Goal: Task Accomplishment & Management: Manage account settings

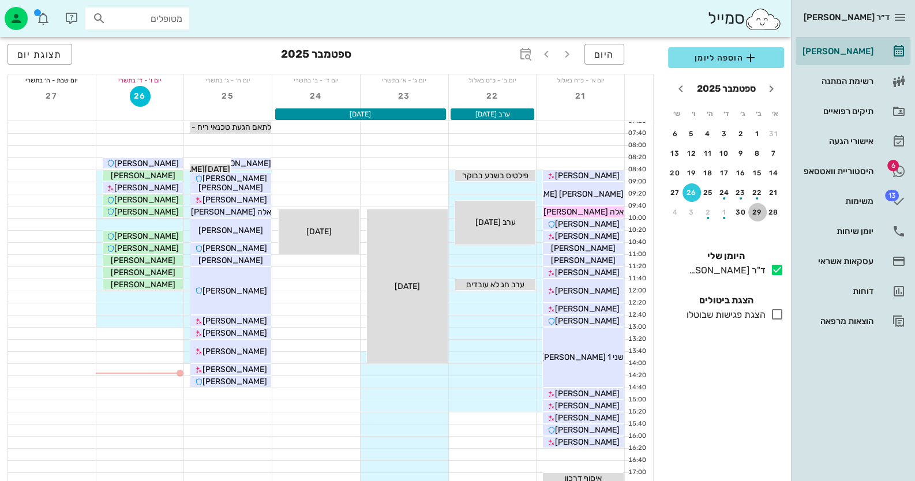
click at [755, 208] on div "29" at bounding box center [757, 212] width 18 height 8
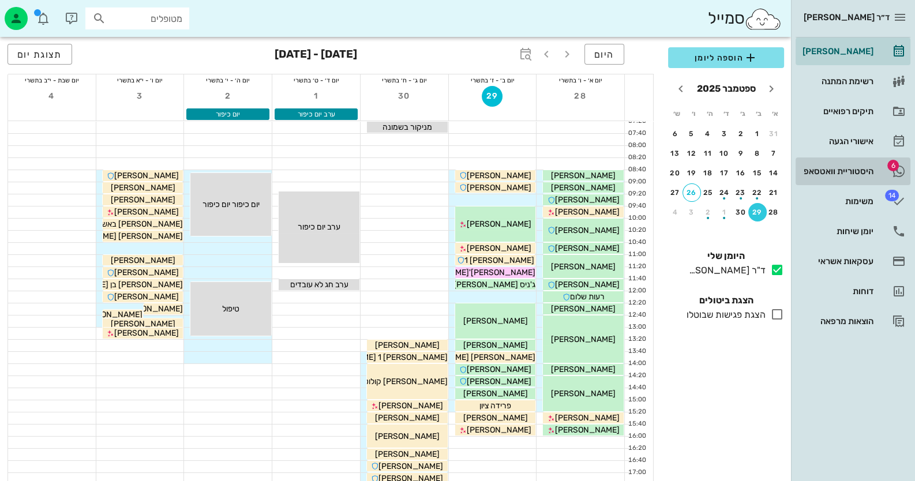
click at [830, 161] on link "6 היסטוריית וואטסאפ" at bounding box center [852, 171] width 115 height 28
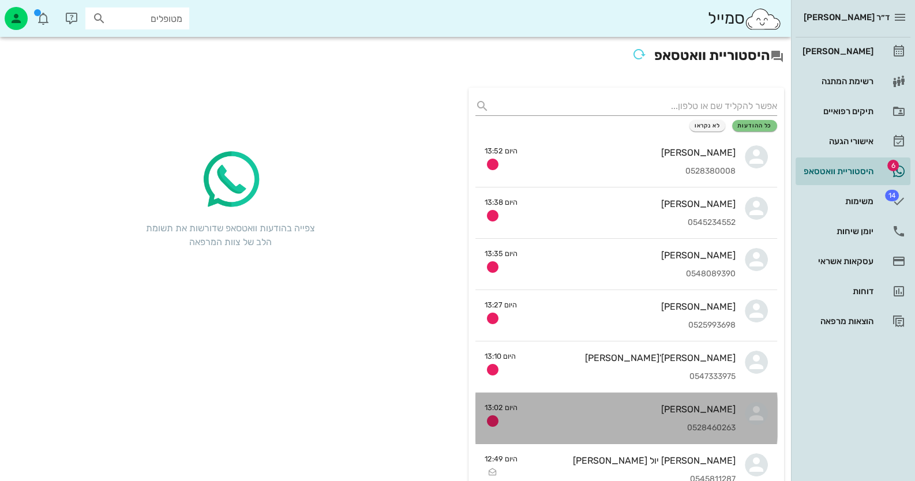
click at [741, 426] on link "[PERSON_NAME] 0528460263 היום 13:02" at bounding box center [626, 418] width 302 height 51
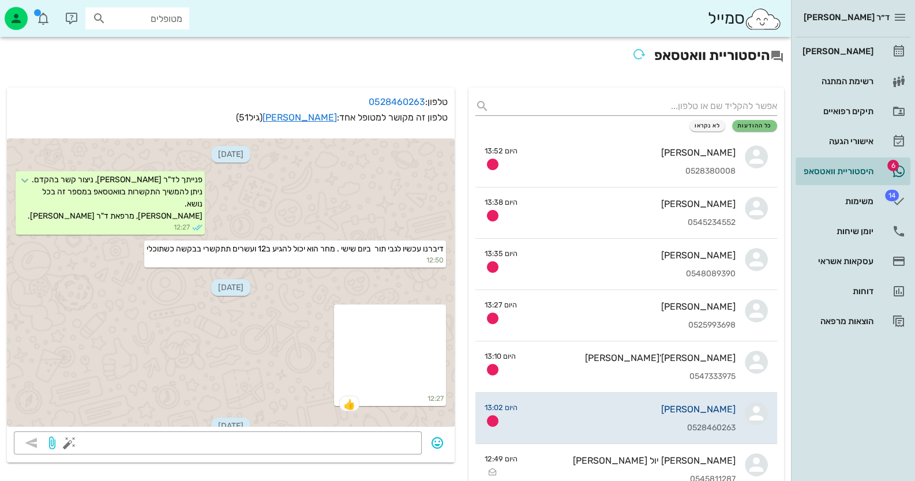
scroll to position [537, 0]
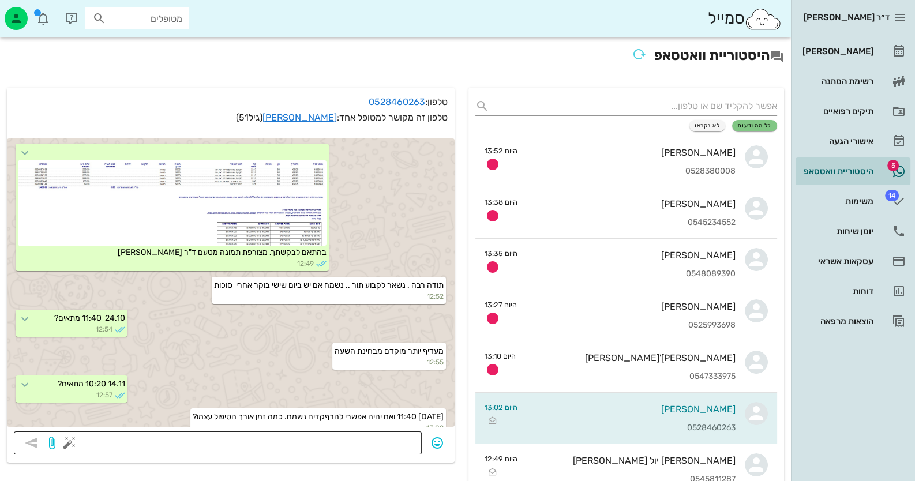
click at [236, 436] on textarea at bounding box center [243, 444] width 343 height 18
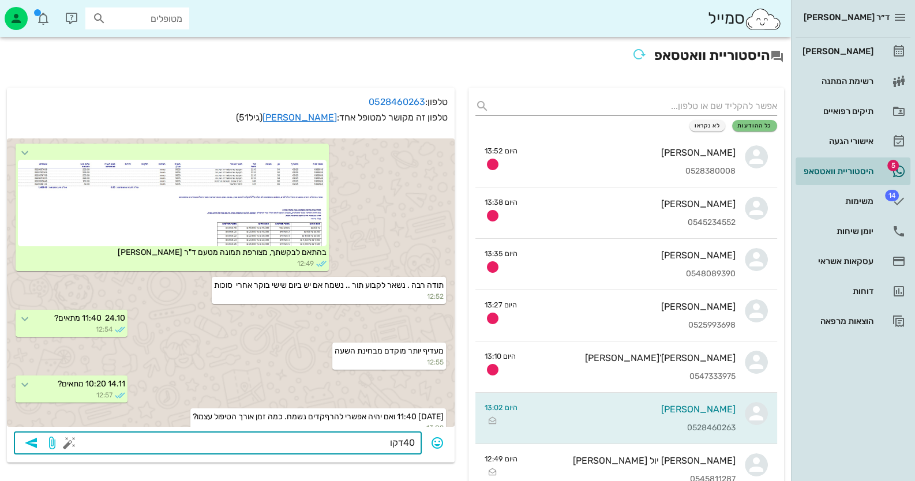
type textarea "40דקות"
click at [36, 441] on icon "button" at bounding box center [31, 443] width 14 height 14
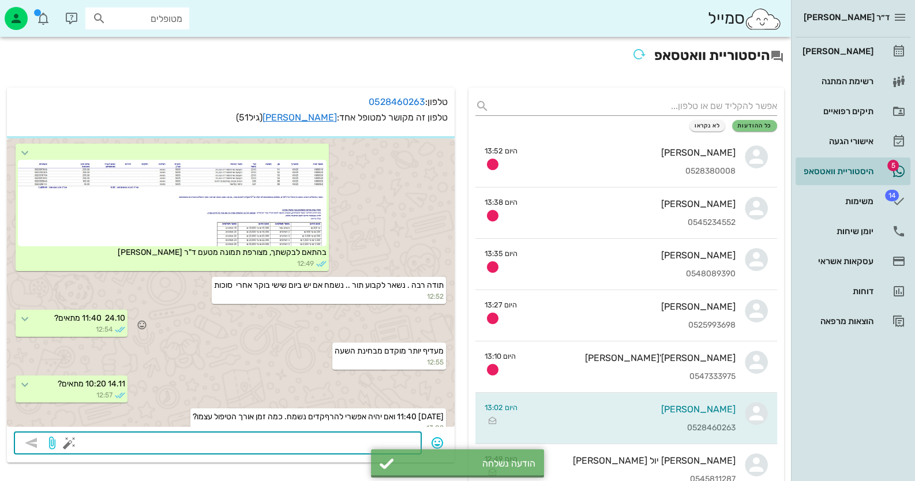
scroll to position [570, 0]
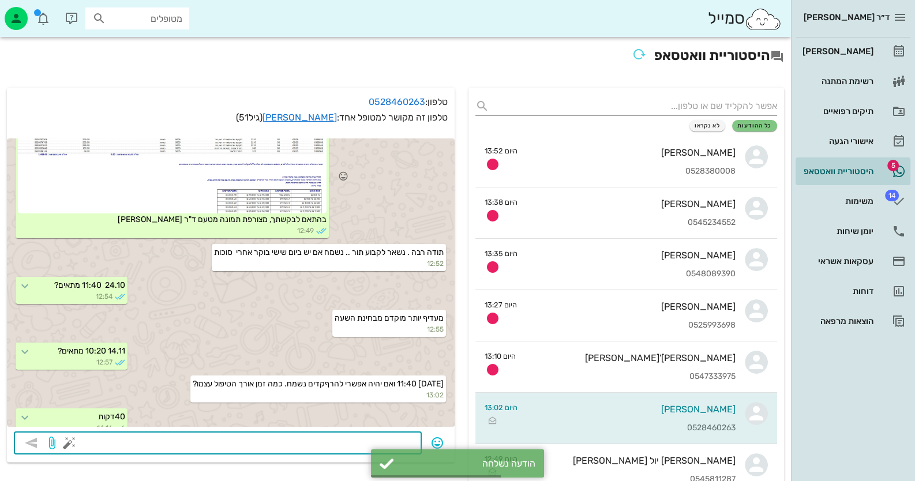
click at [194, 171] on div at bounding box center [172, 170] width 309 height 86
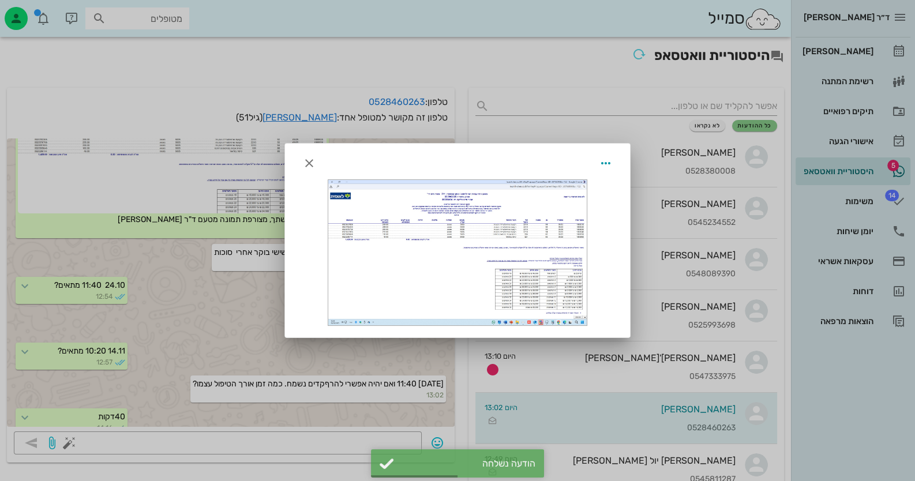
click at [385, 207] on div at bounding box center [457, 252] width 258 height 145
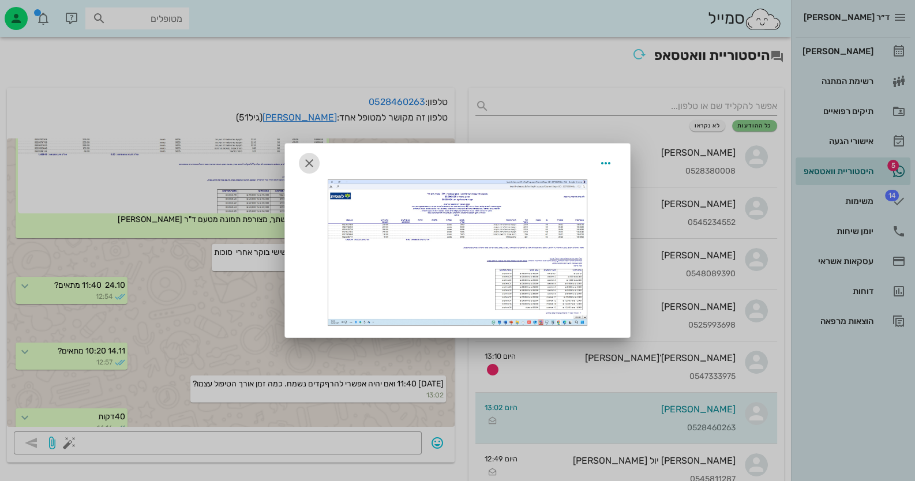
click at [309, 156] on icon "button" at bounding box center [309, 163] width 14 height 14
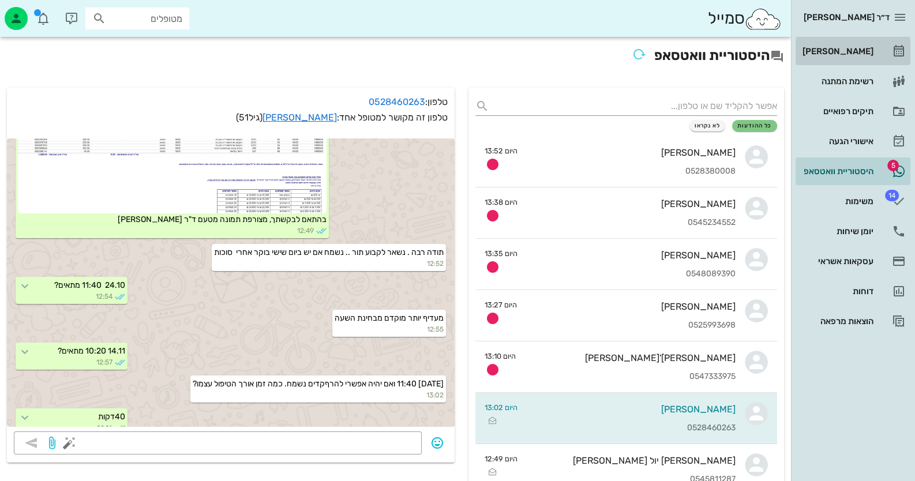
click at [880, 48] on link "[PERSON_NAME]" at bounding box center [852, 51] width 115 height 28
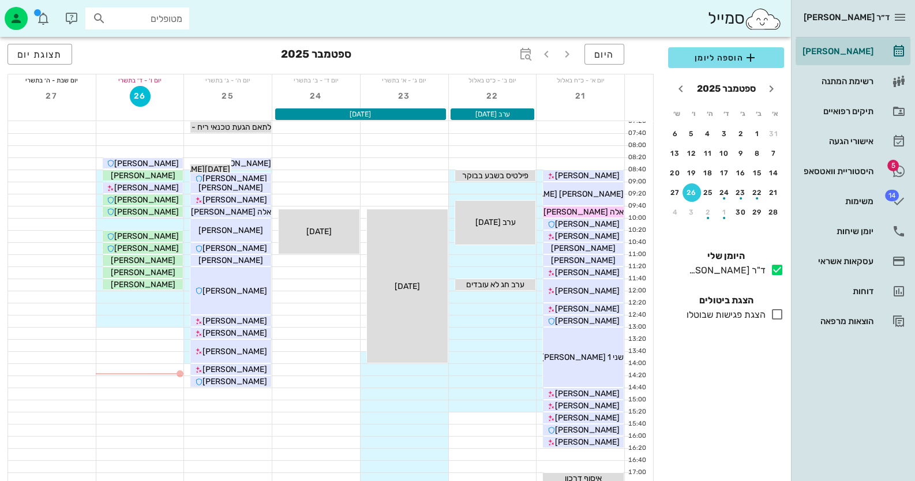
click at [172, 17] on input "מטופלים" at bounding box center [145, 18] width 74 height 15
type input "פליק"
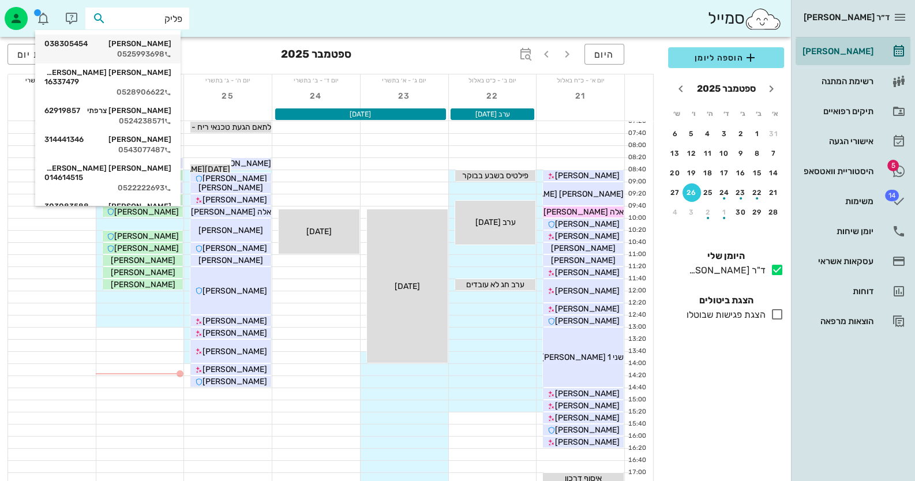
click at [114, 39] on div "[PERSON_NAME] 038305454" at bounding box center [107, 43] width 127 height 9
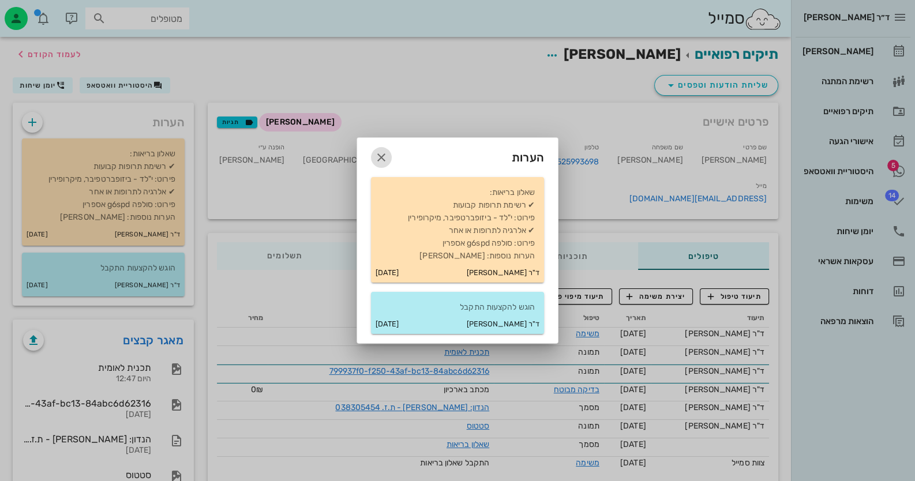
click at [373, 152] on span "button" at bounding box center [381, 158] width 21 height 14
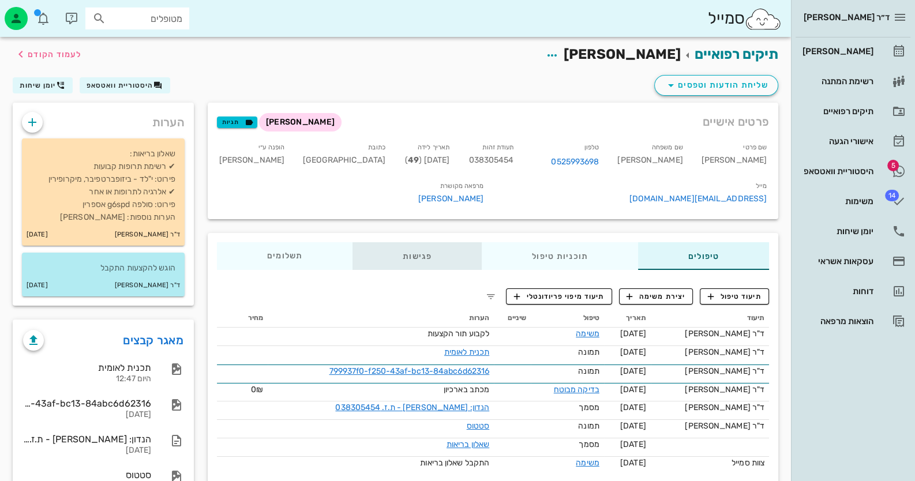
click at [406, 242] on div "פגישות" at bounding box center [416, 256] width 129 height 28
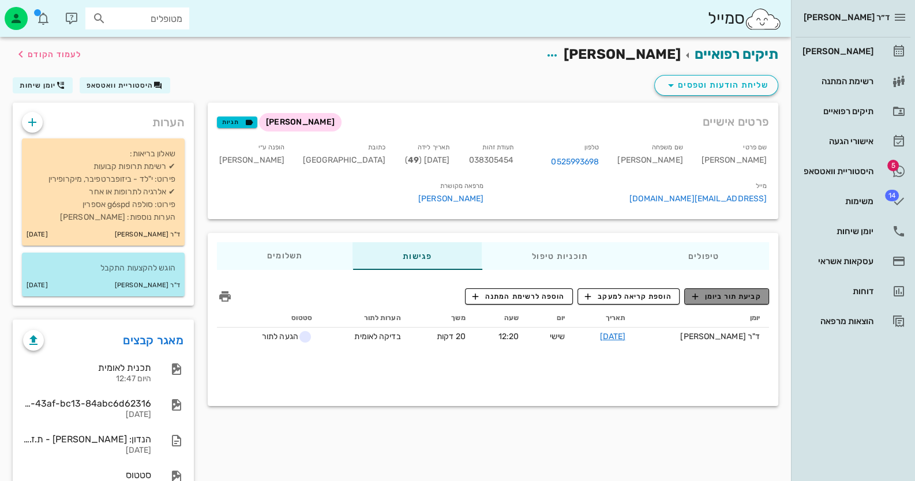
click at [755, 291] on span "קביעת תור ביומן" at bounding box center [725, 296] width 69 height 10
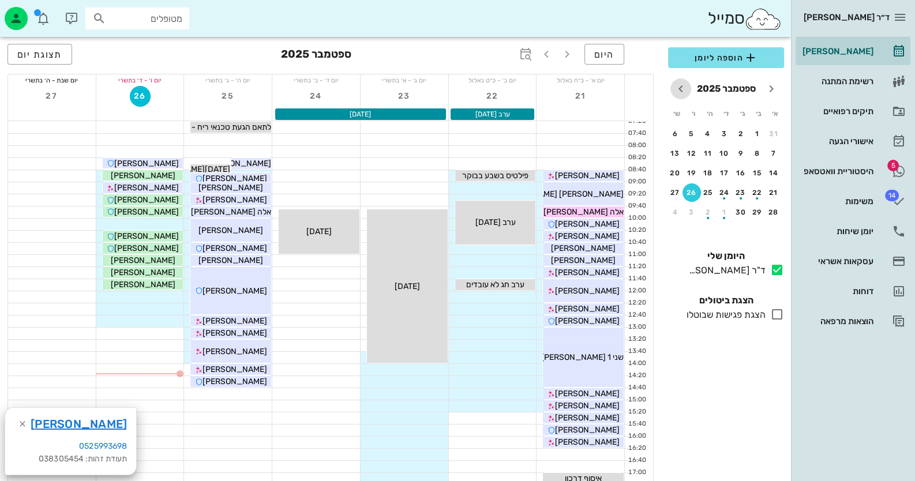
click at [684, 90] on icon "חודש הבא" at bounding box center [681, 89] width 14 height 14
click at [692, 189] on div "24" at bounding box center [691, 193] width 18 height 8
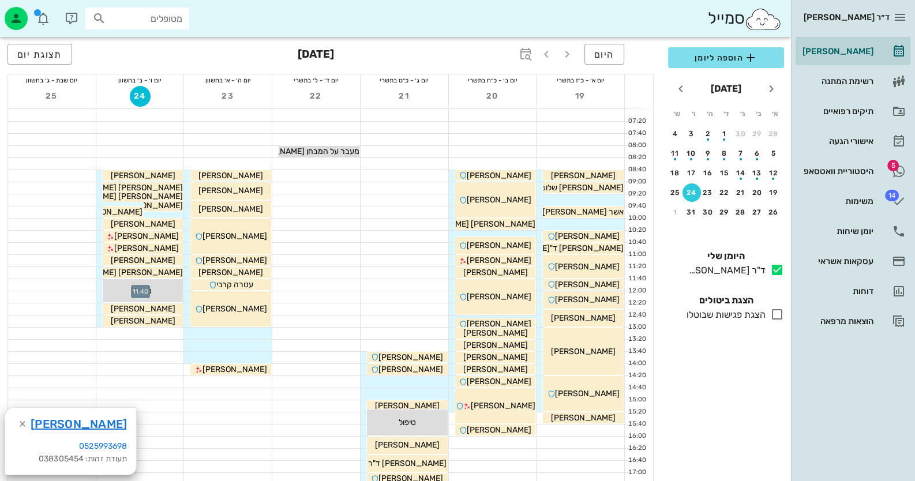
click at [98, 284] on div at bounding box center [140, 285] width 88 height 12
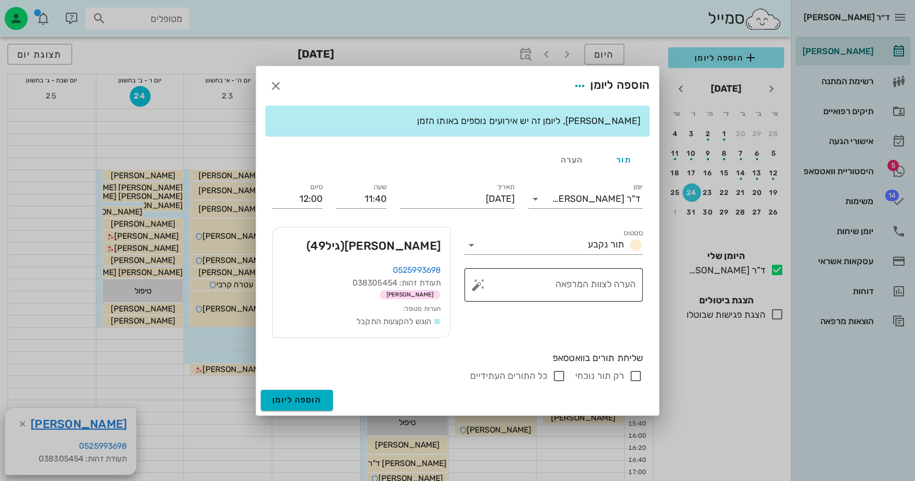
click at [479, 285] on button "button" at bounding box center [478, 285] width 14 height 14
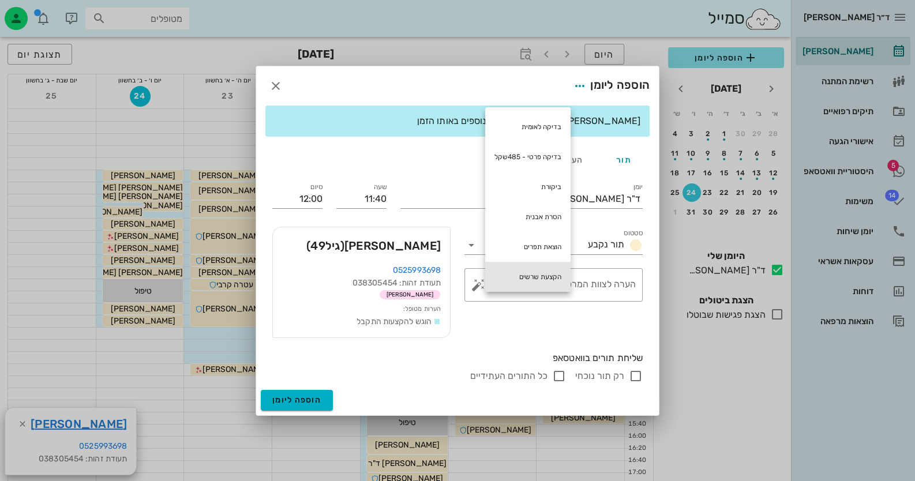
click at [510, 265] on div "הקצעת שרשים" at bounding box center [527, 277] width 85 height 30
type textarea "הקצעת שרשים"
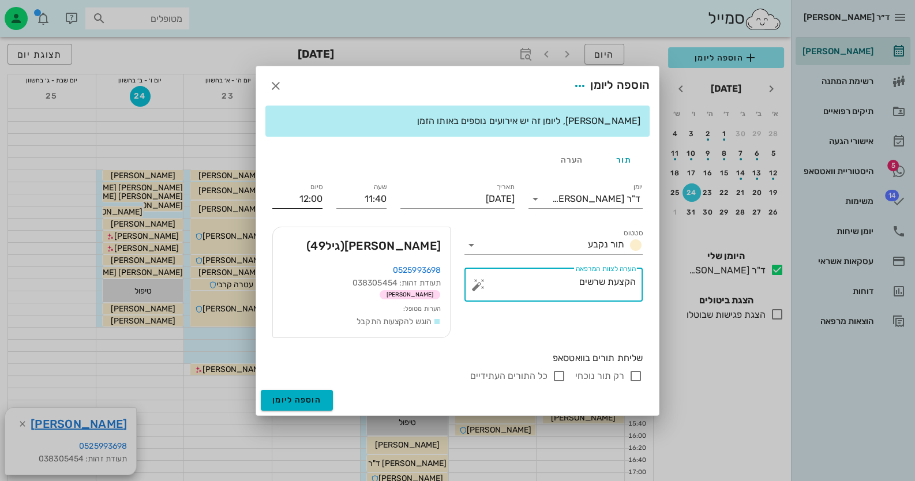
click at [277, 197] on input "12:00" at bounding box center [297, 199] width 50 height 18
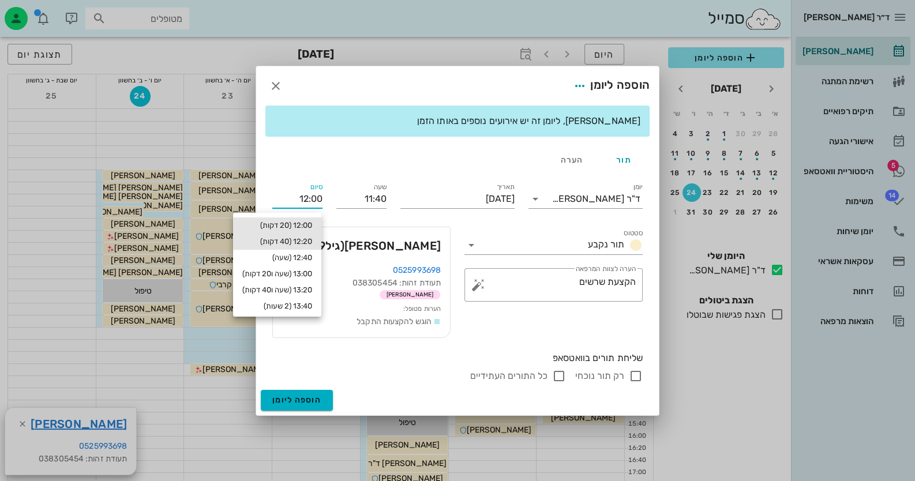
click at [297, 242] on div "12:20 (40 דקות)" at bounding box center [277, 241] width 70 height 9
type input "12:20"
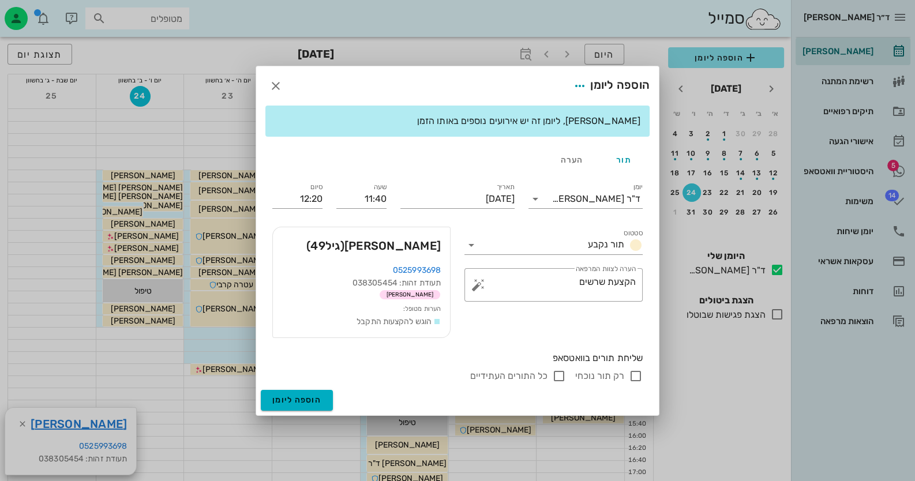
click at [631, 376] on input "רק תור נוכחי" at bounding box center [636, 376] width 14 height 14
checkbox input "false"
click at [313, 405] on button "הוספה ליומן" at bounding box center [297, 400] width 72 height 21
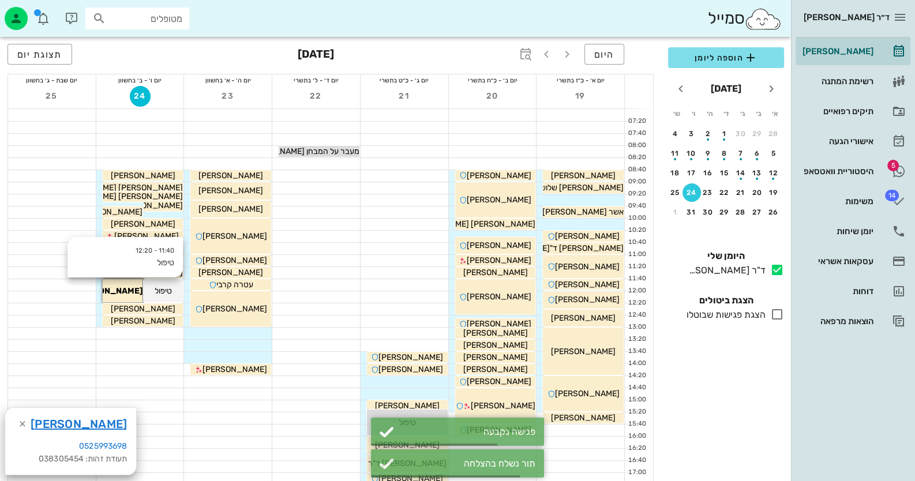
click at [160, 286] on span "טיפול" at bounding box center [163, 291] width 17 height 10
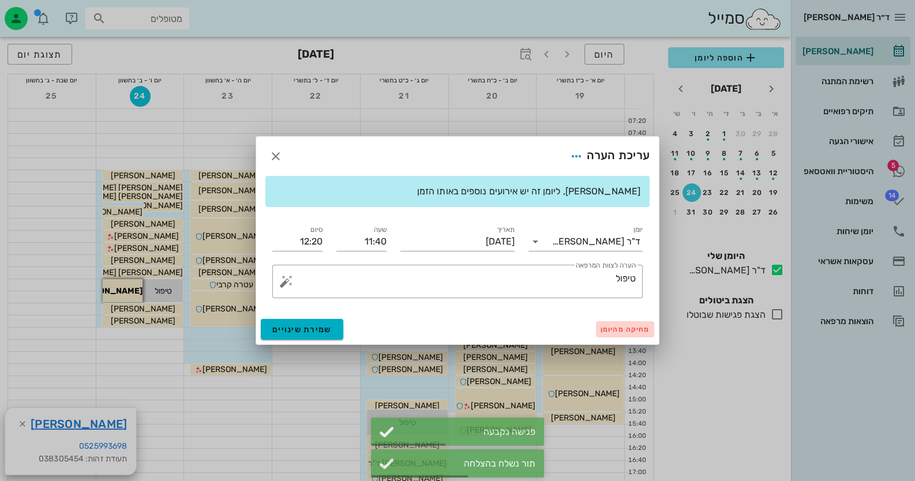
click at [611, 333] on span "מחיקה מהיומן" at bounding box center [624, 329] width 49 height 8
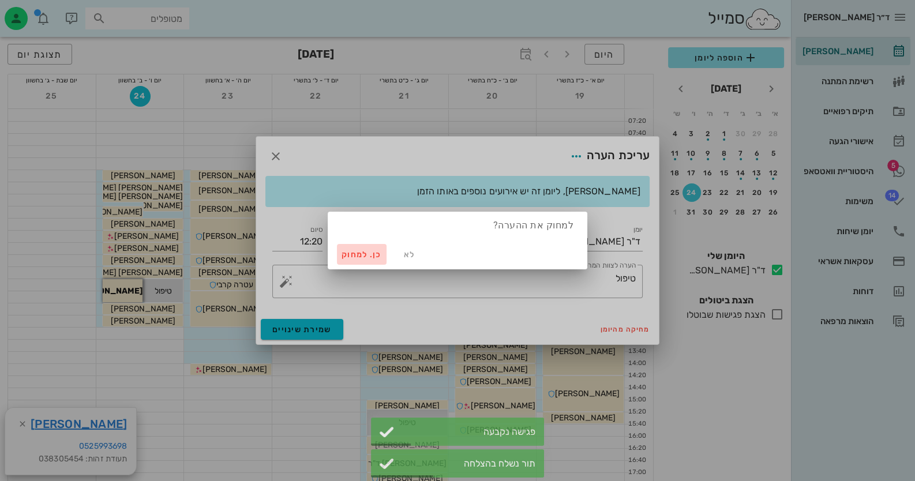
click at [371, 250] on span "כן. למחוק" at bounding box center [361, 255] width 40 height 10
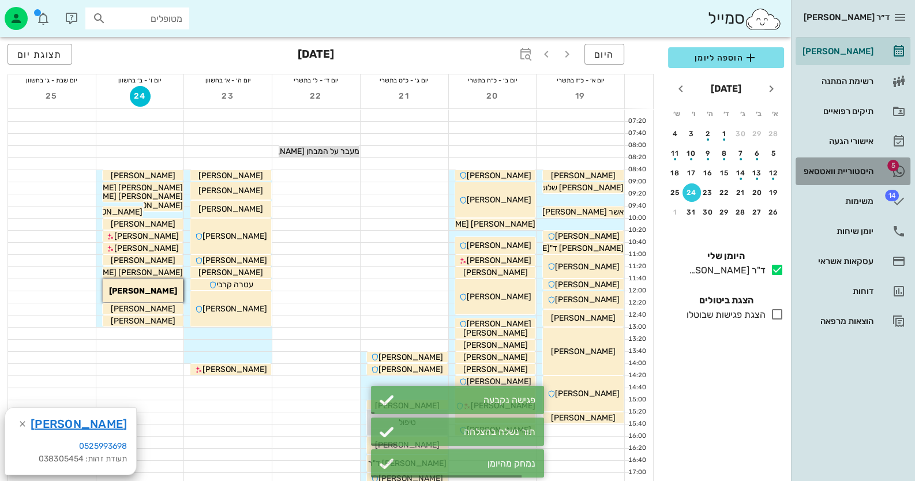
click at [802, 163] on div "היסטוריית וואטסאפ" at bounding box center [836, 171] width 73 height 18
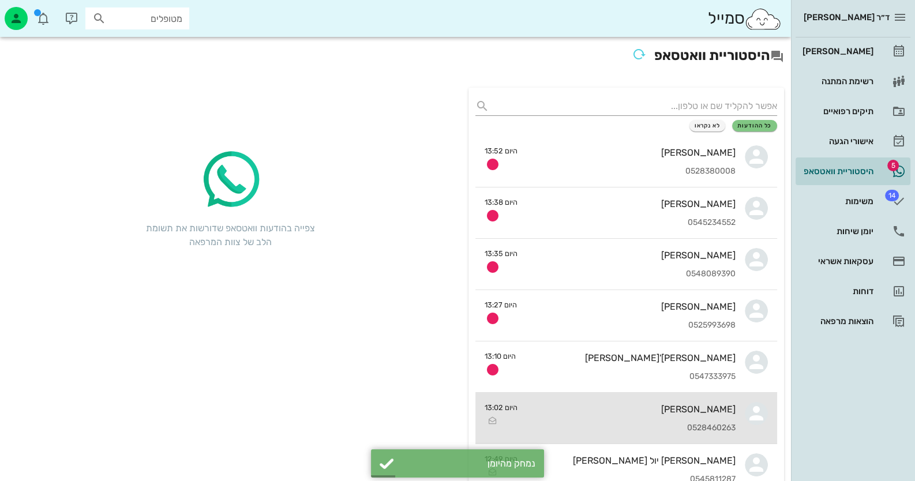
click at [717, 423] on div "0528460263" at bounding box center [630, 428] width 209 height 10
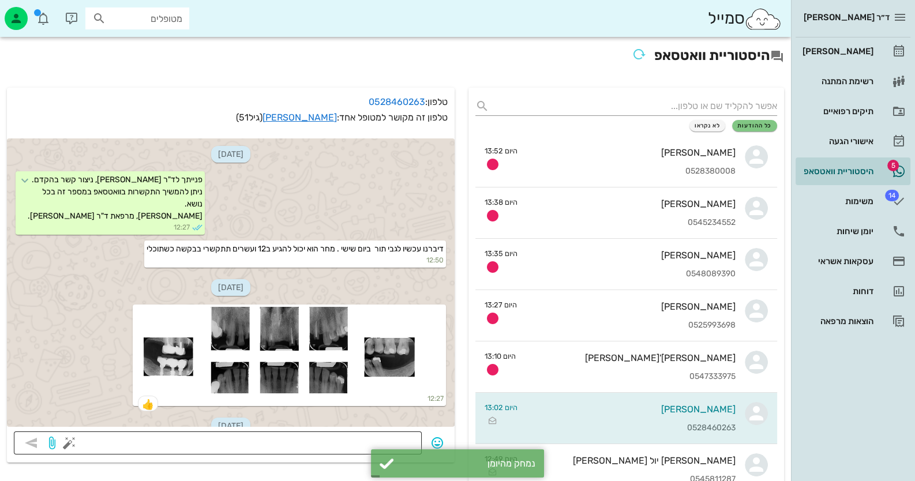
scroll to position [570, 0]
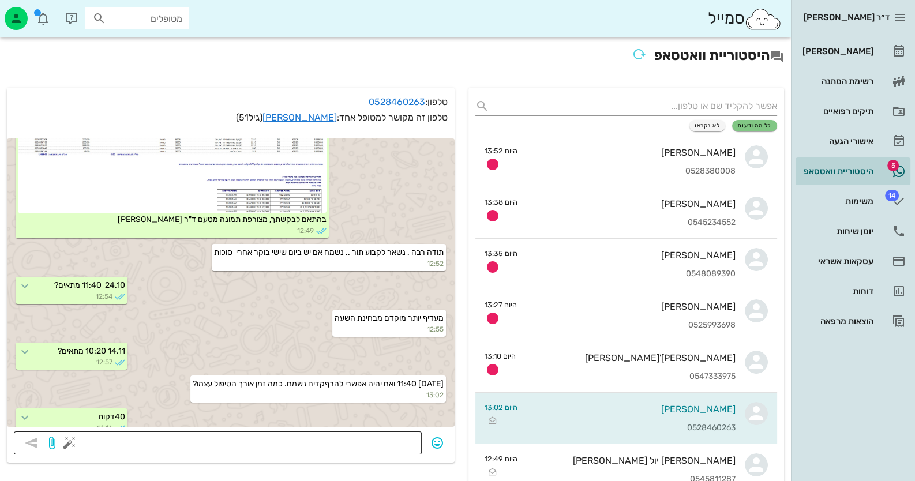
click at [311, 443] on textarea at bounding box center [243, 444] width 343 height 18
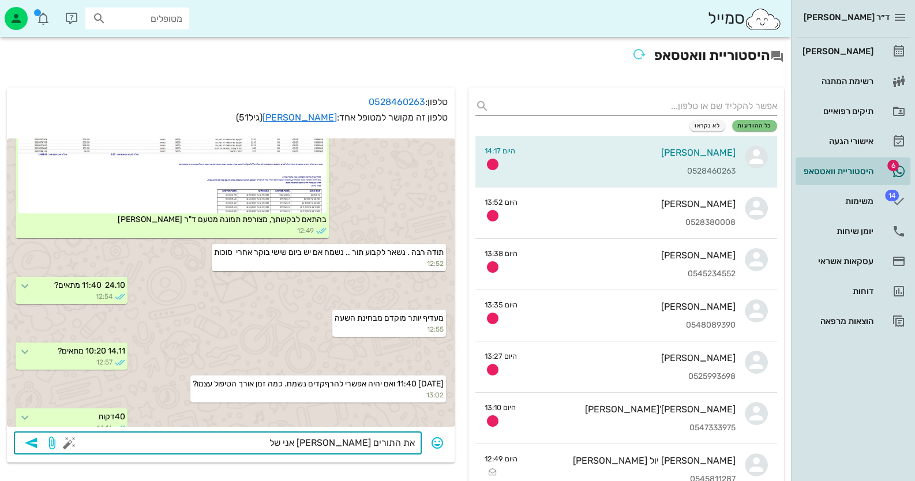
scroll to position [603, 0]
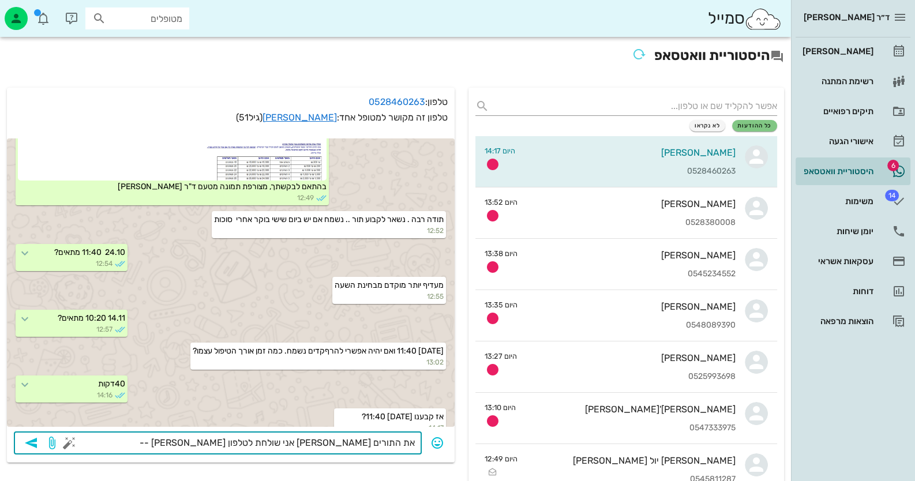
type textarea "את התורים [PERSON_NAME] אני שולחת לטלפון [PERSON_NAME] --"
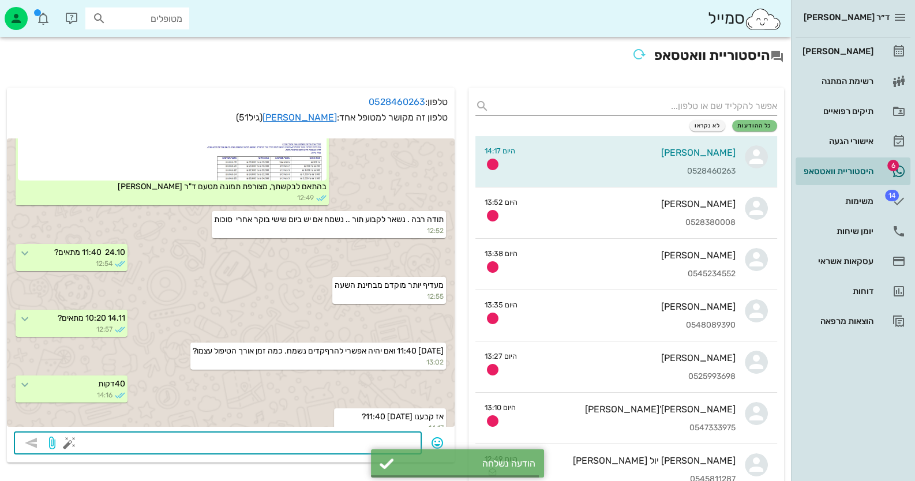
scroll to position [635, 0]
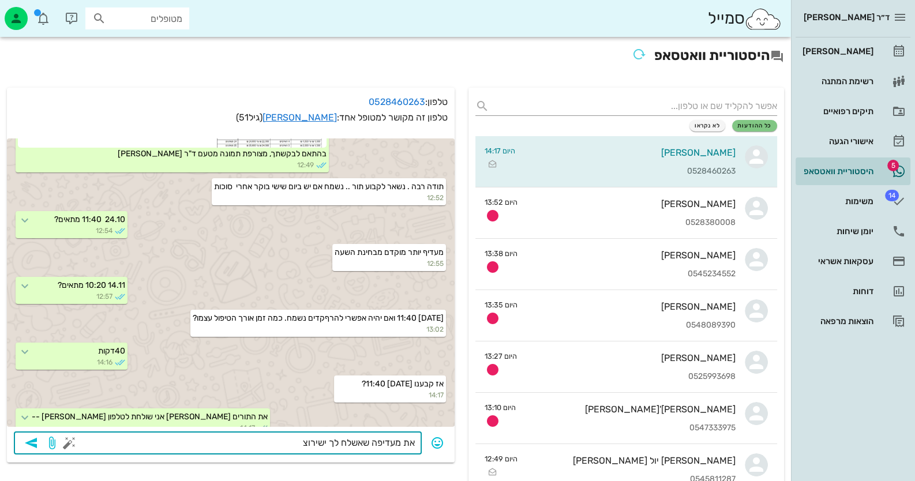
type textarea "את מעדיפה שאשלח לך ישירוצ?"
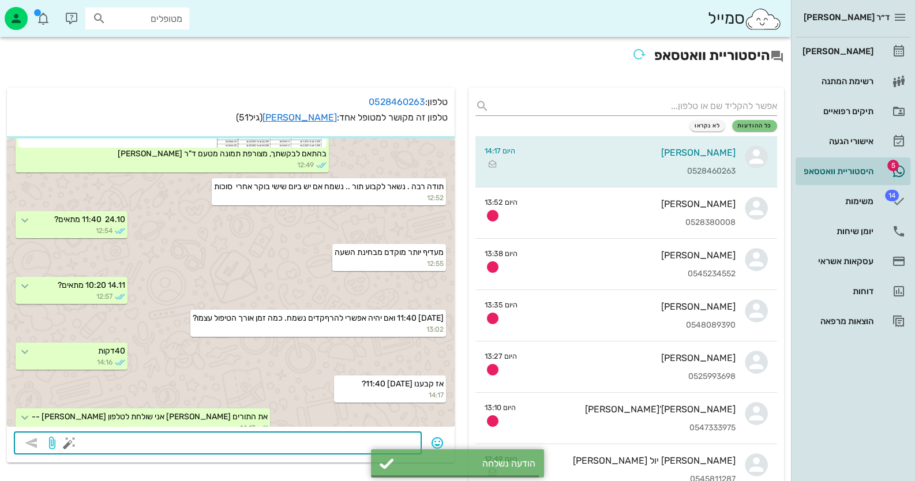
scroll to position [669, 0]
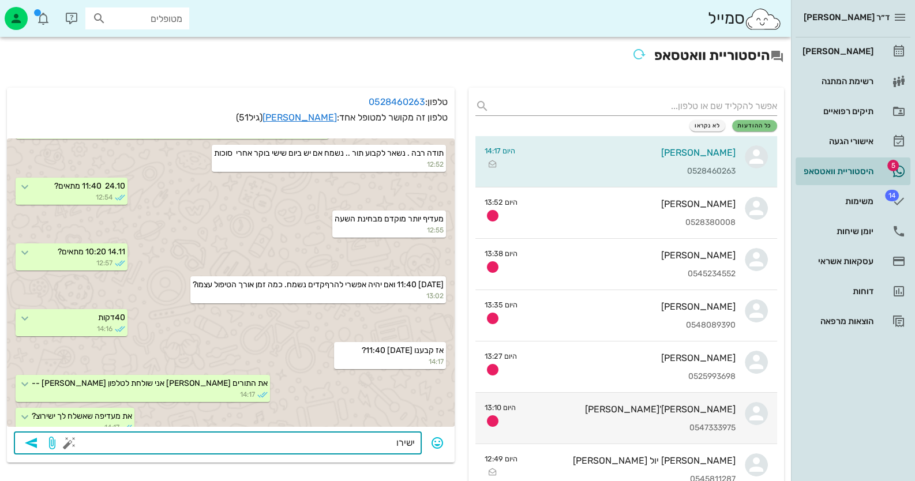
type textarea "ישירות"
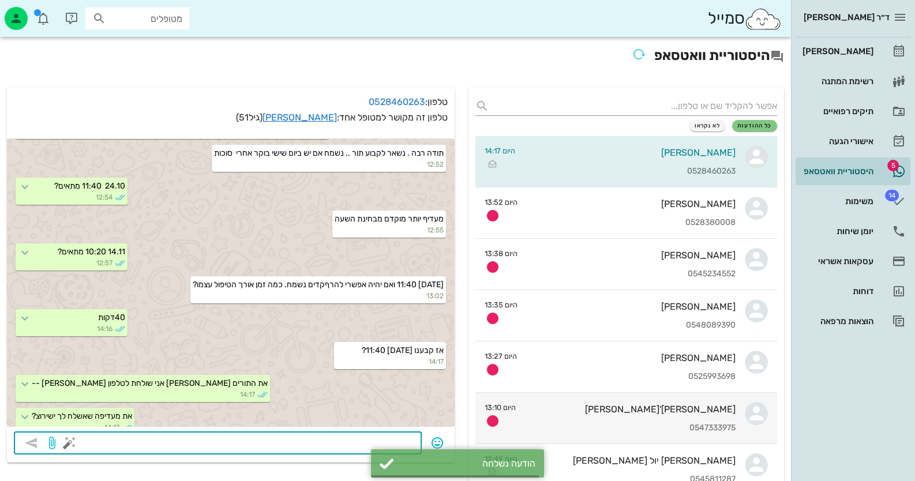
scroll to position [701, 0]
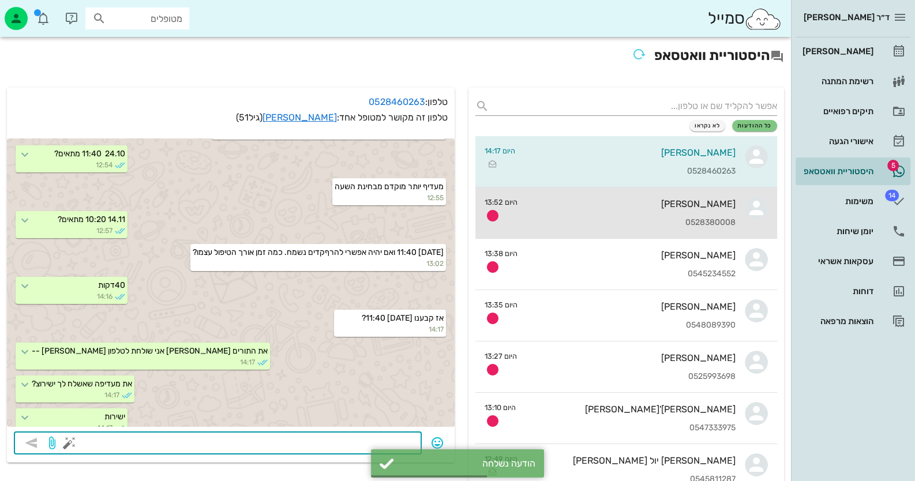
click at [706, 197] on div "[PERSON_NAME] 0528380008" at bounding box center [630, 212] width 209 height 51
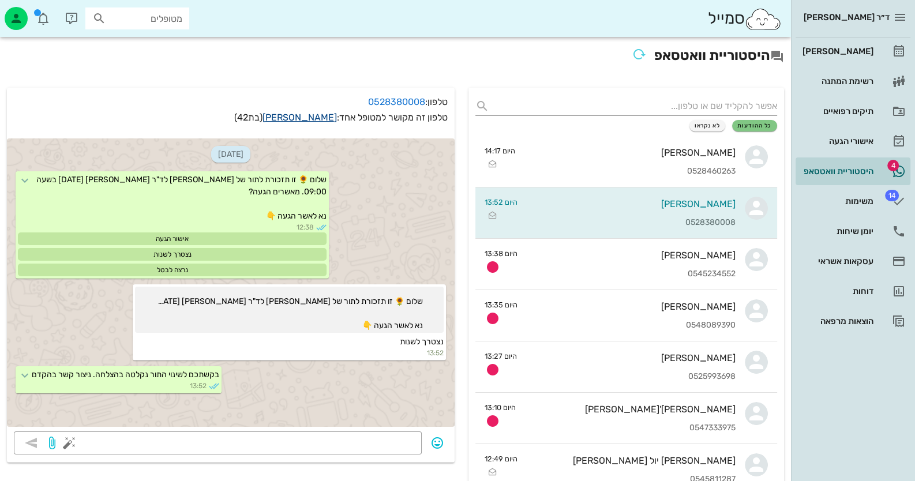
click at [319, 112] on link "[PERSON_NAME]" at bounding box center [299, 117] width 74 height 11
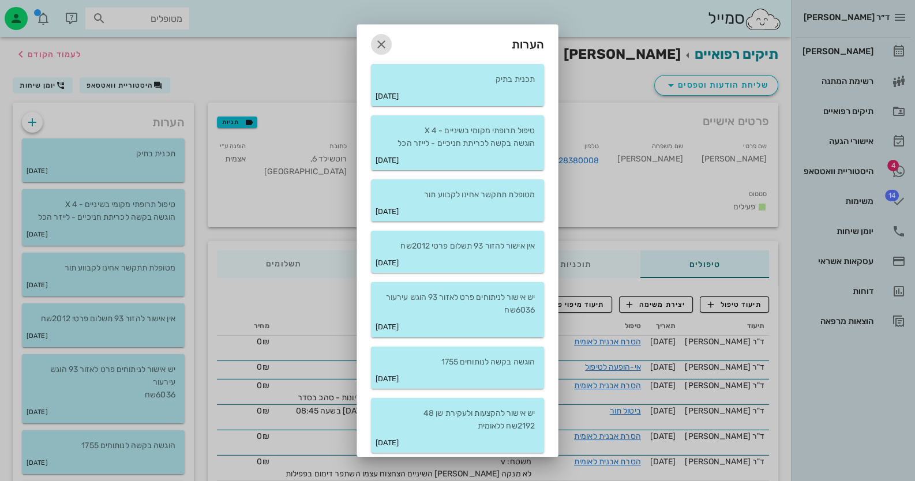
click at [382, 37] on span "button" at bounding box center [381, 44] width 21 height 14
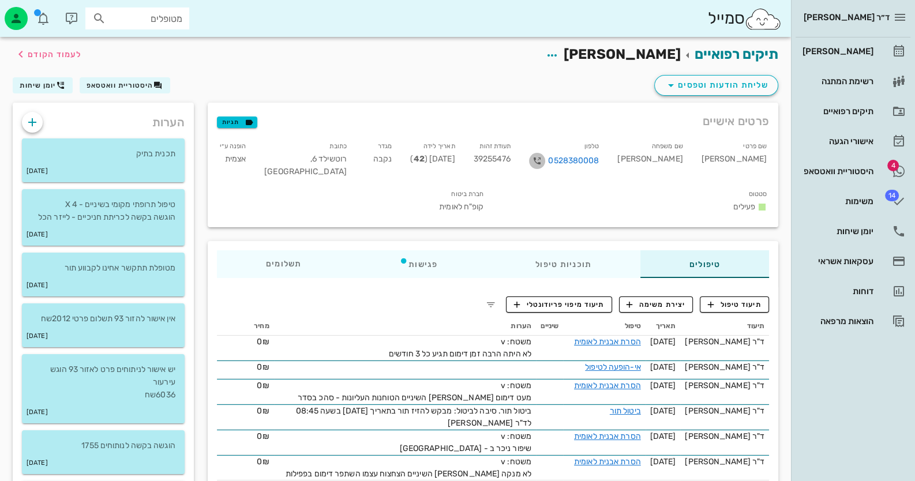
click at [544, 161] on icon "button" at bounding box center [537, 161] width 14 height 14
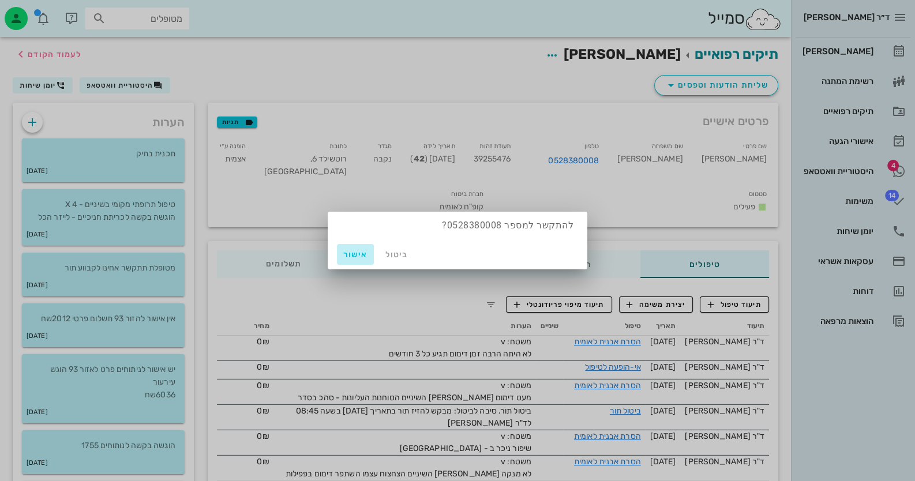
click at [343, 259] on button "אישור" at bounding box center [355, 254] width 37 height 21
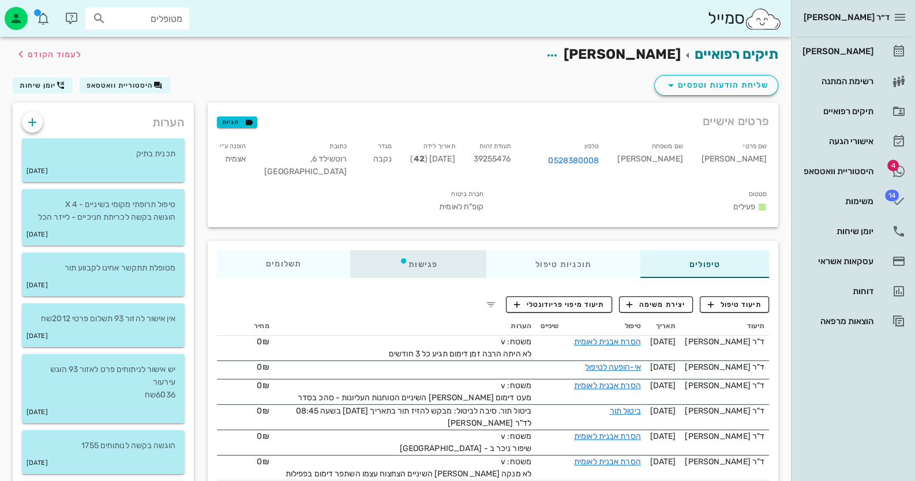
click at [422, 265] on div "פגישות" at bounding box center [418, 264] width 136 height 28
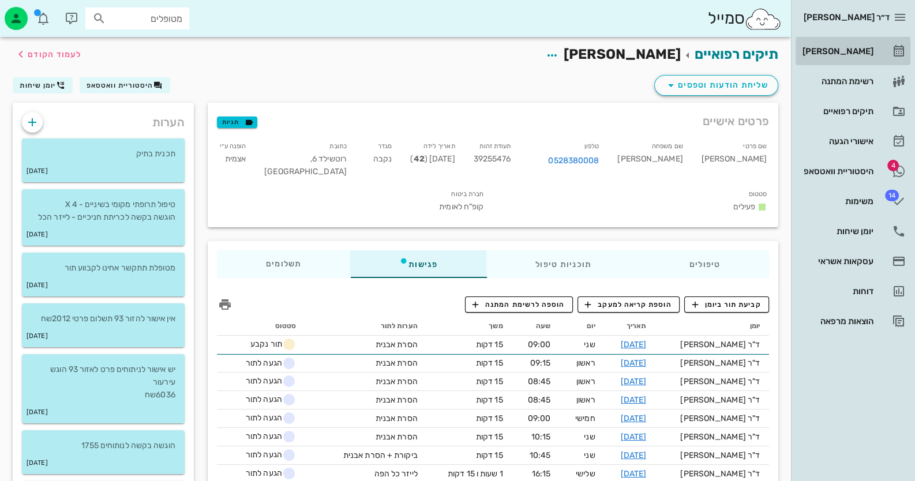
click at [889, 53] on link "[PERSON_NAME]" at bounding box center [852, 51] width 115 height 28
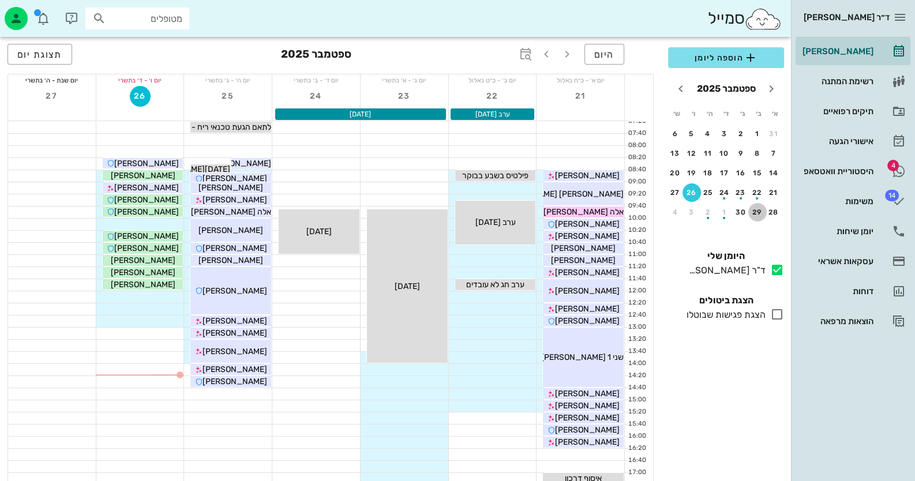
click at [758, 213] on div "29" at bounding box center [757, 212] width 18 height 8
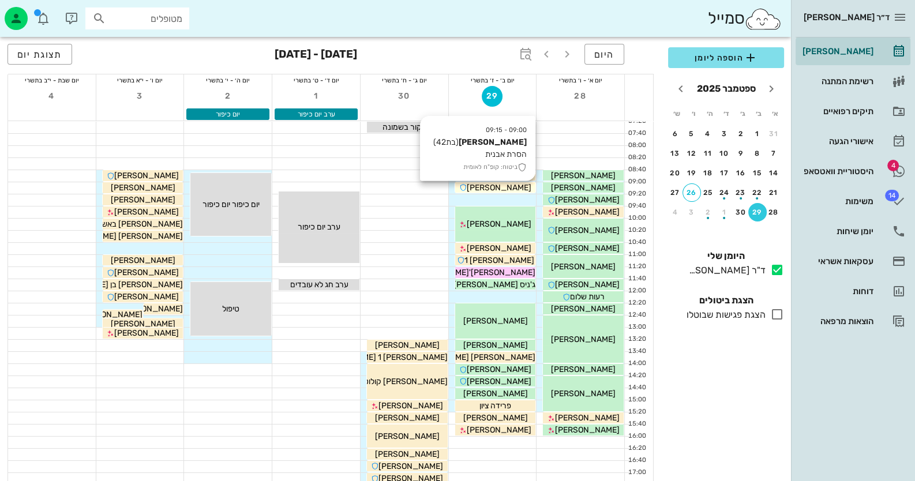
click at [516, 187] on div "[PERSON_NAME]" at bounding box center [495, 188] width 81 height 12
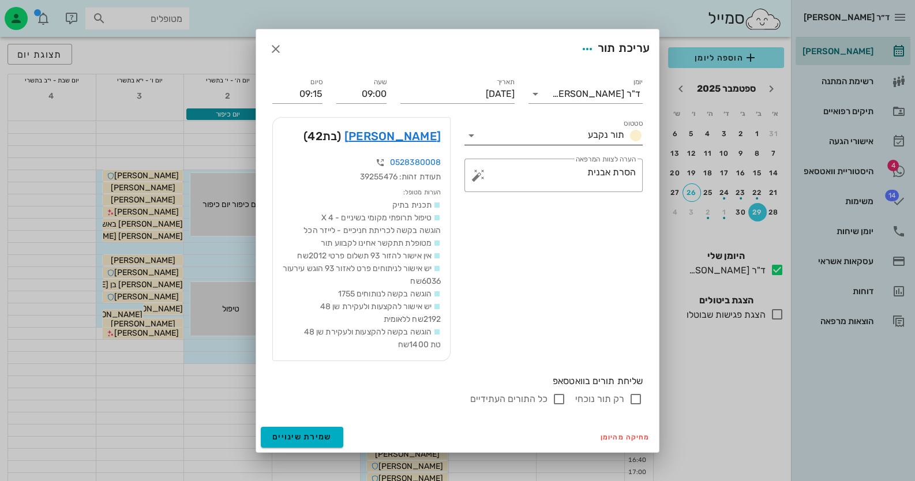
click at [472, 130] on icon at bounding box center [471, 136] width 14 height 14
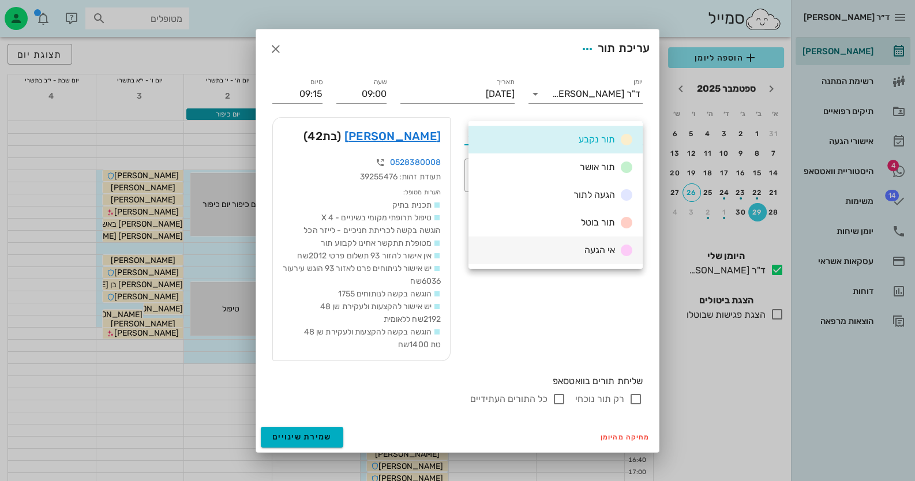
click at [615, 249] on div "אי הגעה" at bounding box center [607, 250] width 54 height 14
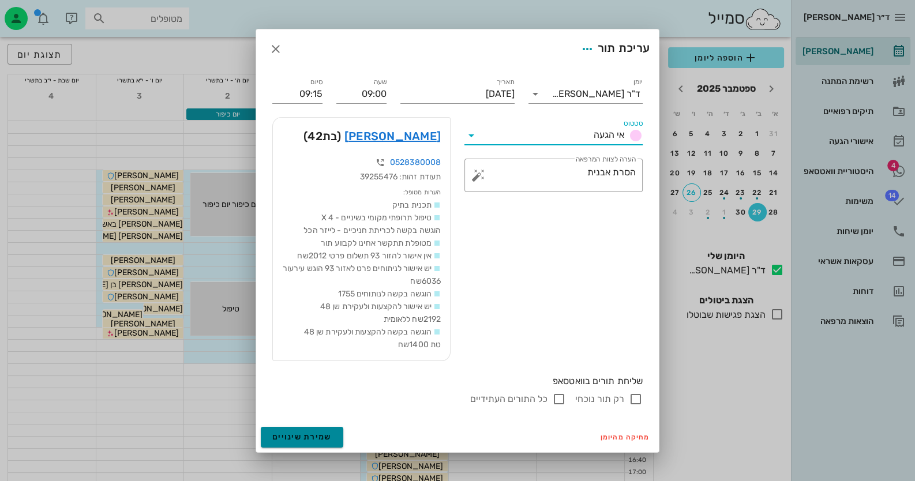
click at [333, 434] on button "שמירת שינויים" at bounding box center [302, 437] width 82 height 21
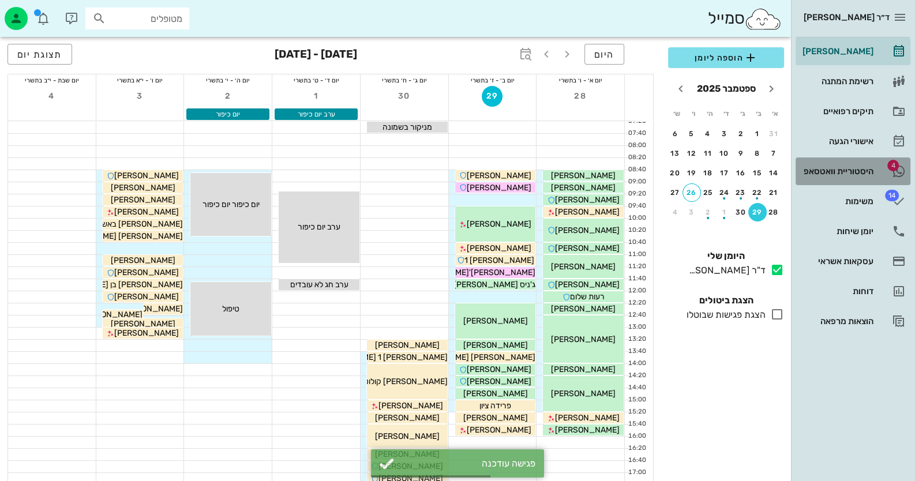
click at [868, 175] on div "היסטוריית וואטסאפ" at bounding box center [836, 171] width 73 height 9
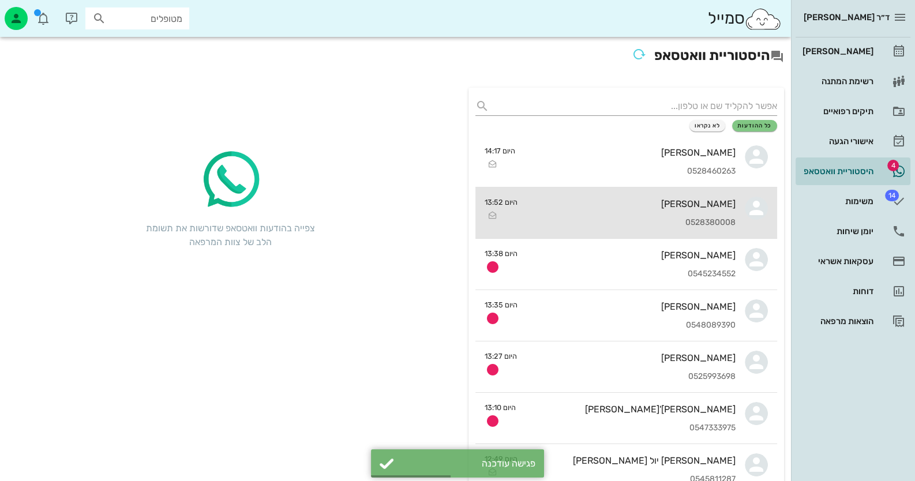
click at [675, 212] on div "[PERSON_NAME] 0528380008" at bounding box center [630, 212] width 209 height 51
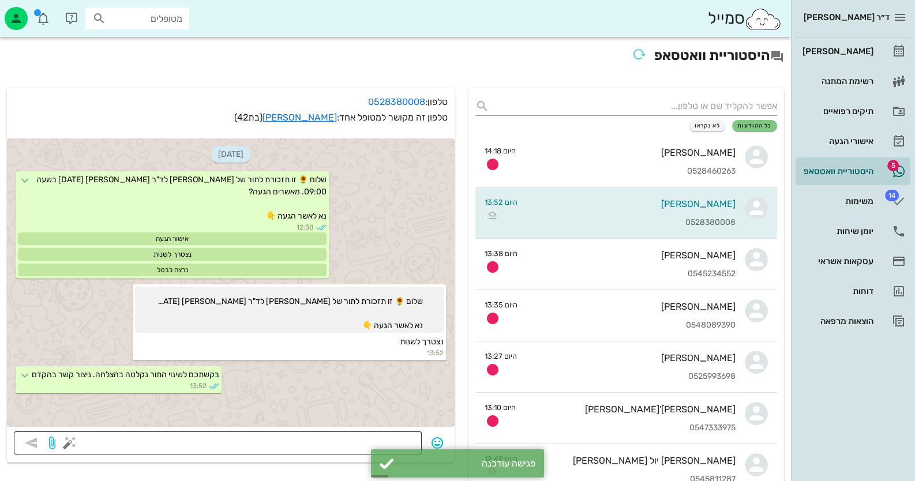
click at [72, 444] on button "button" at bounding box center [69, 443] width 14 height 14
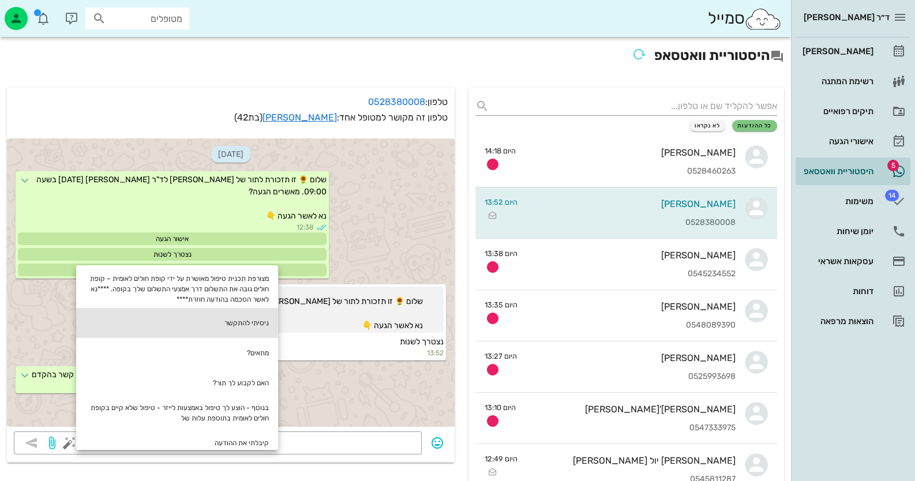
click at [270, 325] on div "ניסיתי להתקשר" at bounding box center [177, 323] width 202 height 30
type textarea "ניסיתי להתקשר"
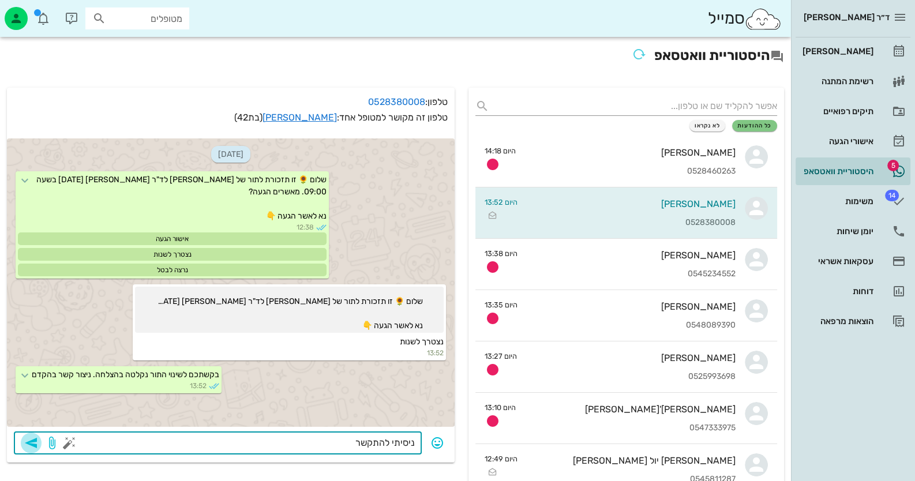
click at [36, 438] on icon "button" at bounding box center [31, 443] width 14 height 14
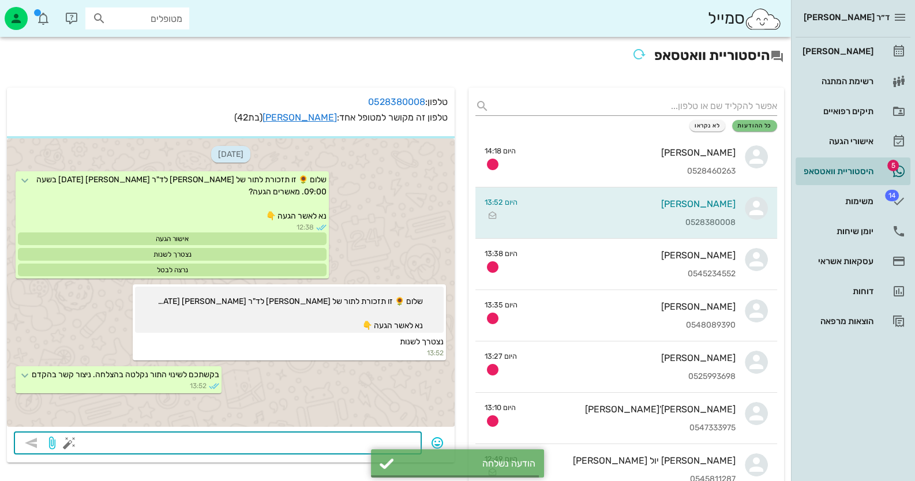
scroll to position [3, 0]
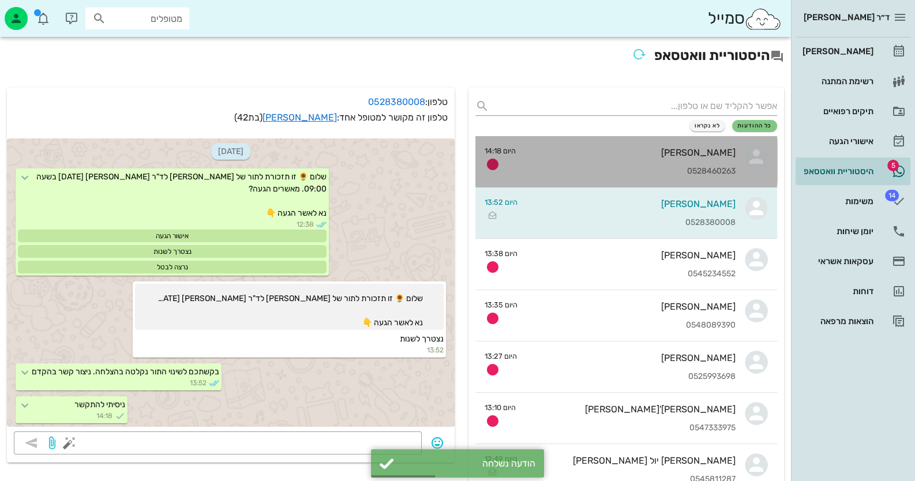
click at [694, 159] on div "[PERSON_NAME] 0528460263" at bounding box center [630, 161] width 210 height 51
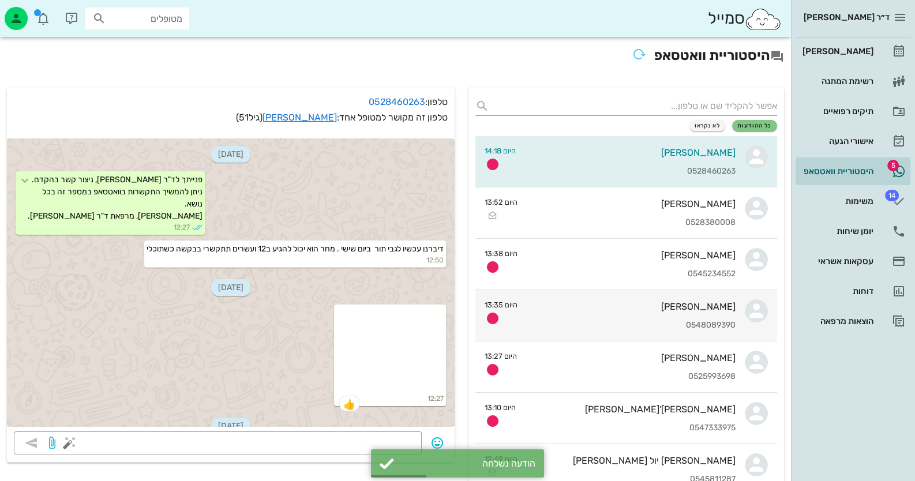
scroll to position [734, 0]
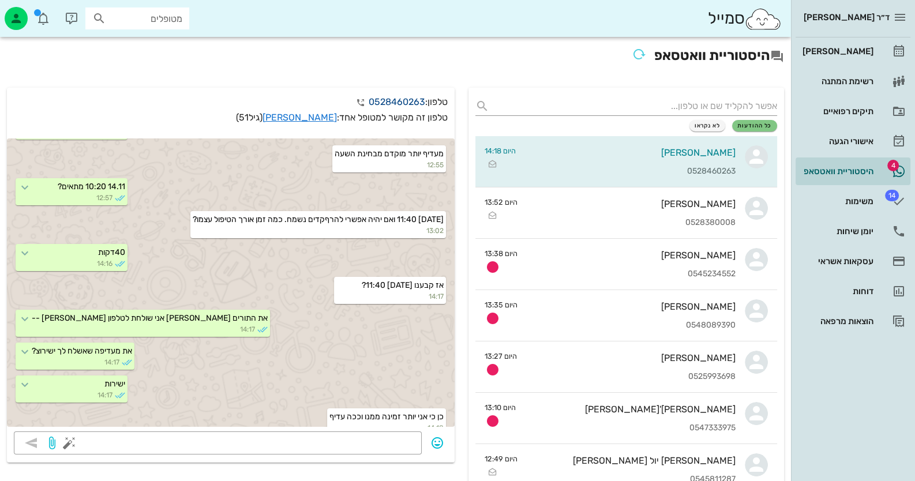
drag, startPoint x: 366, startPoint y: 102, endPoint x: 421, endPoint y: 103, distance: 54.8
click at [421, 103] on link "0528460263" at bounding box center [396, 101] width 57 height 11
copy link "0528460263"
click at [871, 40] on link "[PERSON_NAME]" at bounding box center [852, 51] width 115 height 28
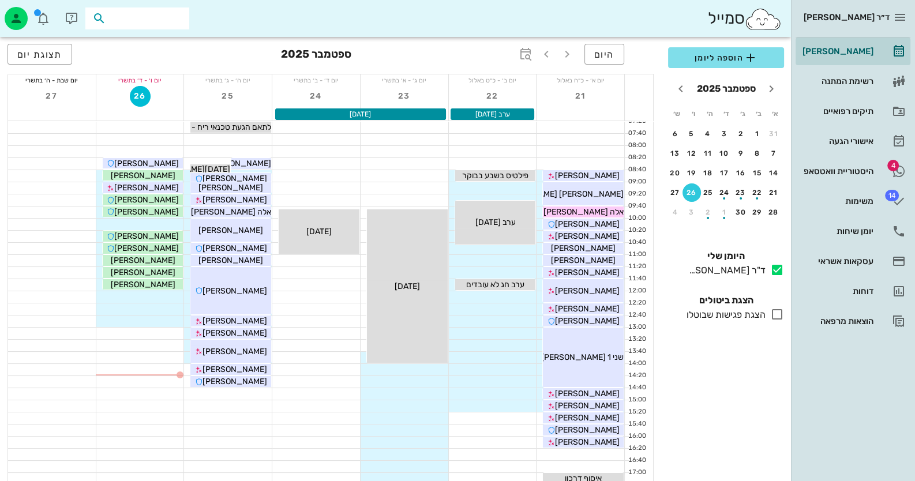
click at [157, 25] on input "text" at bounding box center [145, 18] width 74 height 15
type input "פליק"
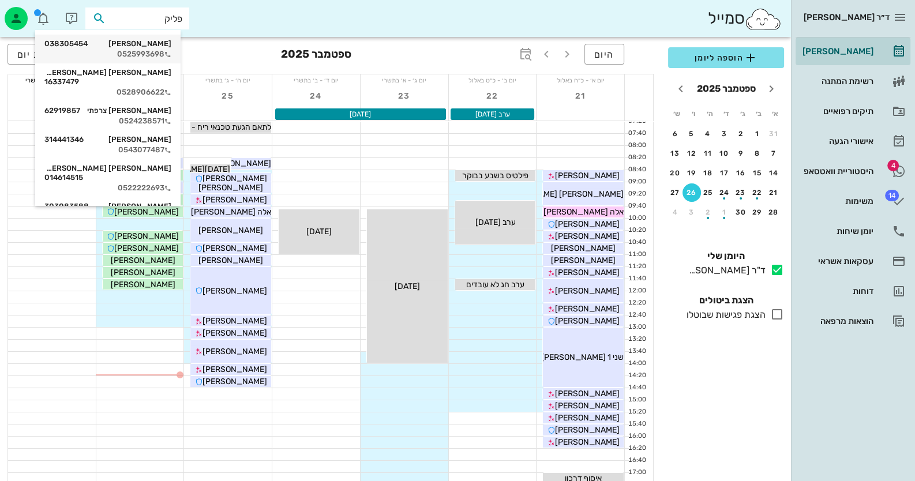
click at [112, 45] on div "[PERSON_NAME] 038305454" at bounding box center [107, 43] width 127 height 9
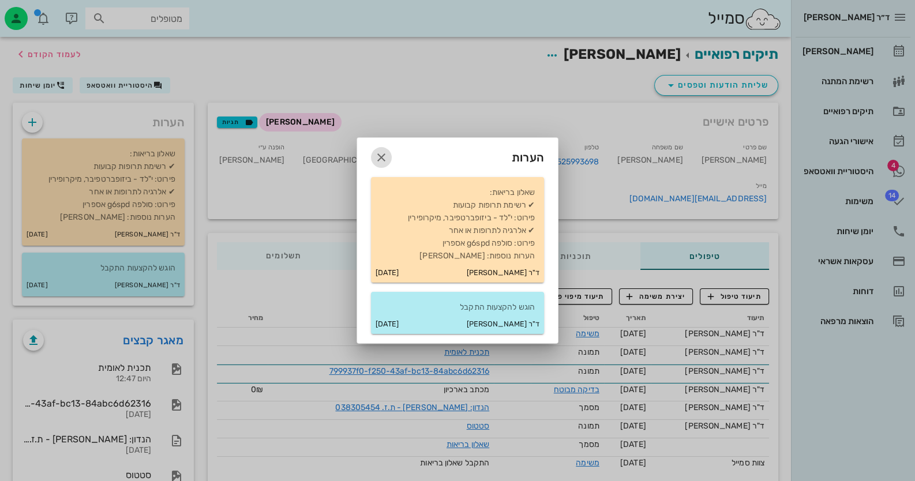
click at [378, 155] on icon "button" at bounding box center [381, 158] width 14 height 14
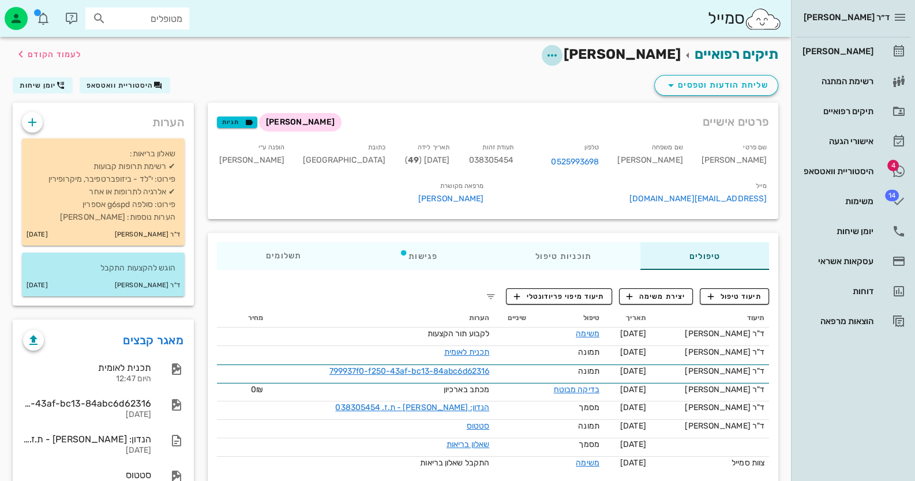
click at [562, 54] on span "button" at bounding box center [551, 55] width 21 height 14
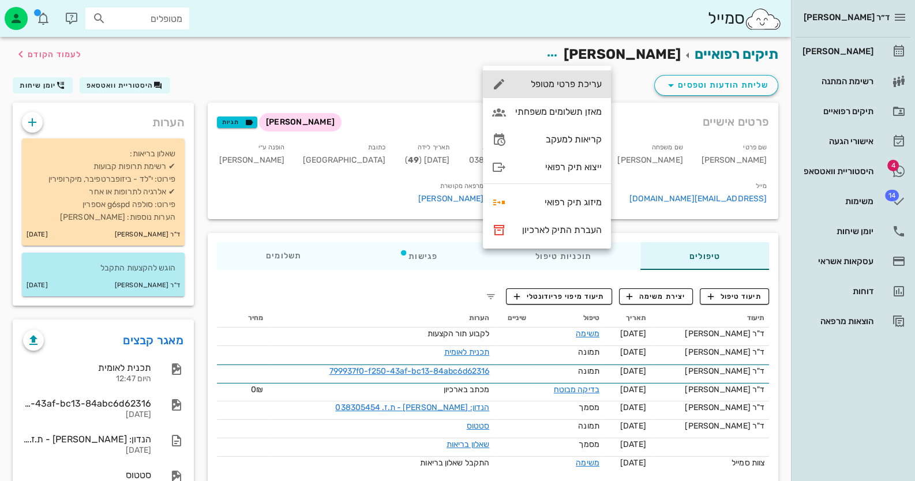
click at [578, 89] on div "עריכת פרטי מטופל" at bounding box center [558, 83] width 86 height 11
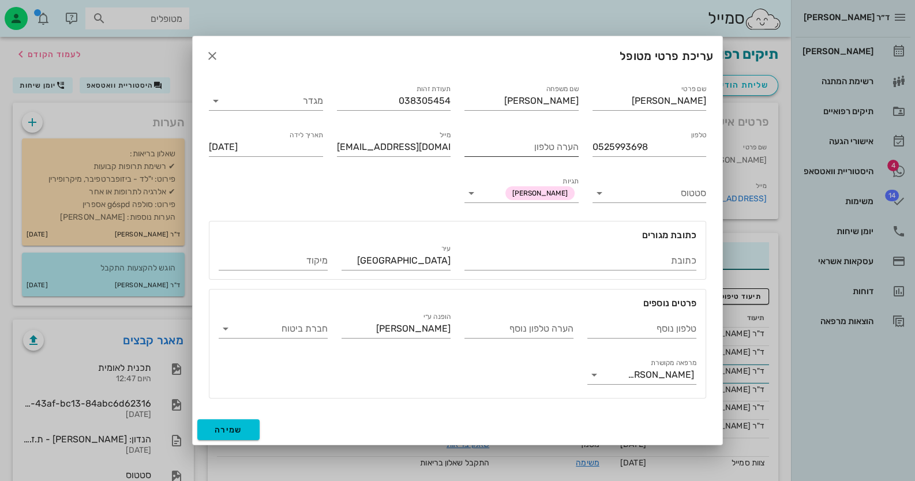
click at [507, 148] on input "הערה טלפון" at bounding box center [521, 147] width 114 height 18
paste input "0528460263"
type input "0528460263"
drag, startPoint x: 592, startPoint y: 149, endPoint x: 695, endPoint y: 145, distance: 102.7
click at [695, 145] on input "0525993698" at bounding box center [649, 147] width 114 height 18
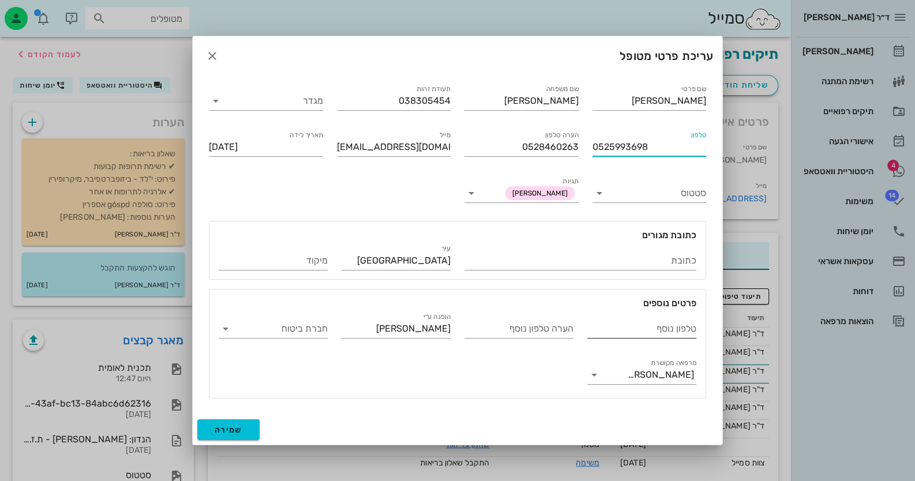
click at [653, 327] on input "טלפון נוסף" at bounding box center [641, 328] width 109 height 18
paste input "0525993698"
type input "0525993698"
drag, startPoint x: 577, startPoint y: 149, endPoint x: 462, endPoint y: 151, distance: 114.8
click at [462, 151] on div "הערה טלפון 0528460263" at bounding box center [521, 145] width 128 height 46
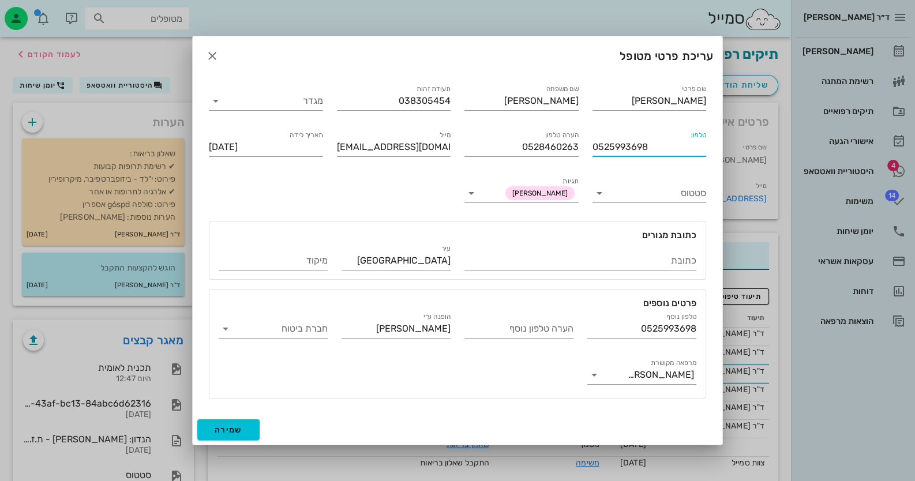
drag, startPoint x: 652, startPoint y: 144, endPoint x: 580, endPoint y: 149, distance: 72.3
click at [580, 149] on div "שם פרטי [PERSON_NAME] שם משפחה [PERSON_NAME] תעודת זהות 038305454 מגדר טלפון 05…" at bounding box center [457, 241] width 511 height 330
paste input "8460263"
type input "0528460263"
drag, startPoint x: 577, startPoint y: 144, endPoint x: 483, endPoint y: 142, distance: 94.0
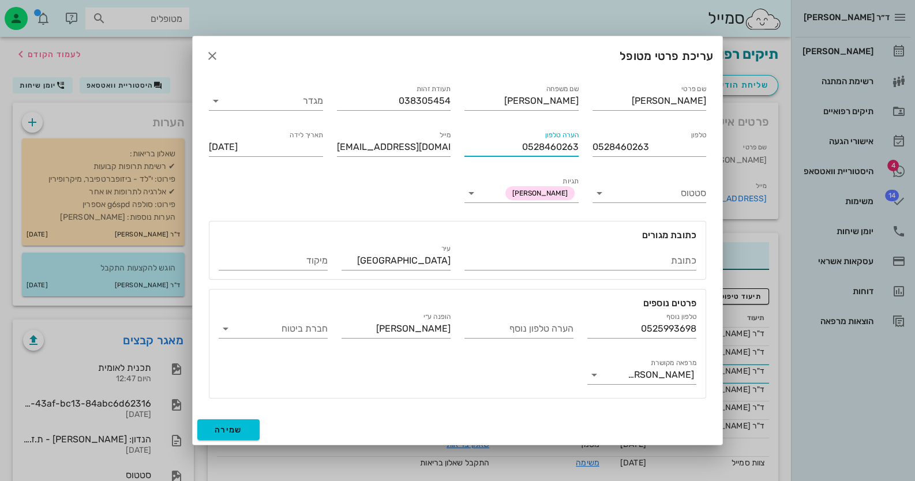
click at [483, 142] on input "0528460263" at bounding box center [521, 147] width 114 height 18
type input "של [PERSON_NAME]"
click at [239, 429] on span "שמירה" at bounding box center [229, 430] width 28 height 10
type input "[DATE]"
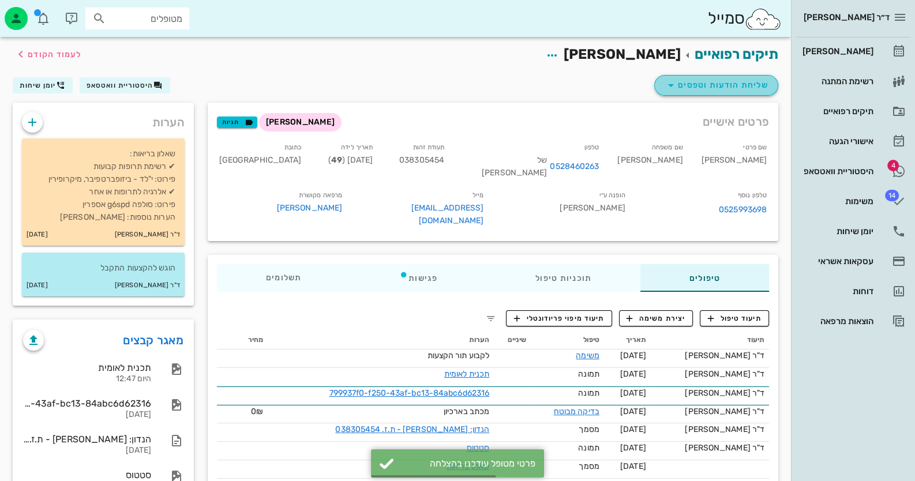
click at [703, 90] on span "שליחת הודעות וטפסים" at bounding box center [716, 85] width 104 height 14
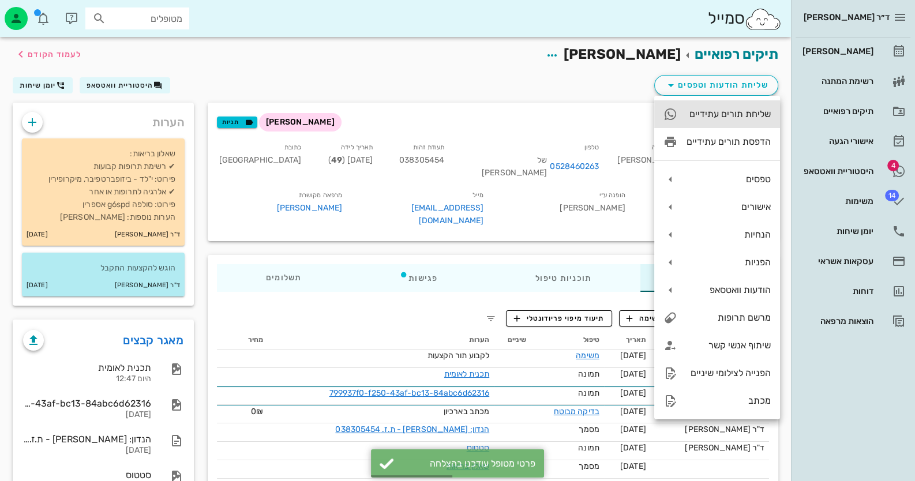
click at [765, 114] on div "שליחת תורים עתידיים" at bounding box center [728, 113] width 84 height 11
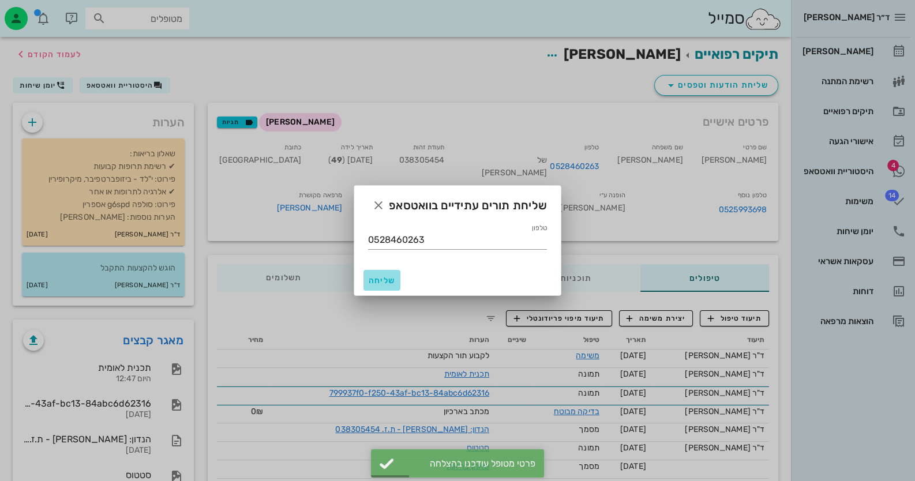
click at [386, 277] on span "שליחה" at bounding box center [382, 281] width 28 height 10
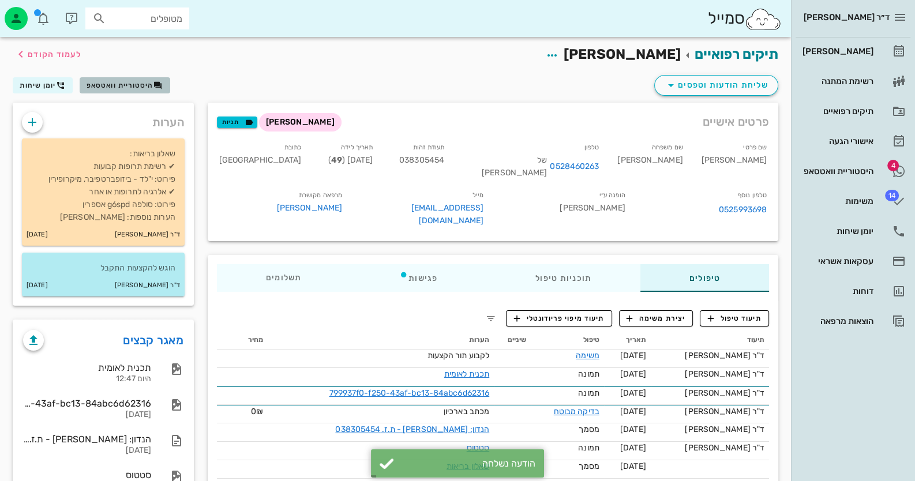
click at [112, 92] on button "היסטוריית וואטסאפ" at bounding box center [125, 85] width 91 height 16
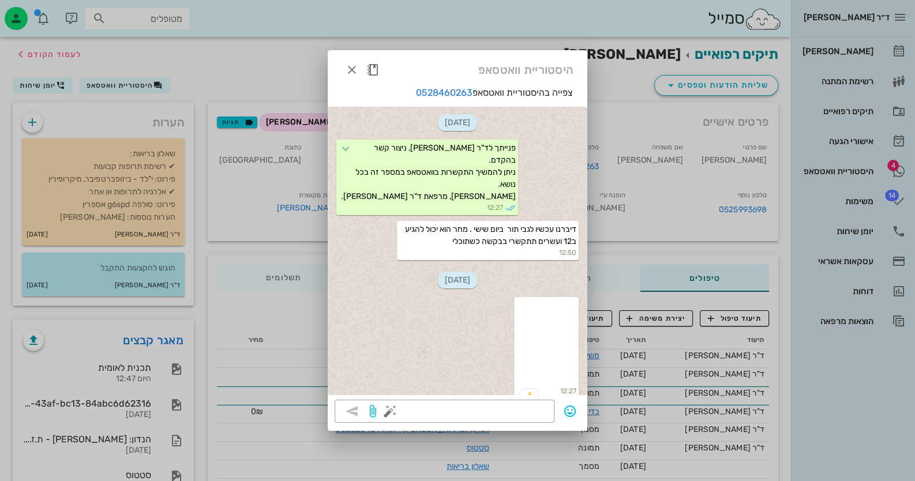
scroll to position [888, 0]
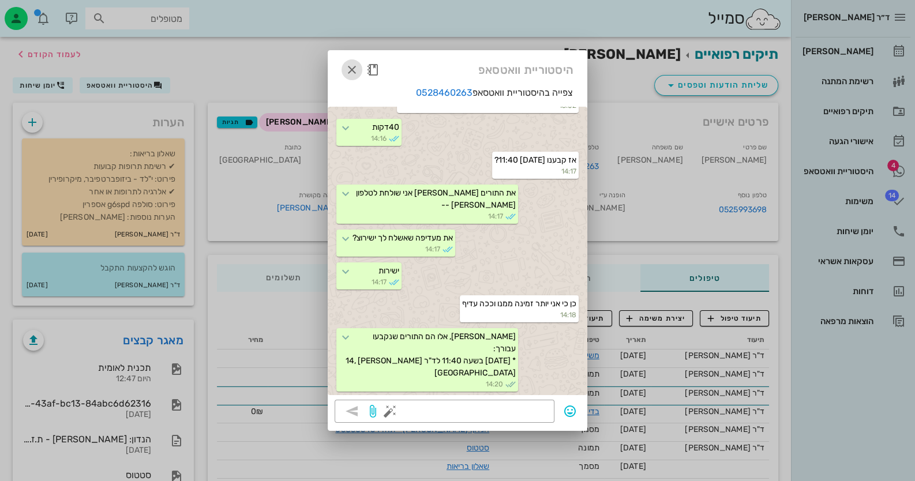
click at [351, 74] on icon "button" at bounding box center [352, 70] width 14 height 14
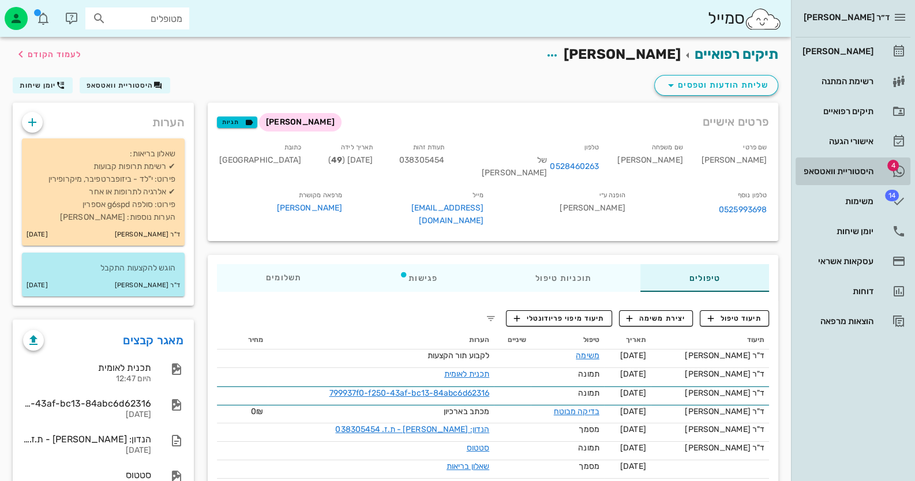
click at [825, 159] on link "4 היסטוריית וואטסאפ" at bounding box center [852, 171] width 115 height 28
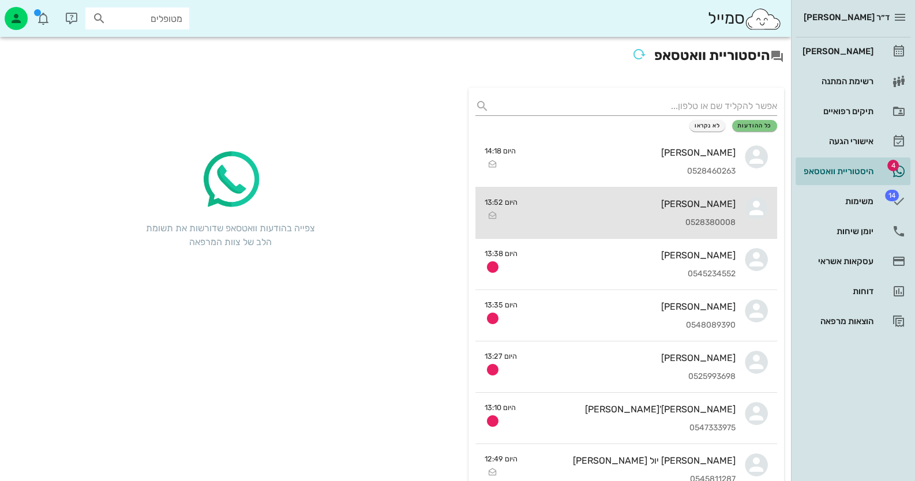
click at [731, 213] on div "[PERSON_NAME] 0528380008" at bounding box center [630, 212] width 209 height 51
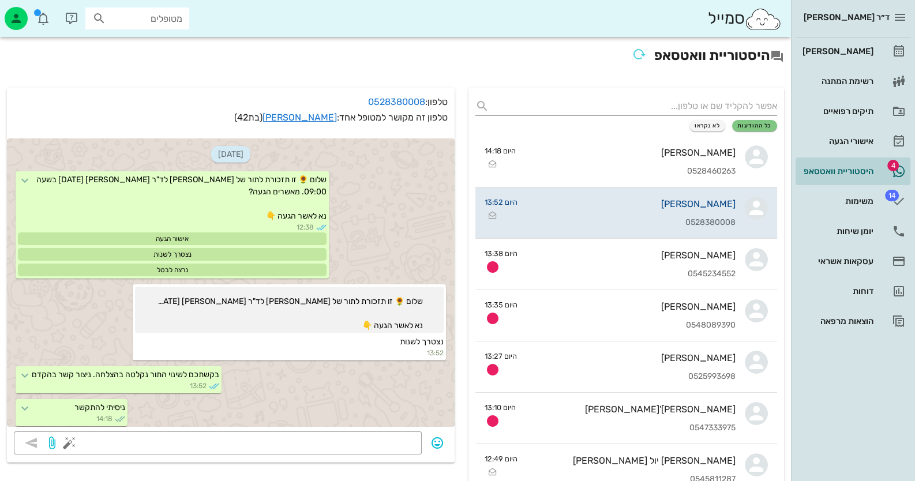
scroll to position [3, 0]
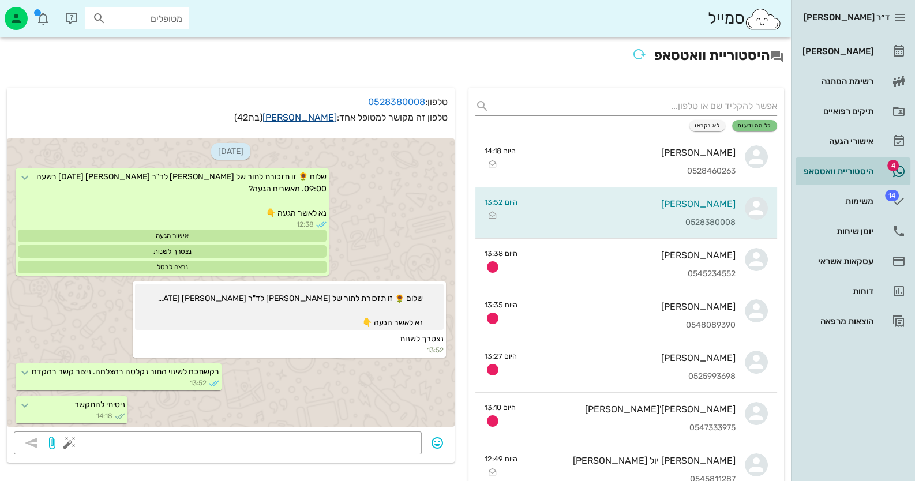
click at [318, 119] on link "[PERSON_NAME]" at bounding box center [299, 117] width 74 height 11
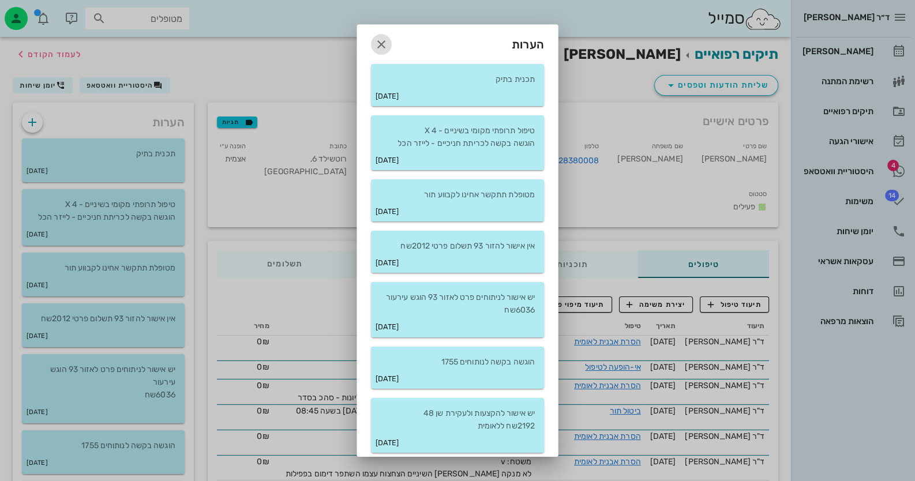
click at [387, 46] on icon "button" at bounding box center [381, 44] width 14 height 14
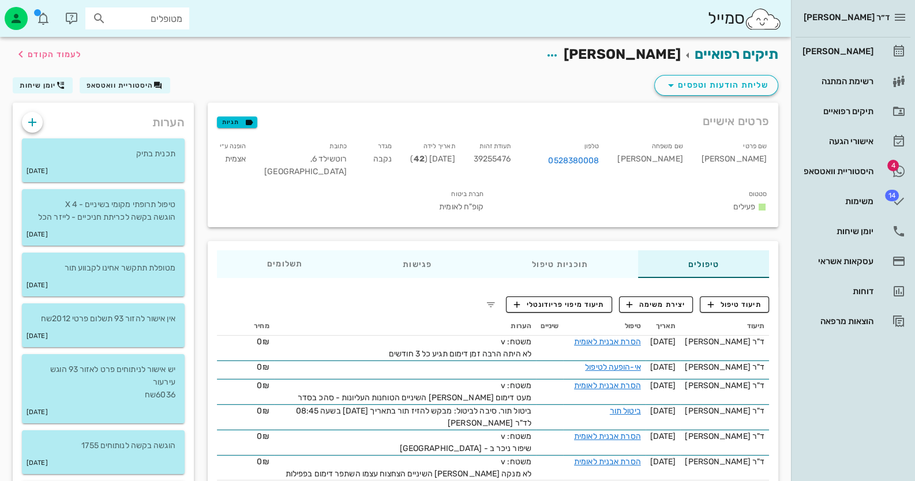
click at [675, 302] on span "יצירת משימה" at bounding box center [655, 304] width 59 height 10
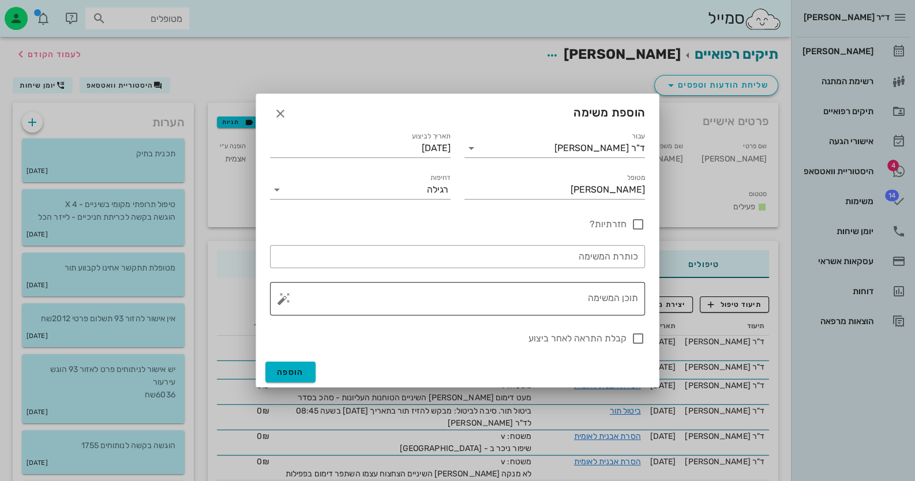
click at [280, 296] on button "button" at bounding box center [284, 299] width 14 height 14
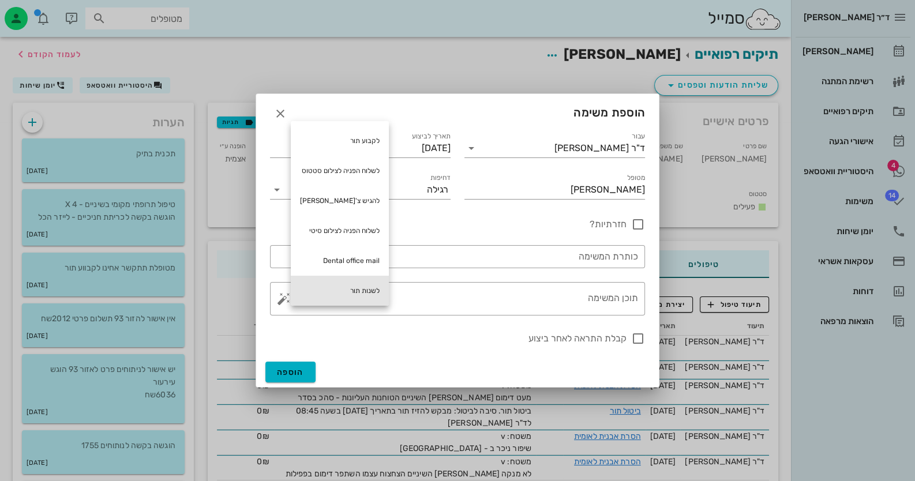
click at [329, 285] on div "לשנות תור" at bounding box center [340, 291] width 98 height 30
type textarea "לשנות תור"
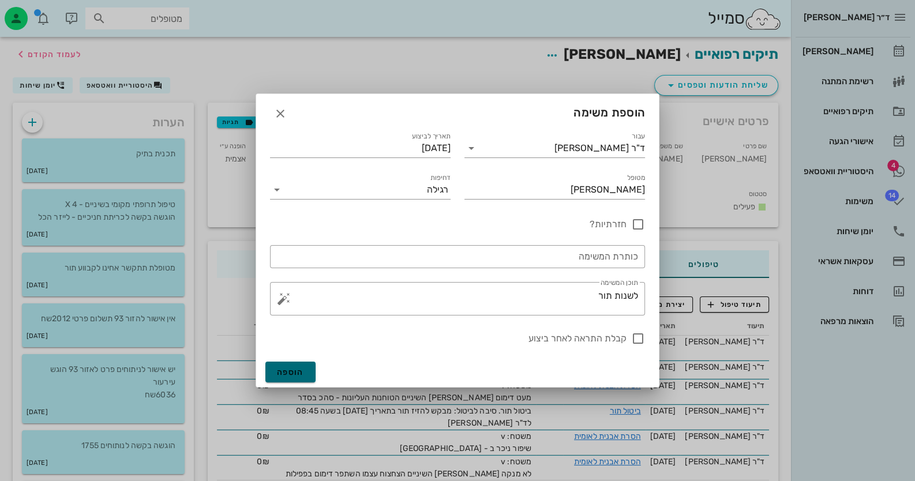
click at [303, 373] on span "הוספה" at bounding box center [290, 372] width 27 height 10
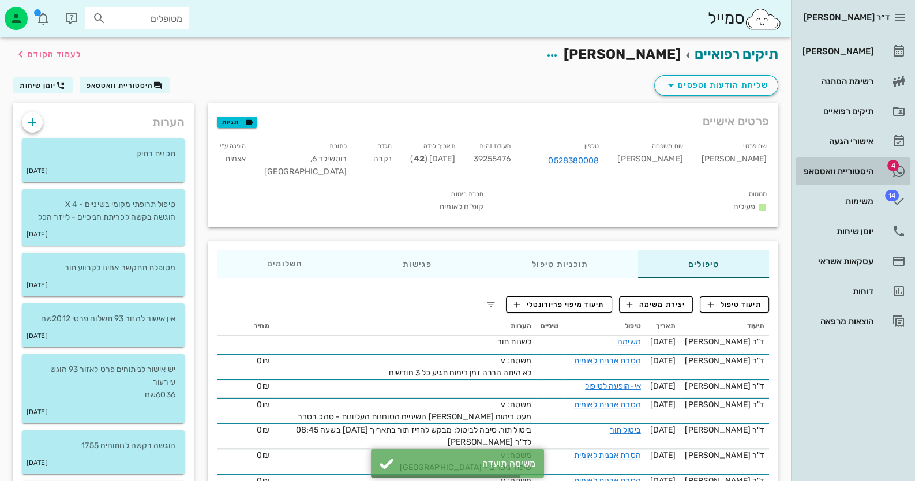
click at [848, 165] on div "היסטוריית וואטסאפ" at bounding box center [836, 171] width 73 height 18
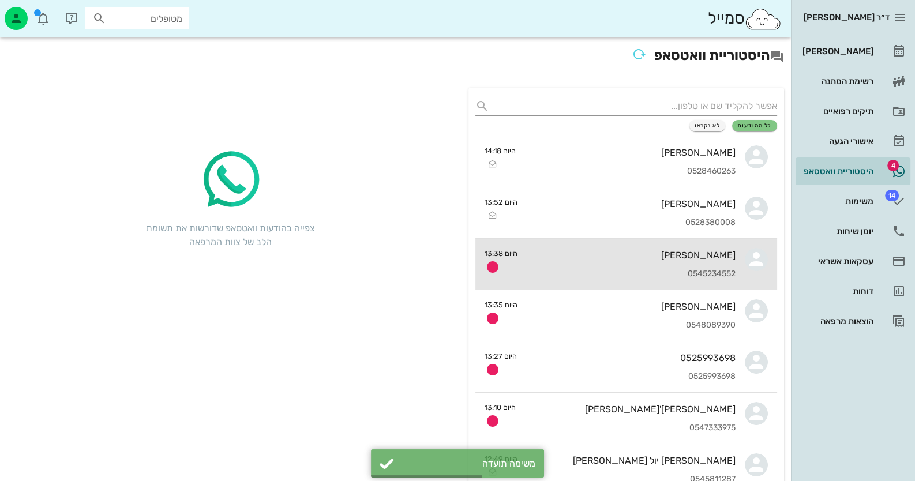
click at [653, 263] on div "[PERSON_NAME] 0545234552" at bounding box center [630, 264] width 209 height 51
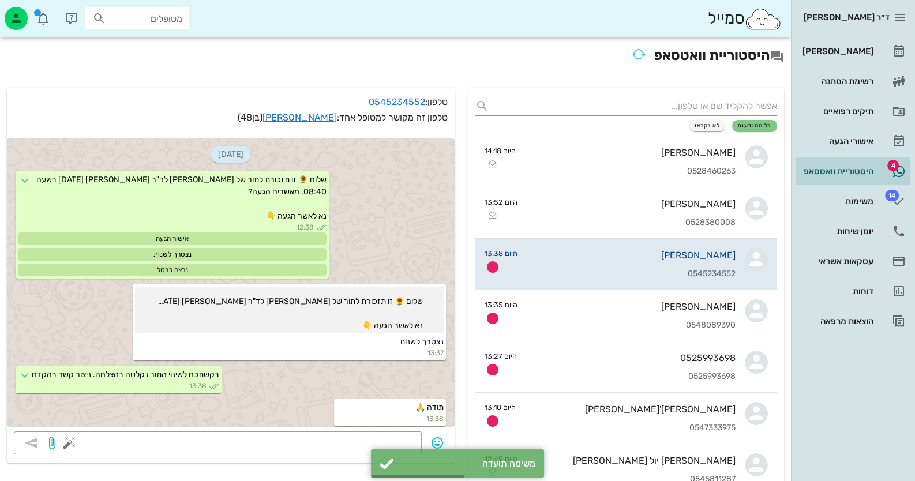
scroll to position [3, 0]
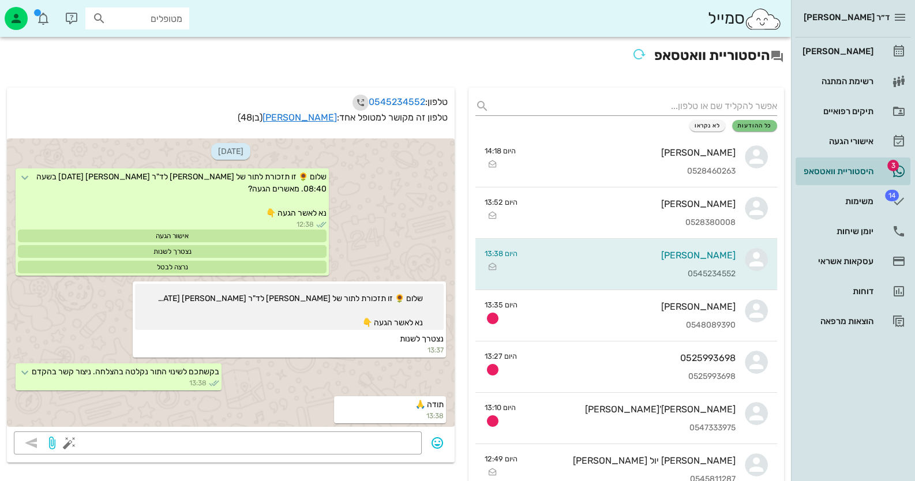
click at [359, 100] on icon "button" at bounding box center [360, 103] width 14 height 14
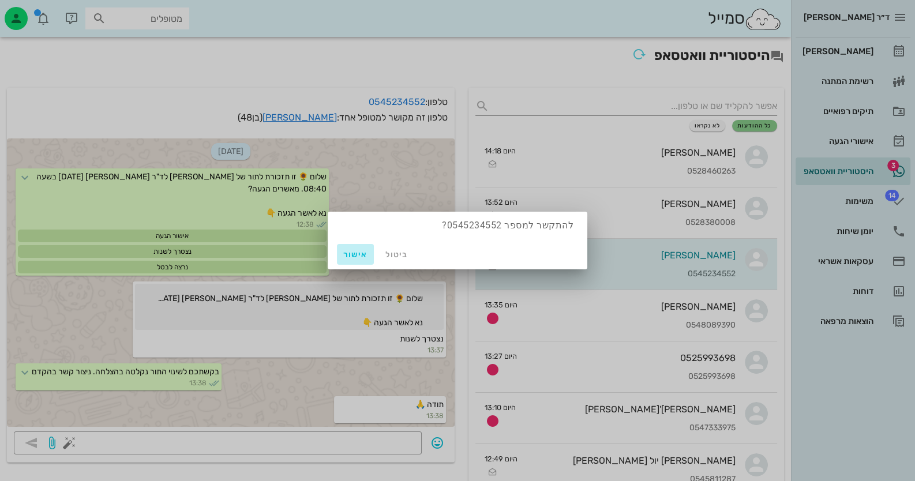
click at [355, 258] on span "אישור" at bounding box center [355, 255] width 28 height 10
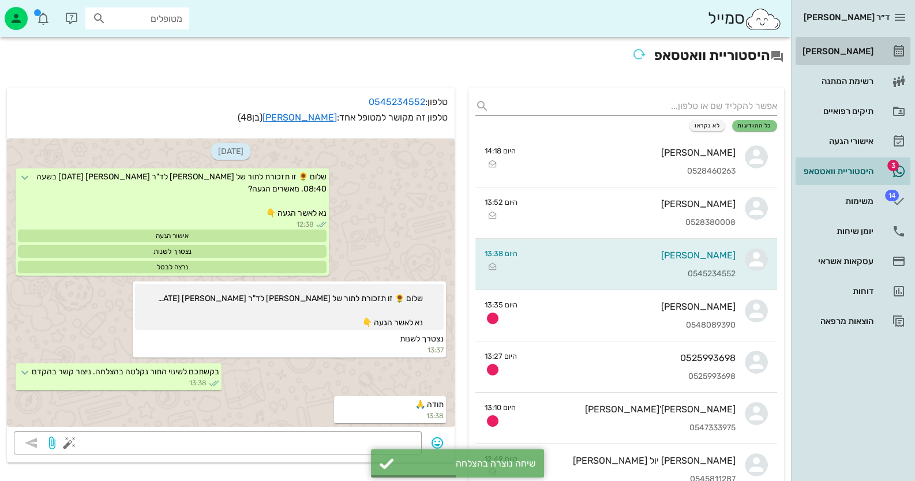
click at [875, 51] on link "[PERSON_NAME]" at bounding box center [852, 51] width 115 height 28
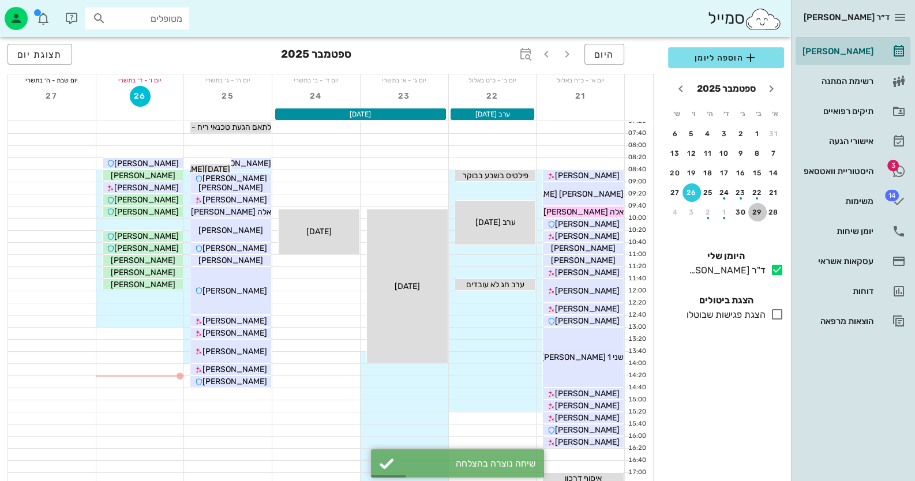
click at [757, 208] on div "29" at bounding box center [757, 212] width 18 height 8
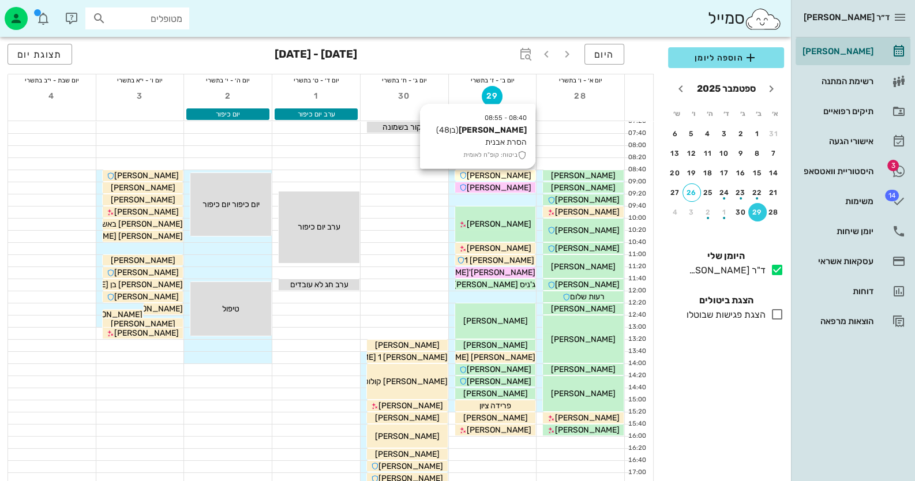
click at [510, 172] on span "[PERSON_NAME]" at bounding box center [499, 176] width 65 height 10
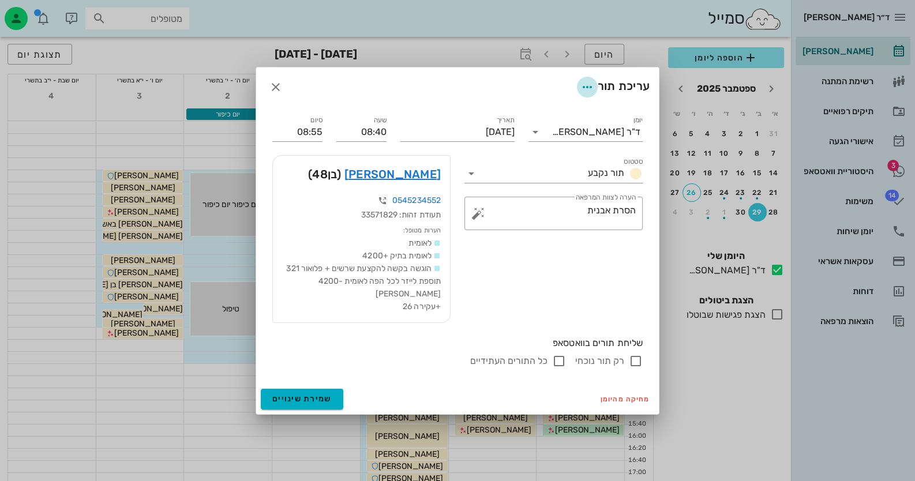
click at [586, 86] on icon "button" at bounding box center [587, 87] width 14 height 14
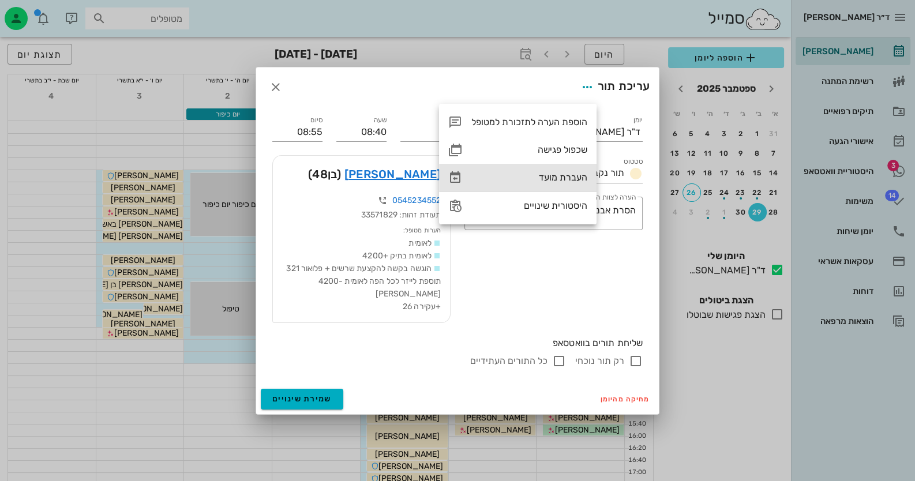
click at [567, 182] on div "העברת מועד" at bounding box center [529, 177] width 116 height 11
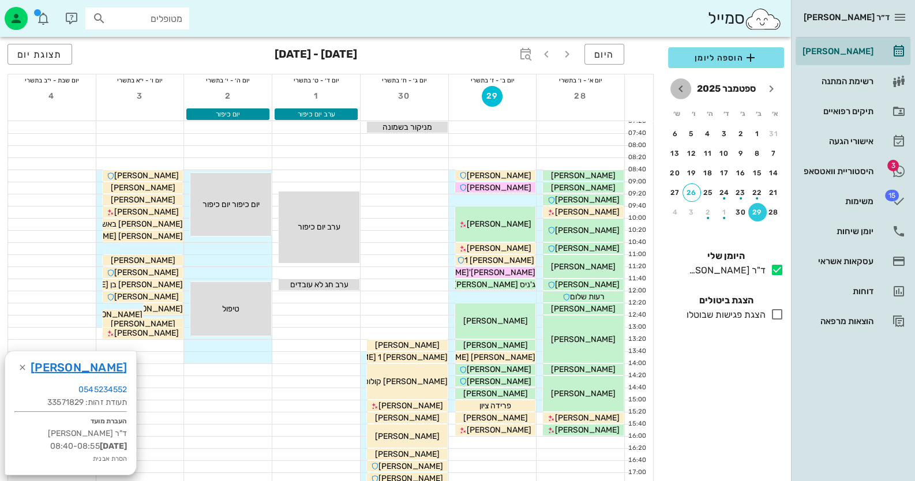
click at [679, 80] on button "חודש הבא" at bounding box center [680, 88] width 21 height 21
click at [723, 176] on div "15" at bounding box center [724, 173] width 18 height 8
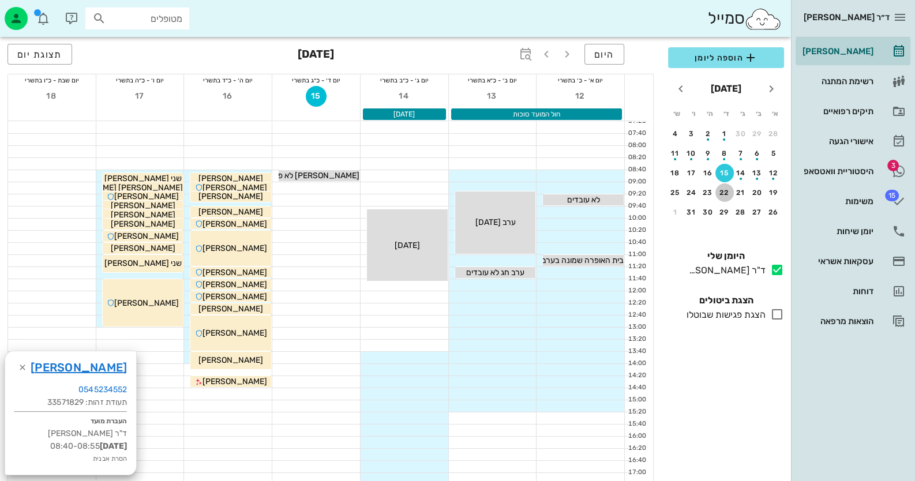
click at [724, 187] on button "22" at bounding box center [724, 192] width 18 height 18
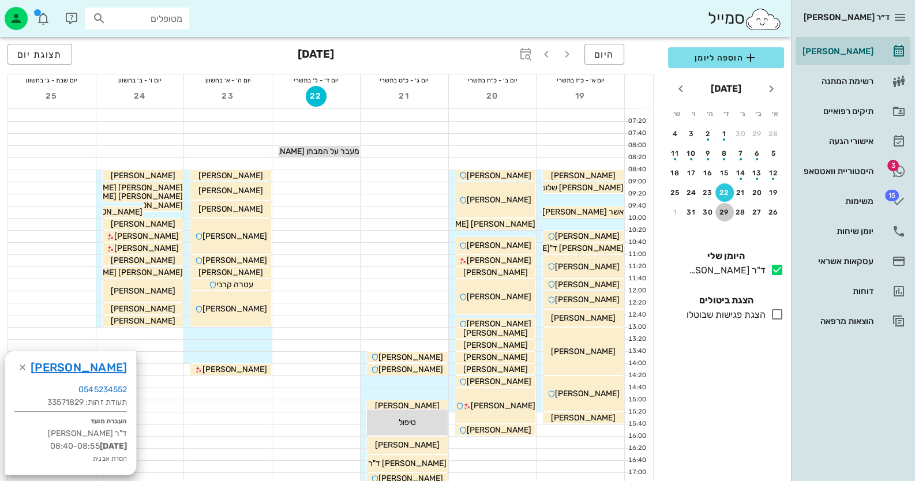
click at [724, 208] on div "29" at bounding box center [724, 212] width 18 height 8
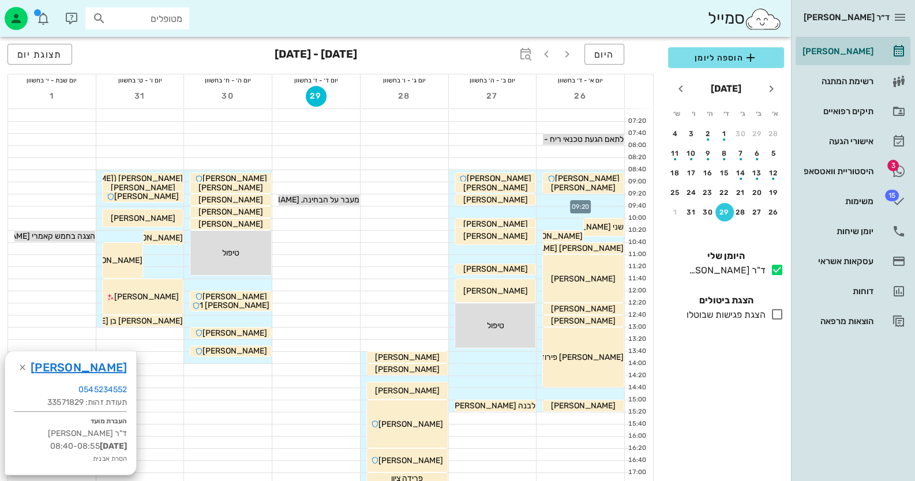
click at [605, 198] on div at bounding box center [580, 200] width 88 height 12
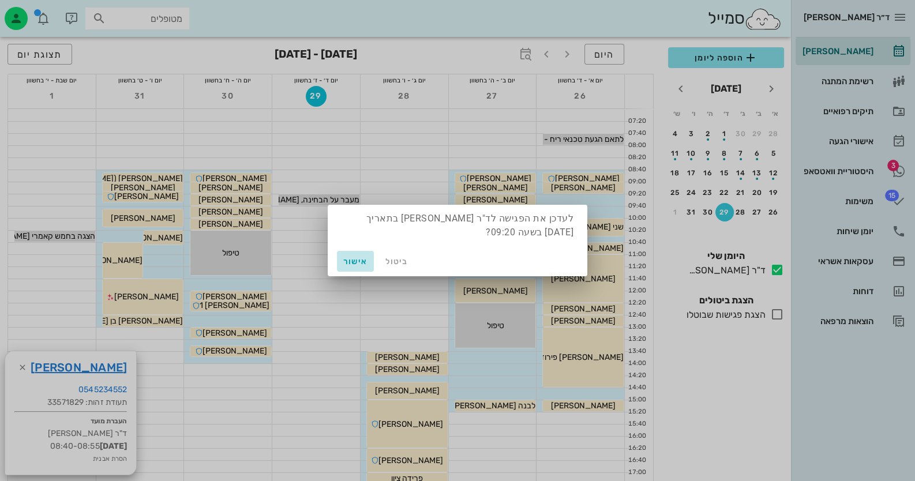
click at [355, 258] on span "אישור" at bounding box center [355, 262] width 28 height 10
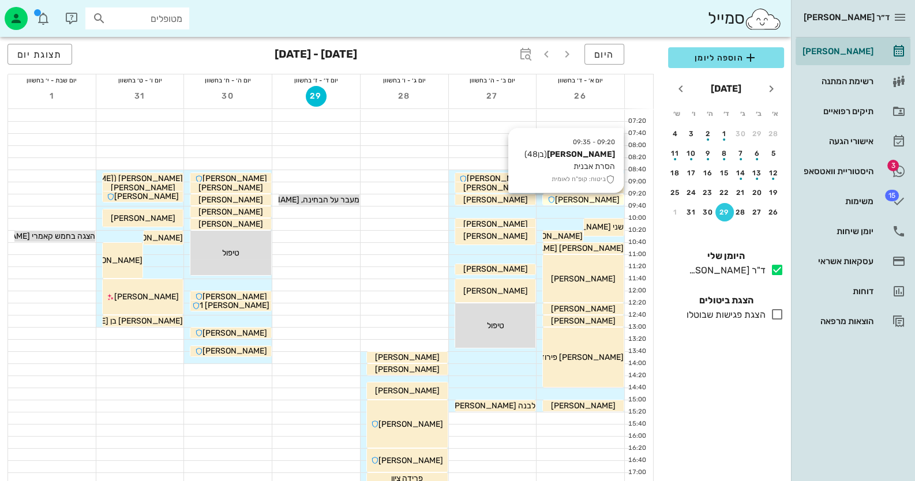
click at [610, 197] on div "[PERSON_NAME]" at bounding box center [583, 200] width 81 height 12
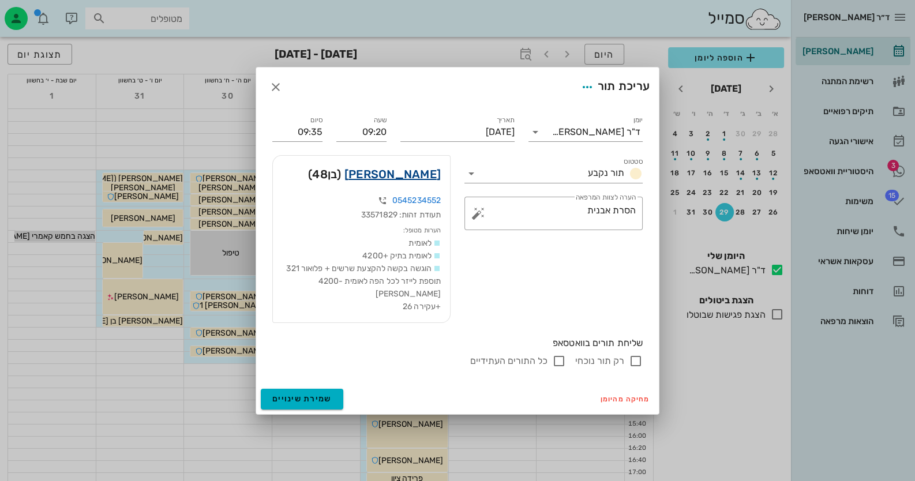
click at [424, 179] on link "[PERSON_NAME]" at bounding box center [392, 174] width 96 height 18
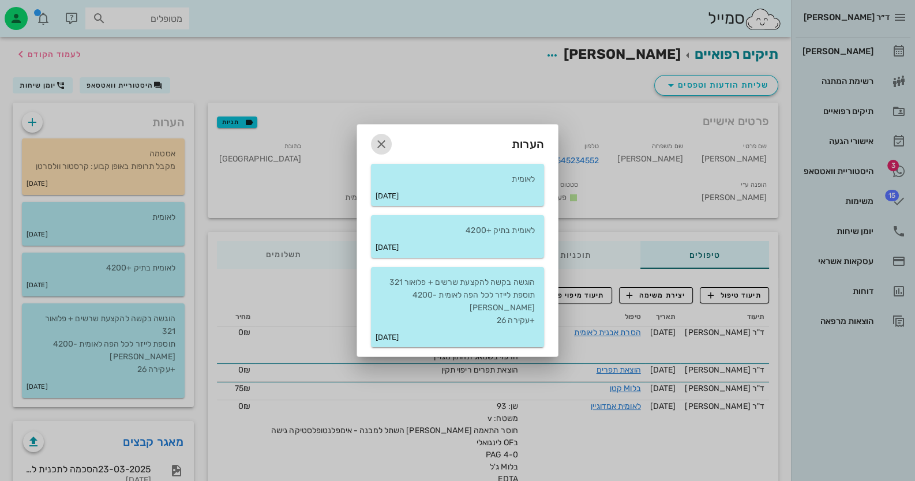
click at [385, 151] on icon "button" at bounding box center [381, 144] width 14 height 14
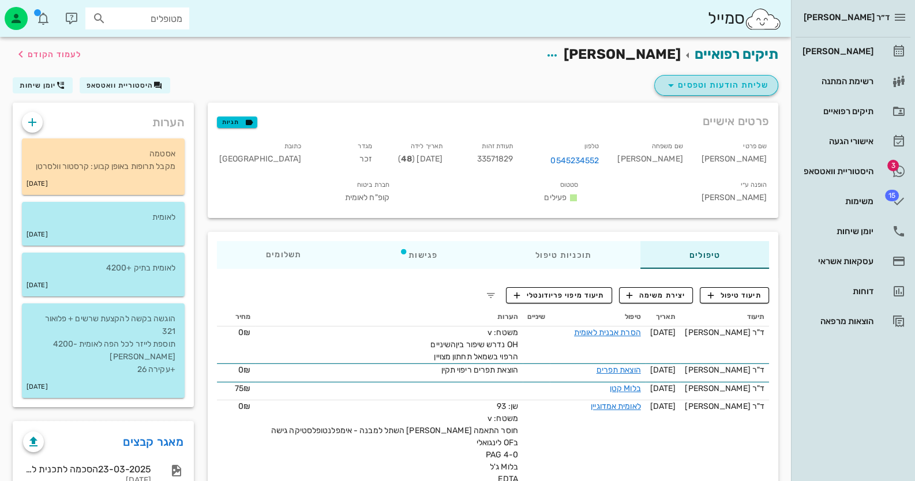
click at [686, 89] on span "שליחת הודעות וטפסים" at bounding box center [716, 85] width 104 height 14
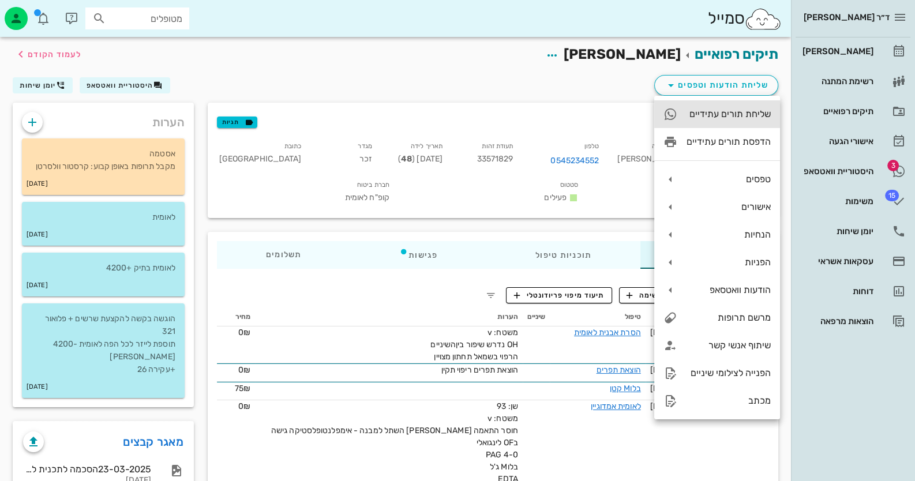
click at [713, 116] on div "שליחת תורים עתידיים" at bounding box center [728, 113] width 84 height 11
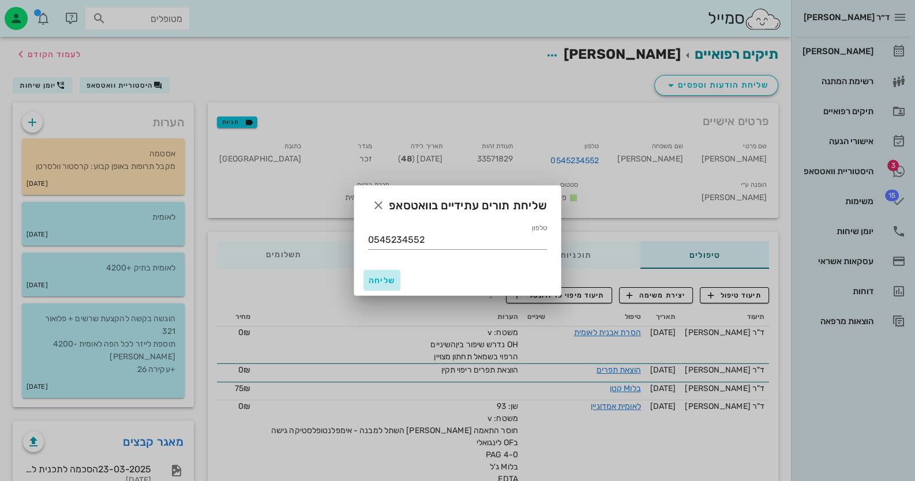
click at [385, 276] on span "שליחה" at bounding box center [382, 281] width 28 height 10
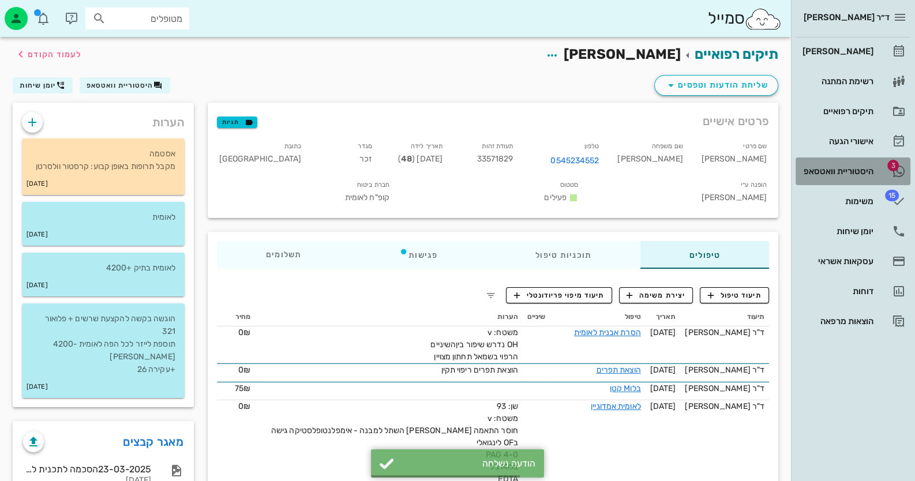
click at [898, 164] on icon at bounding box center [898, 171] width 14 height 14
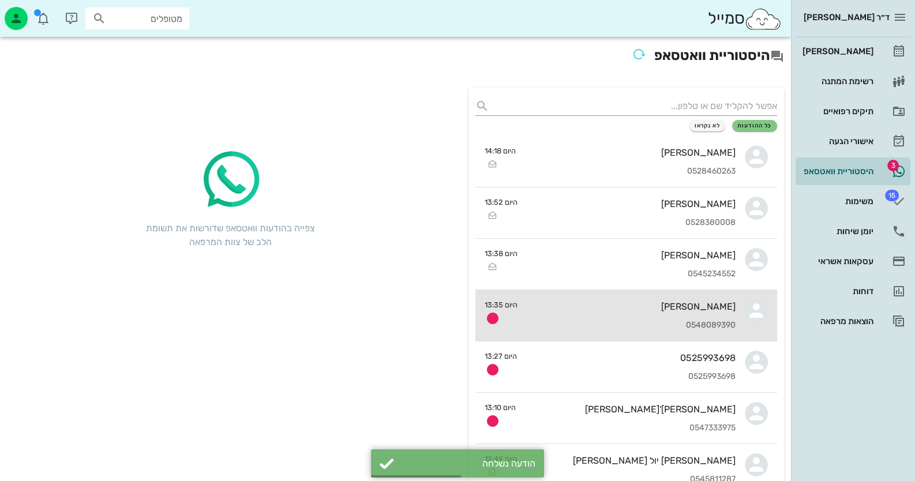
click at [695, 310] on div "[PERSON_NAME]" at bounding box center [630, 306] width 209 height 11
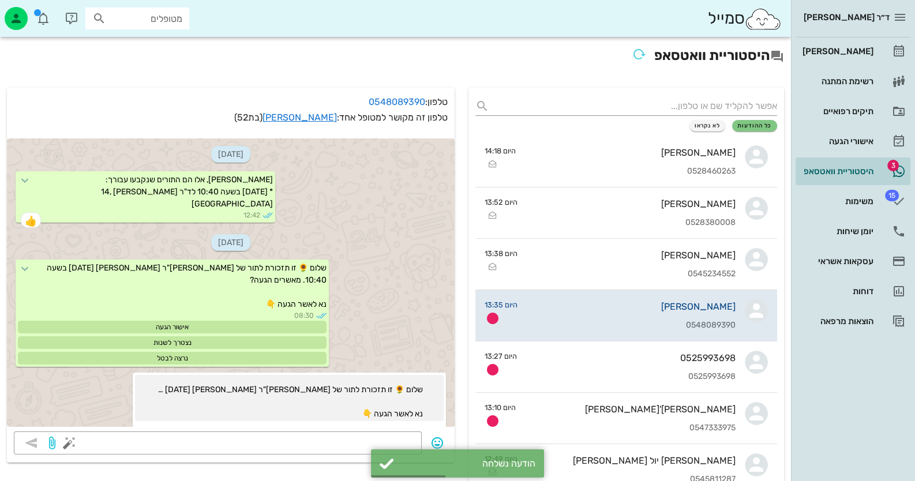
scroll to position [675, 0]
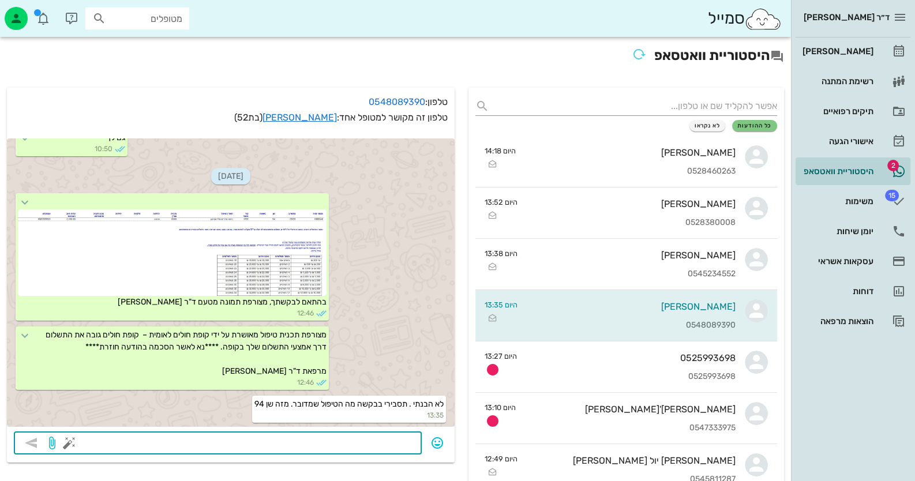
click at [358, 438] on textarea at bounding box center [243, 444] width 343 height 18
type textarea "זה לא שן 94 זה איזור - זה קוד של קופת חולים"
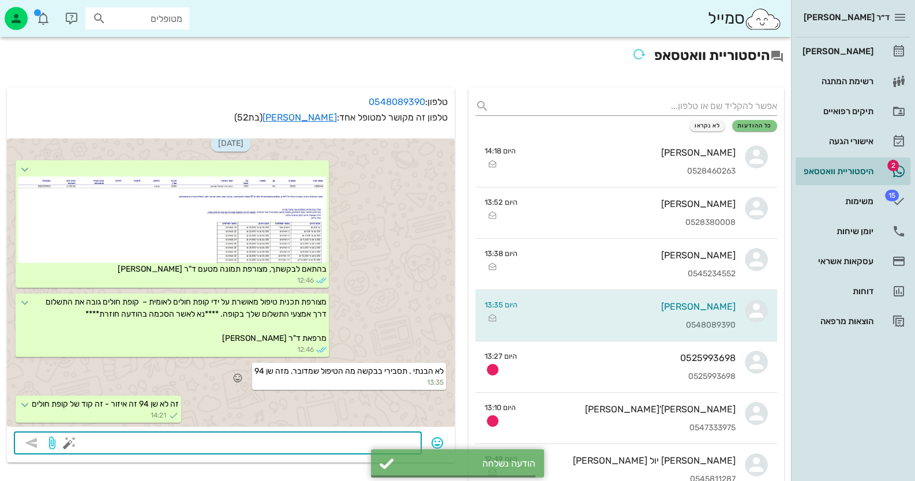
scroll to position [708, 0]
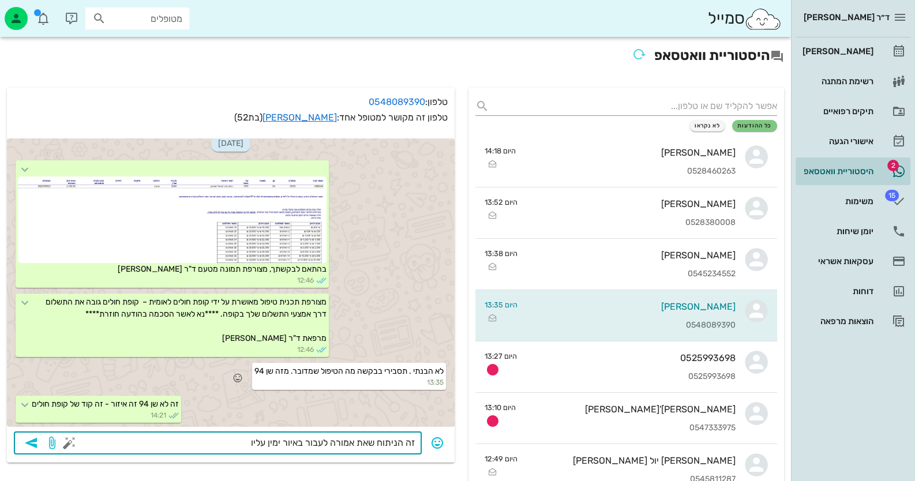
type textarea "זה הניתוח שאת אמורה לעבור באיור ימין עליון"
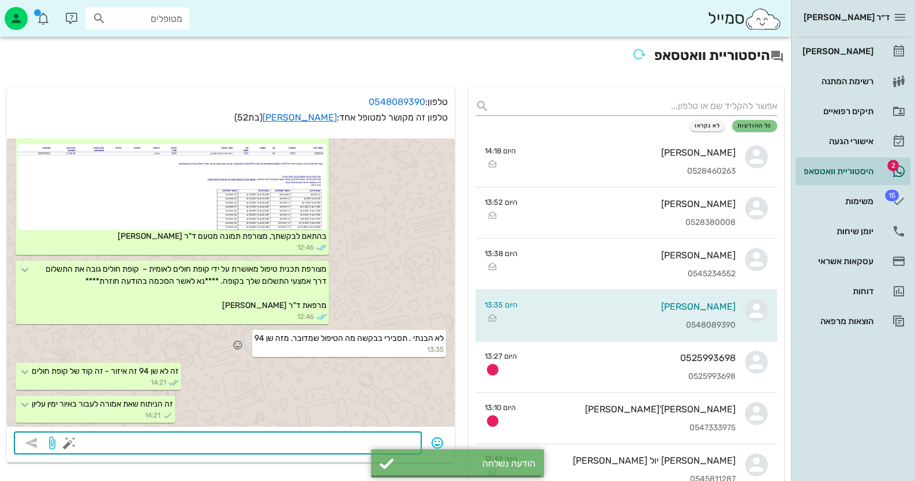
scroll to position [740, 0]
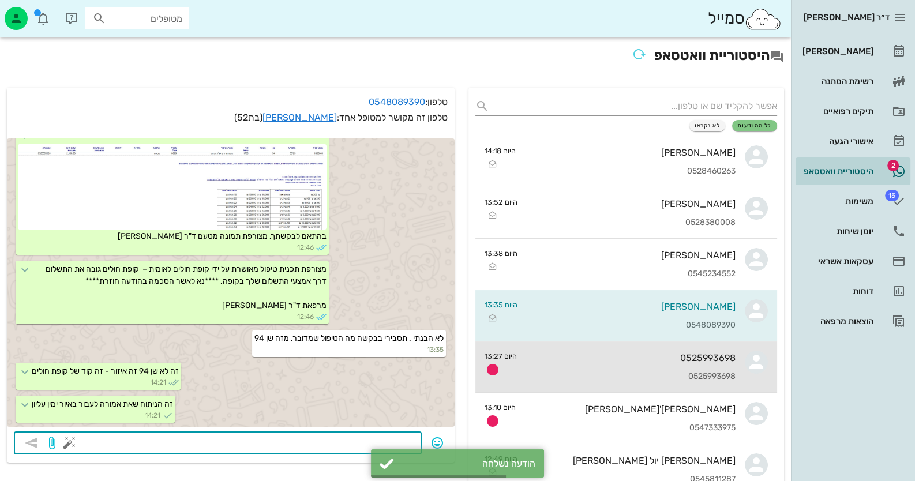
click at [550, 366] on div "0525993698 0525993698" at bounding box center [630, 366] width 209 height 51
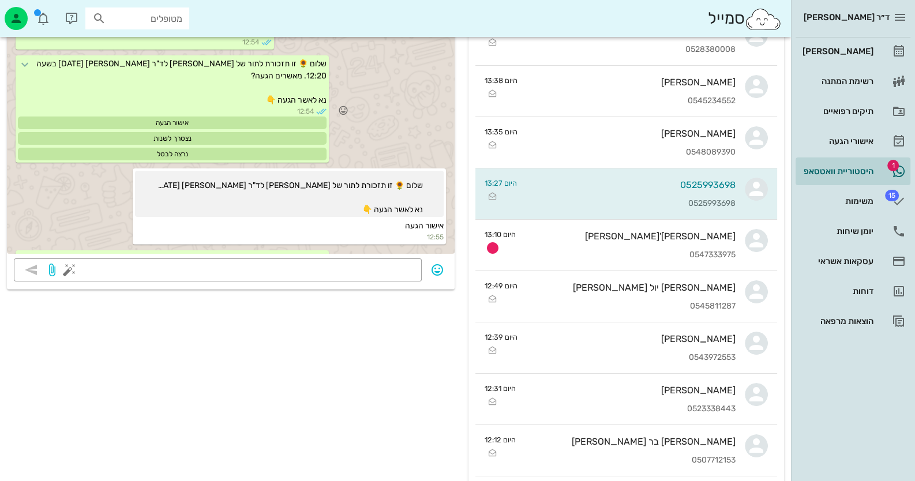
click at [391, 120] on div "שלום 🌻 זו תזכורת לתור של [PERSON_NAME] לד"ר [PERSON_NAME] [DATE] בשעה 12:20. מא…" at bounding box center [230, 110] width 447 height 113
click at [407, 109] on div "שלום 🌻 זו תזכורת לתור של [PERSON_NAME] לד"ר [PERSON_NAME] [DATE] בשעה 12:20. מא…" at bounding box center [230, 110] width 447 height 113
click at [873, 52] on link "[PERSON_NAME]" at bounding box center [852, 51] width 115 height 28
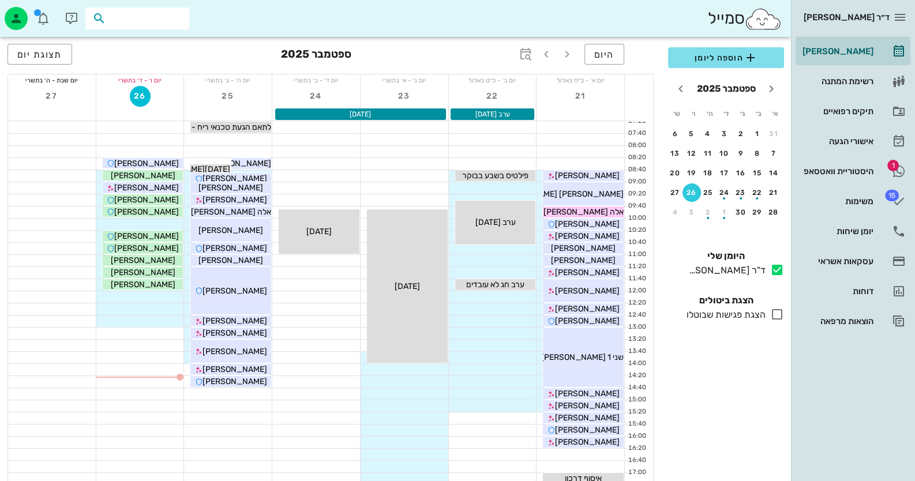
click at [162, 17] on input "text" at bounding box center [145, 18] width 74 height 15
type input "פליק"
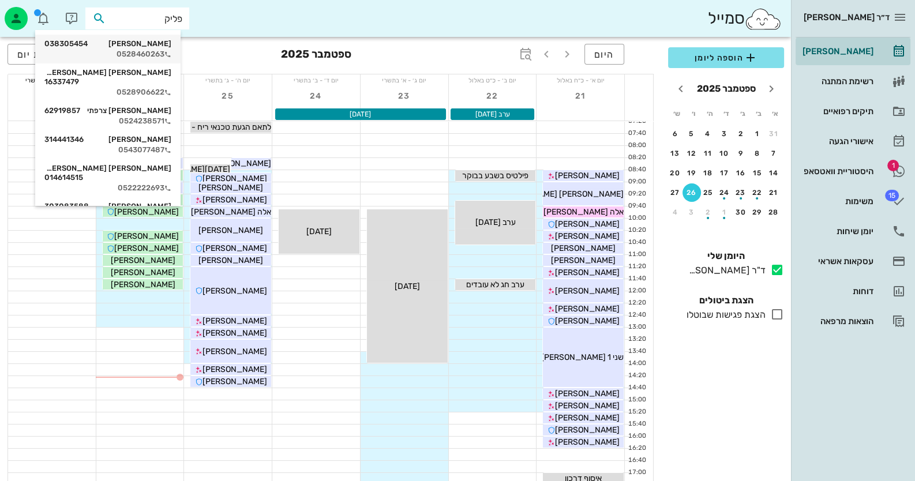
click at [135, 39] on div "[PERSON_NAME] 038305454" at bounding box center [107, 43] width 127 height 9
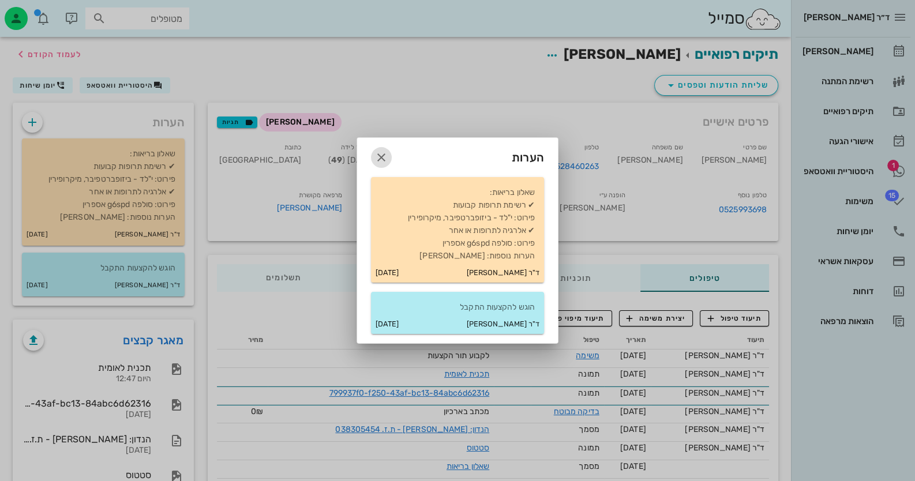
click at [373, 155] on span "button" at bounding box center [381, 158] width 21 height 14
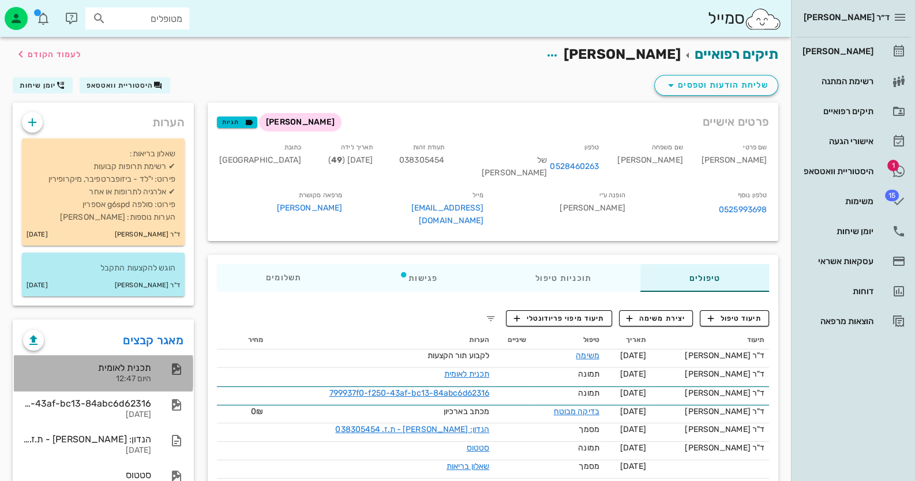
click at [166, 366] on div at bounding box center [170, 369] width 25 height 14
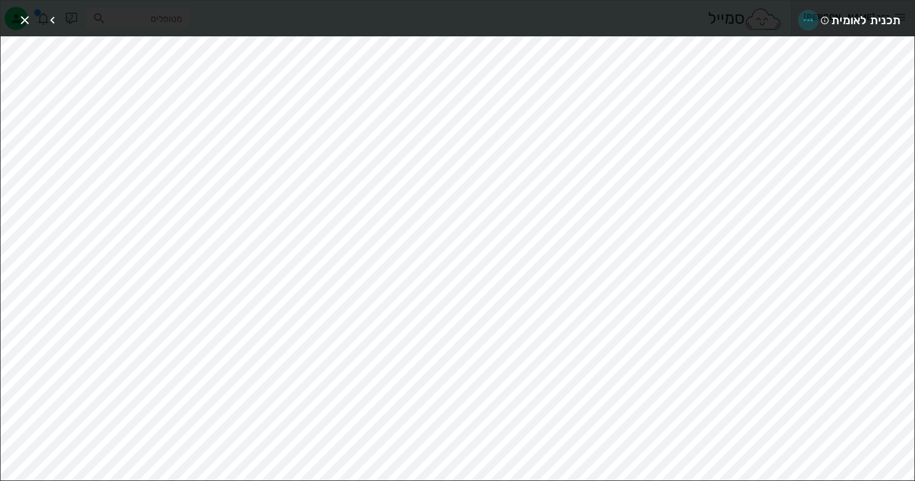
click at [805, 22] on icon "button" at bounding box center [808, 20] width 14 height 14
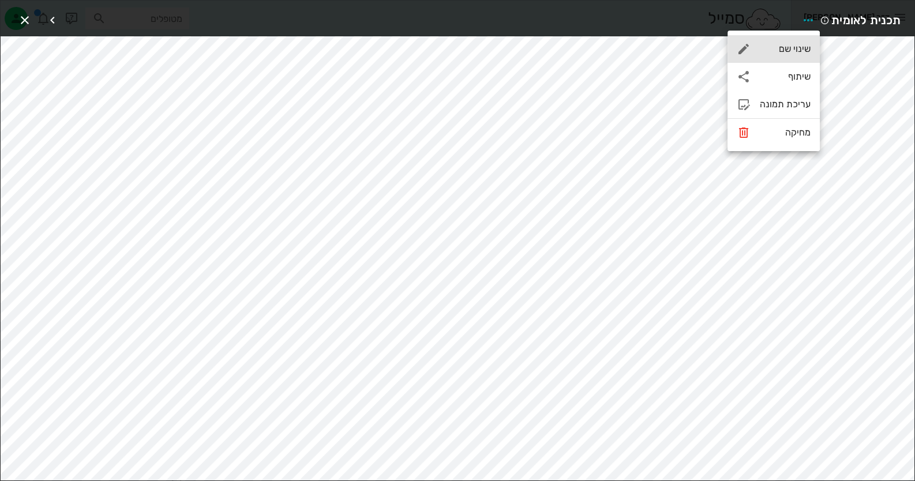
click at [799, 42] on div "שינוי שם" at bounding box center [773, 49] width 92 height 28
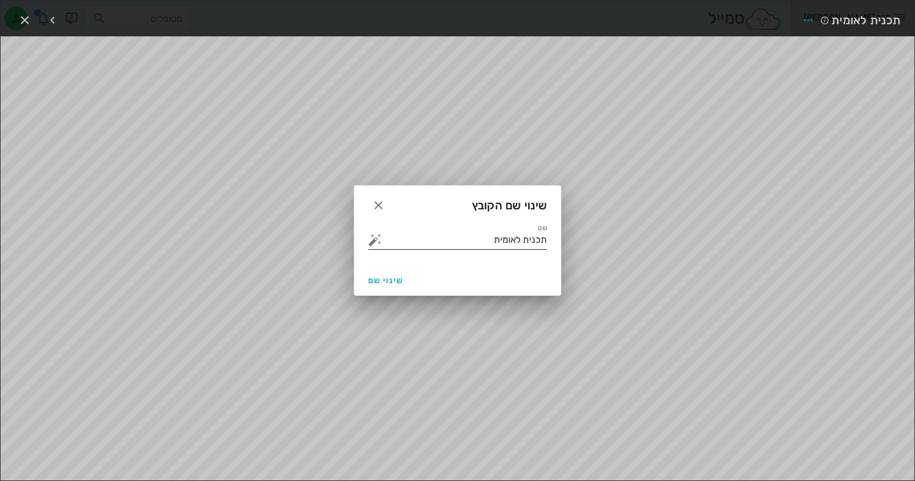
click at [376, 240] on button "button" at bounding box center [375, 240] width 14 height 14
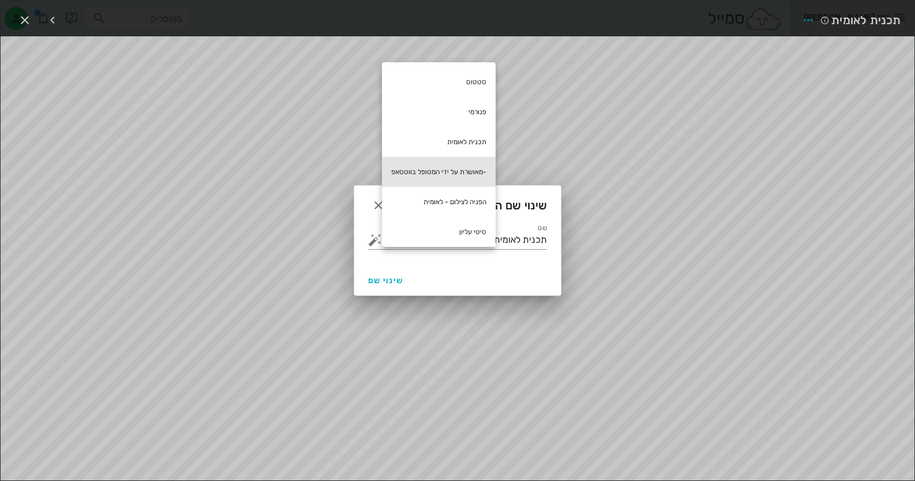
click at [461, 170] on div "-מאושרת על ידי המטופל בווטסאפ" at bounding box center [439, 172] width 114 height 30
type input "תכנית לאומית -מאושרת על ידי המטופל בווטסאפ"
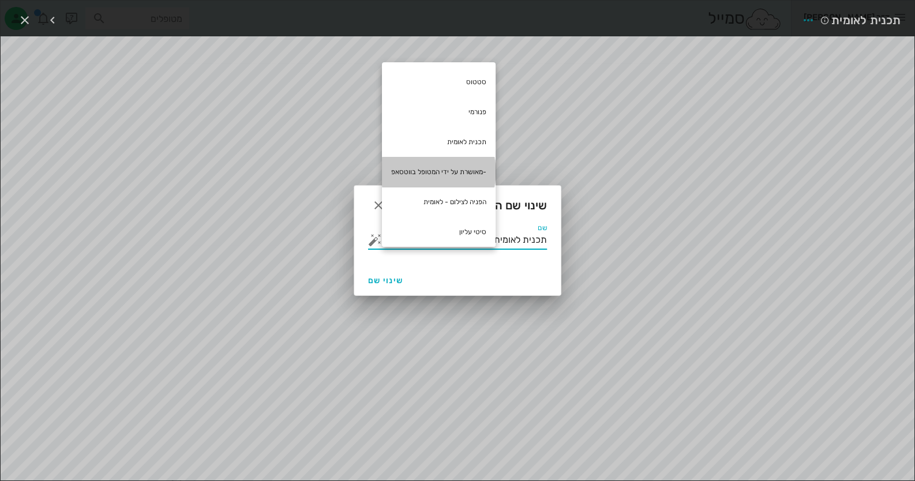
scroll to position [0, -17]
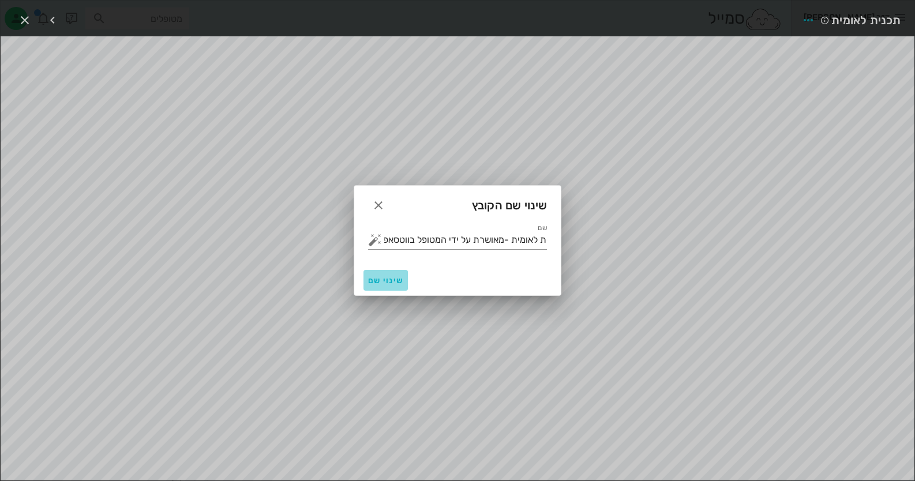
click at [377, 281] on span "שינוי שם" at bounding box center [385, 281] width 35 height 10
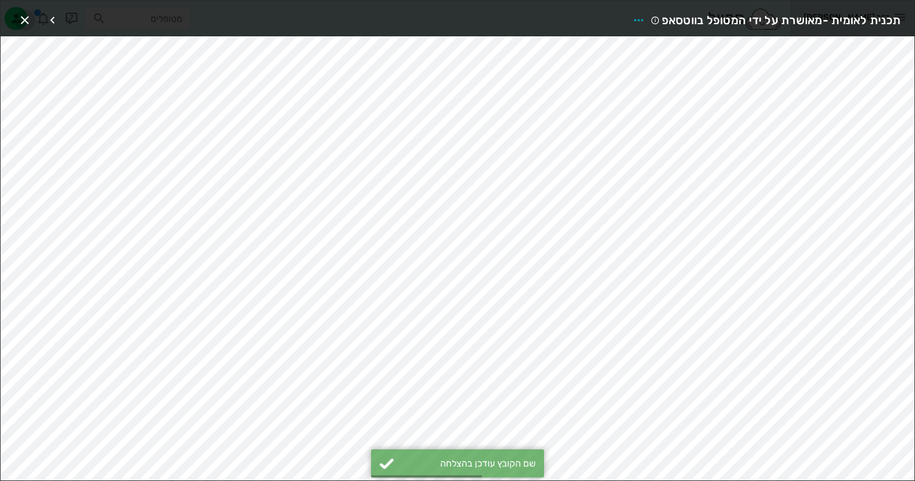
click at [21, 15] on icon "button" at bounding box center [25, 20] width 14 height 14
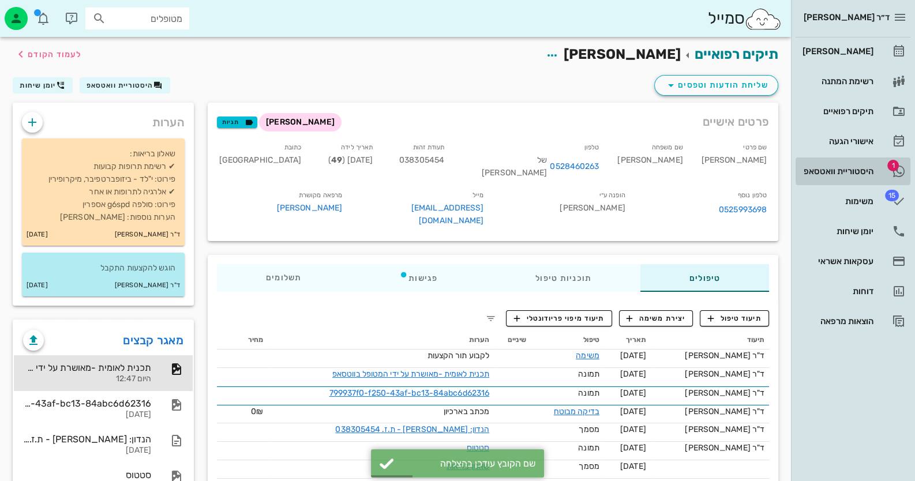
click at [875, 172] on link "1 היסטוריית וואטסאפ" at bounding box center [852, 171] width 115 height 28
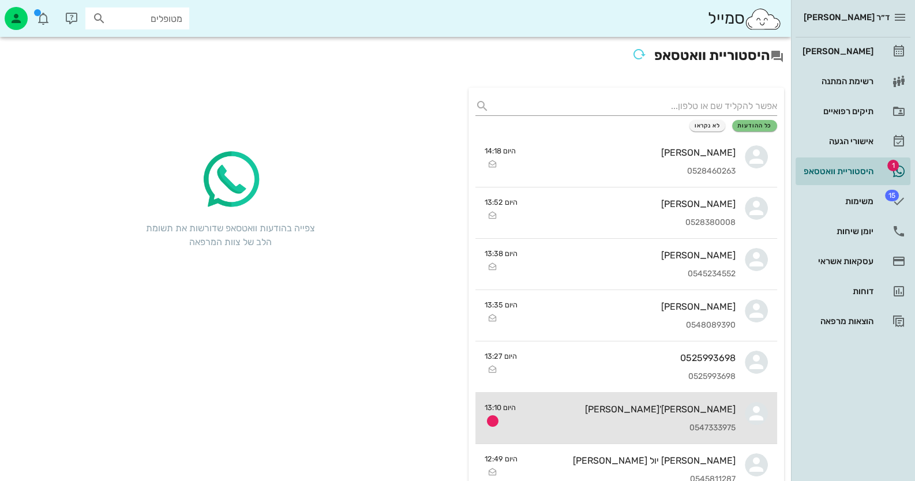
click at [701, 415] on div "[PERSON_NAME]'[PERSON_NAME] 0547333975" at bounding box center [630, 418] width 210 height 51
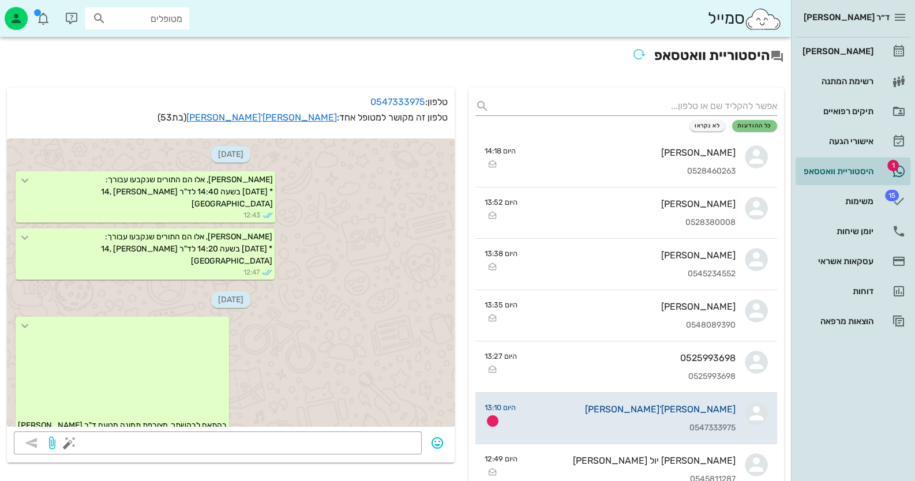
scroll to position [1735, 0]
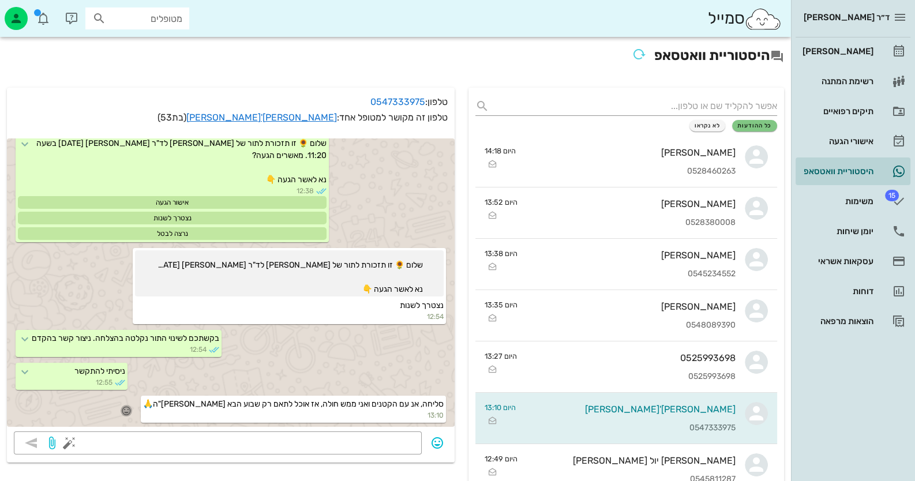
click at [131, 409] on icon "button" at bounding box center [126, 410] width 10 height 10
click at [62, 390] on div "🙏" at bounding box center [59, 393] width 21 height 22
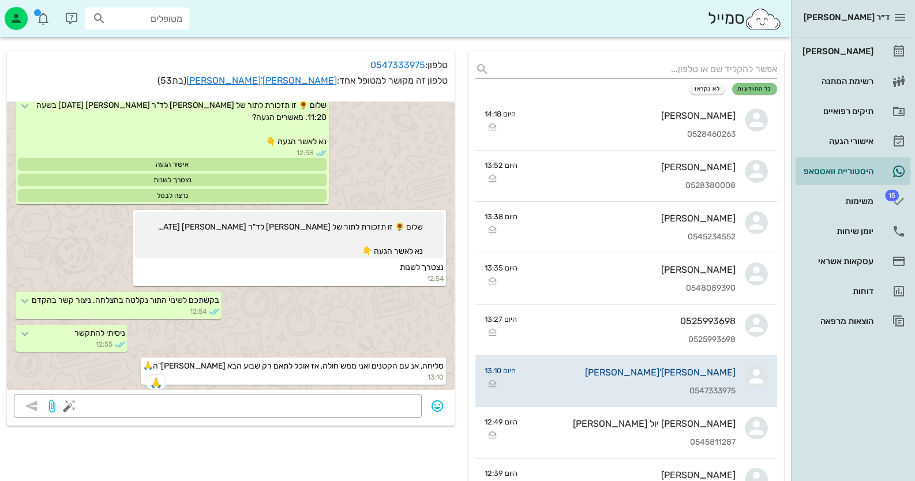
scroll to position [57, 0]
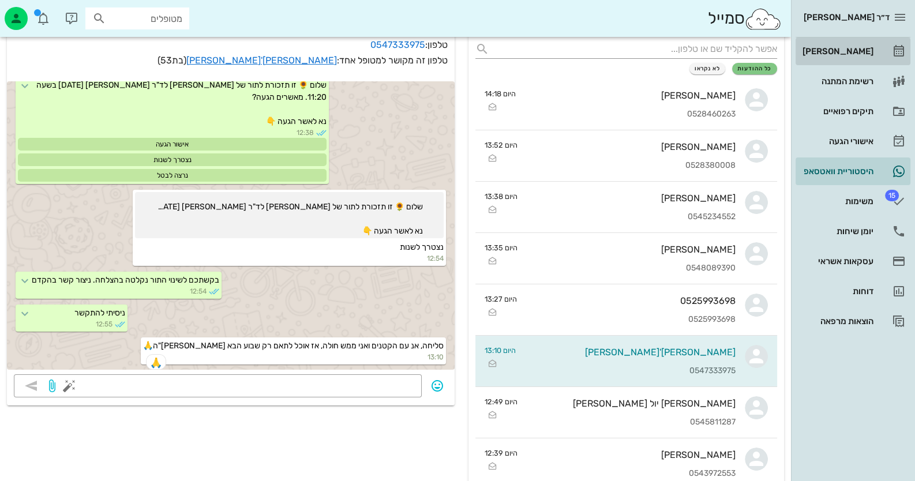
click at [881, 56] on link "[PERSON_NAME]" at bounding box center [852, 51] width 115 height 28
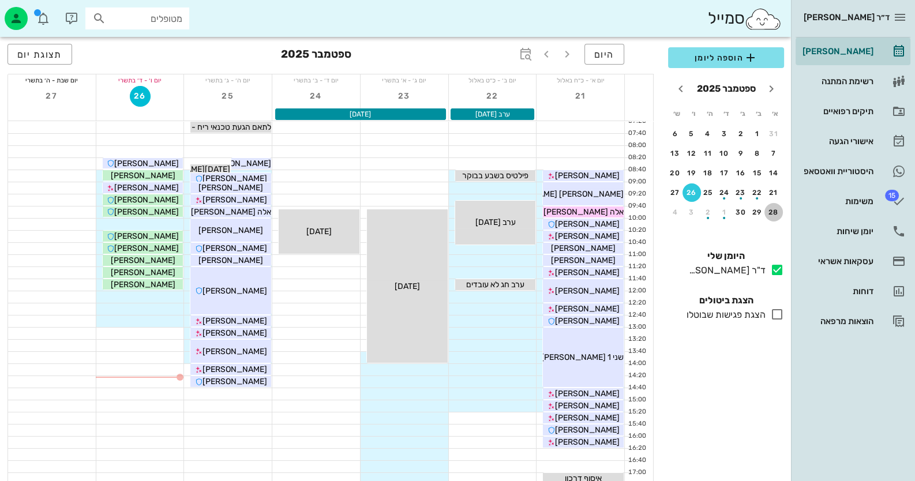
click at [774, 212] on div "28" at bounding box center [773, 212] width 18 height 8
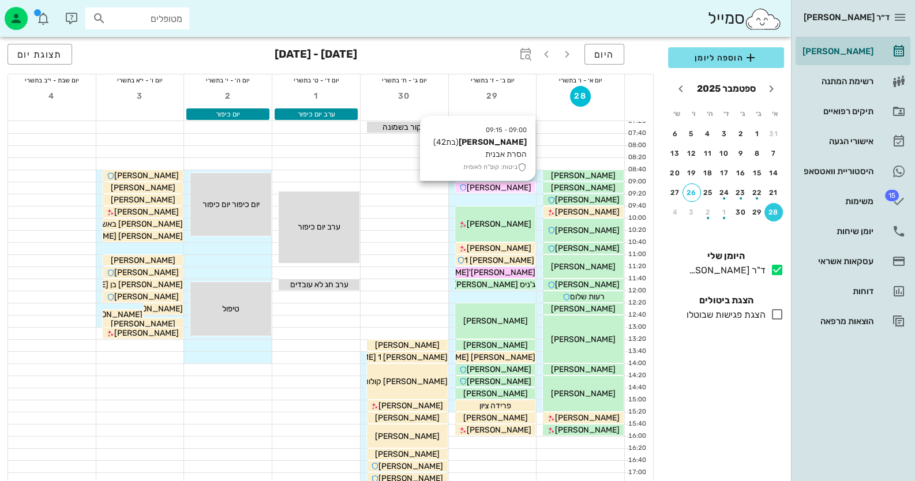
click at [520, 185] on div "[PERSON_NAME]" at bounding box center [495, 188] width 81 height 12
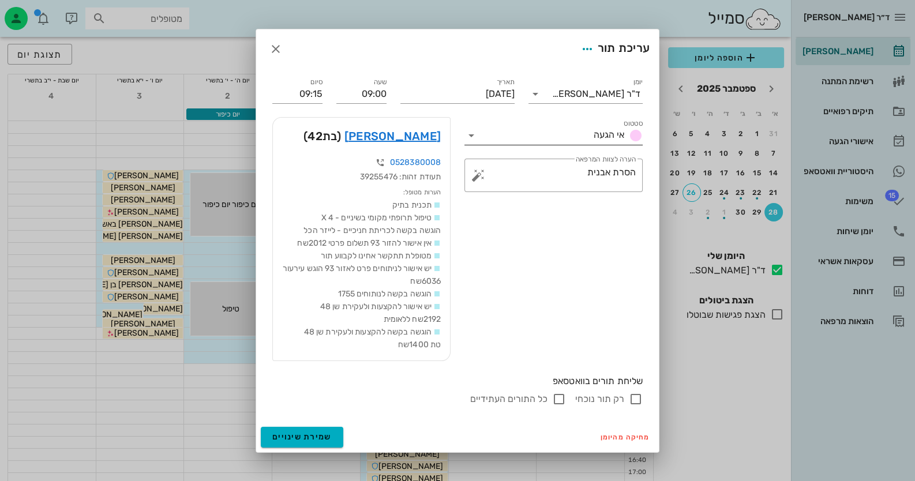
click at [475, 129] on icon at bounding box center [471, 136] width 14 height 14
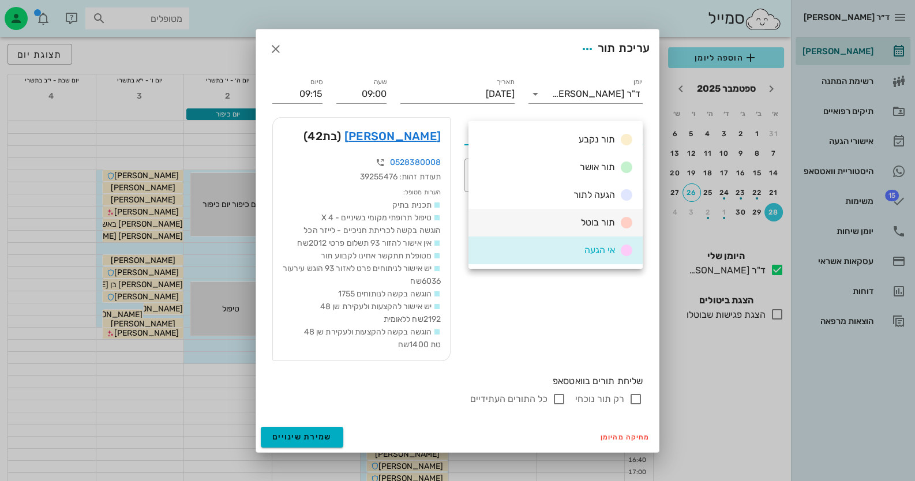
click at [573, 227] on div "תור בוטל" at bounding box center [555, 223] width 174 height 28
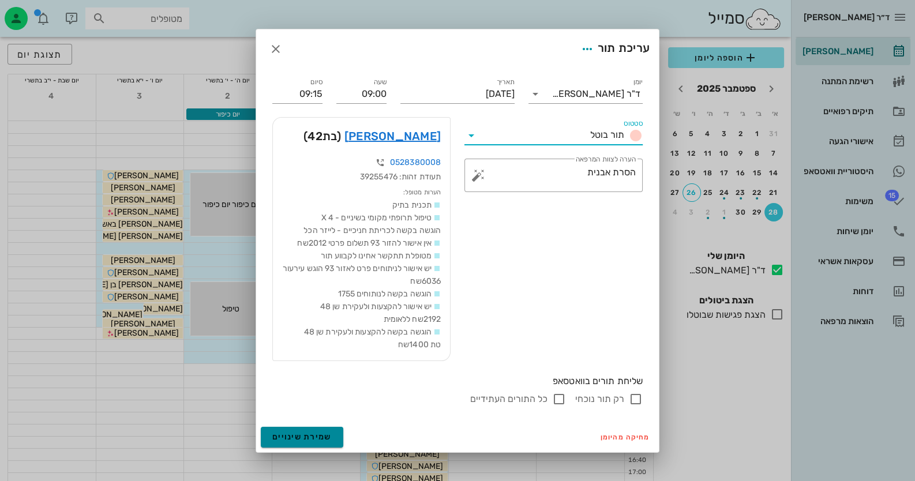
click at [330, 438] on button "שמירת שינויים" at bounding box center [302, 437] width 82 height 21
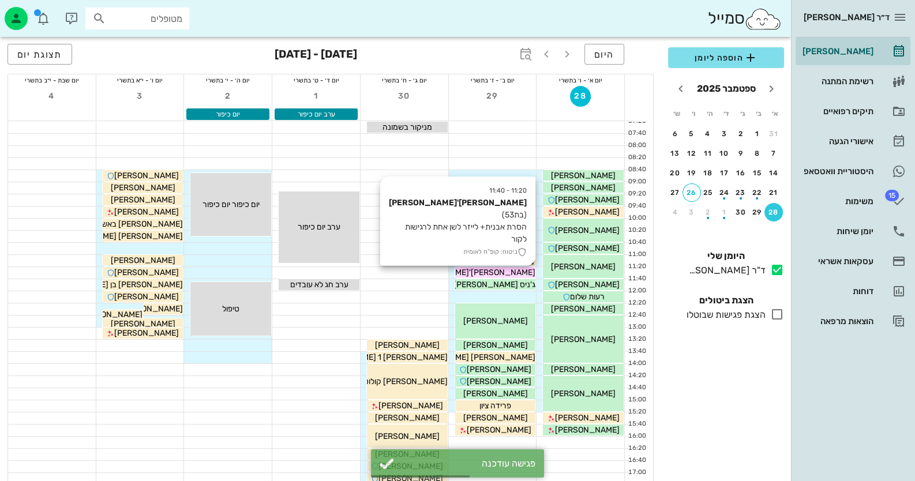
click at [528, 270] on div "[PERSON_NAME]'[PERSON_NAME]" at bounding box center [495, 272] width 81 height 12
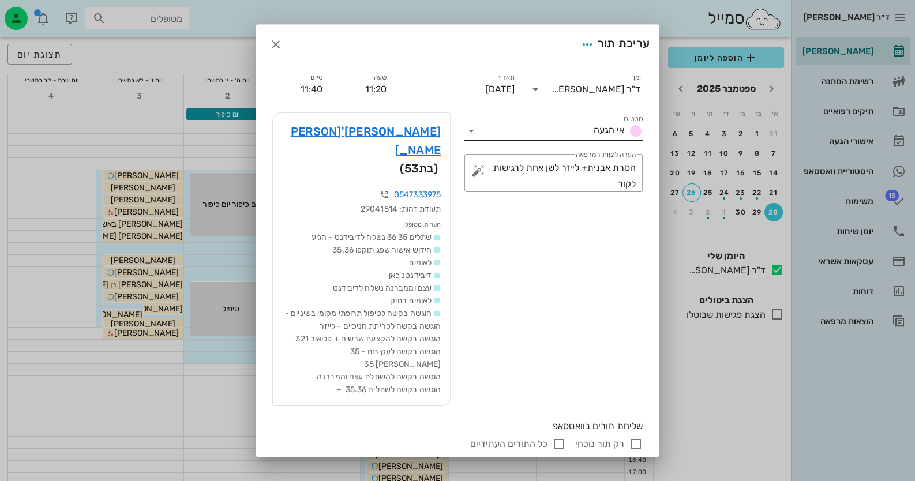
click at [477, 126] on icon at bounding box center [471, 131] width 14 height 14
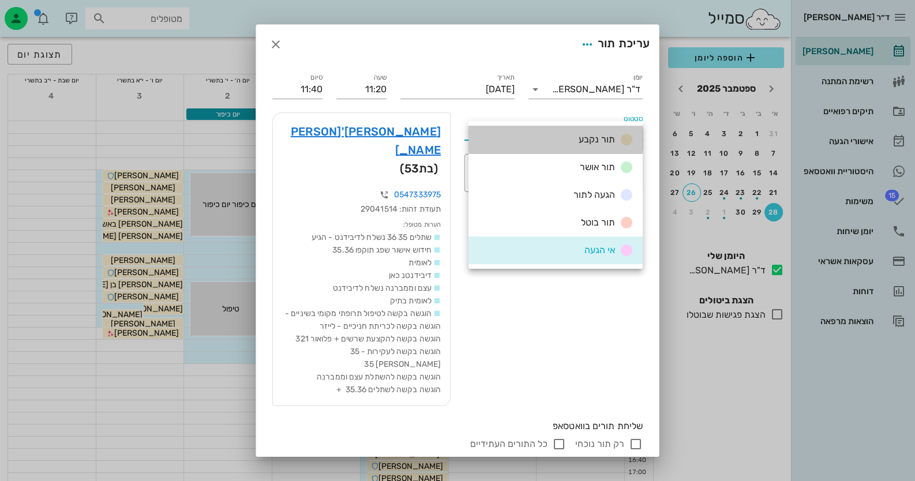
click at [477, 126] on div "תור נקבע" at bounding box center [555, 140] width 174 height 28
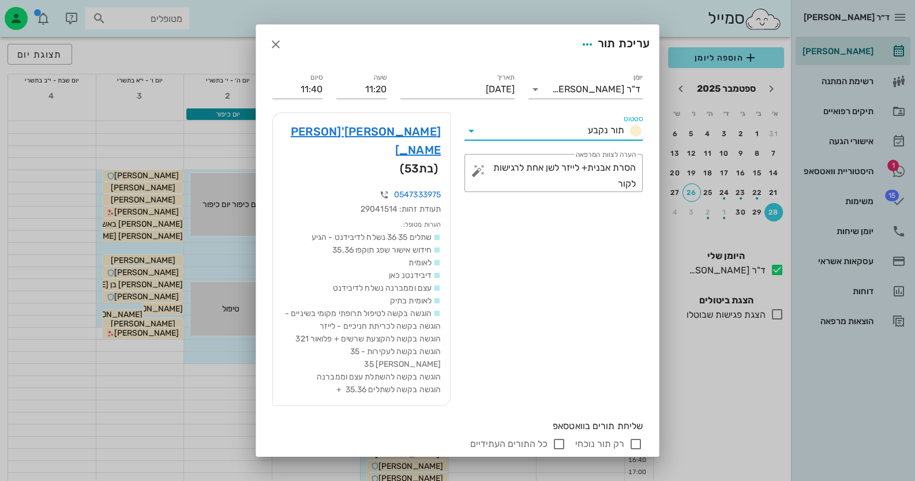
click at [859, 236] on div at bounding box center [457, 240] width 915 height 481
click at [862, 203] on div at bounding box center [457, 240] width 915 height 481
click at [290, 35] on div "עריכת תור" at bounding box center [457, 44] width 403 height 39
click at [283, 40] on icon "button" at bounding box center [276, 44] width 14 height 14
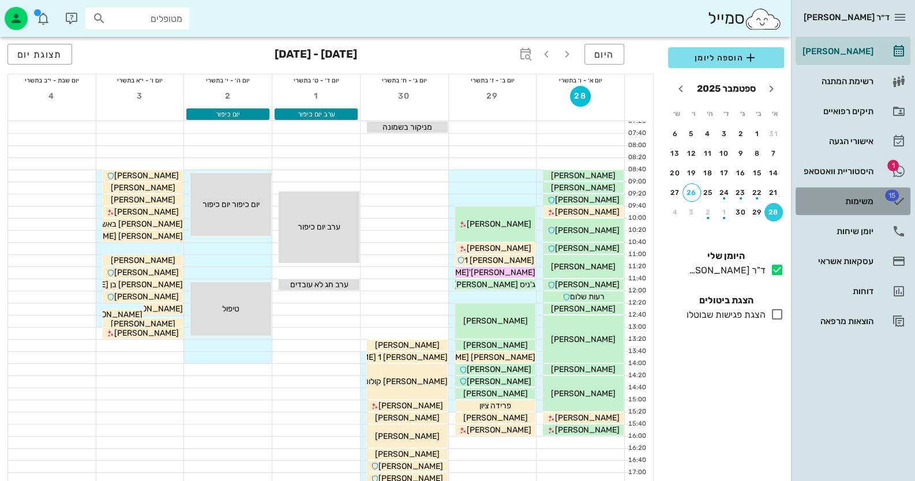
click at [836, 201] on div "משימות" at bounding box center [836, 201] width 73 height 9
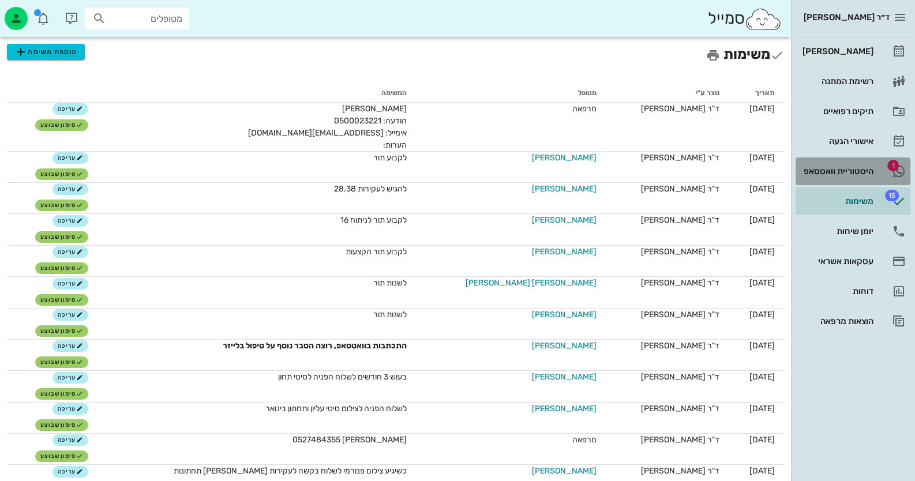
click at [850, 174] on div "היסטוריית וואטסאפ" at bounding box center [836, 171] width 73 height 9
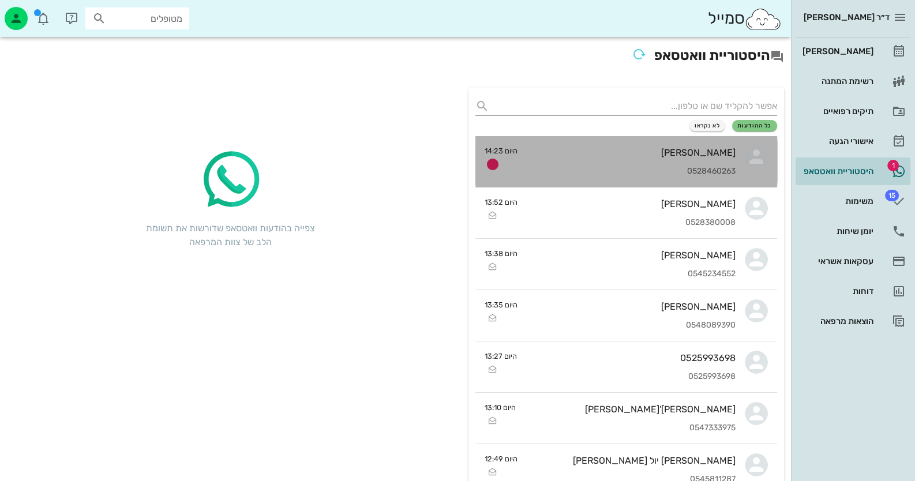
click at [516, 153] on small "היום 14:23" at bounding box center [500, 150] width 33 height 11
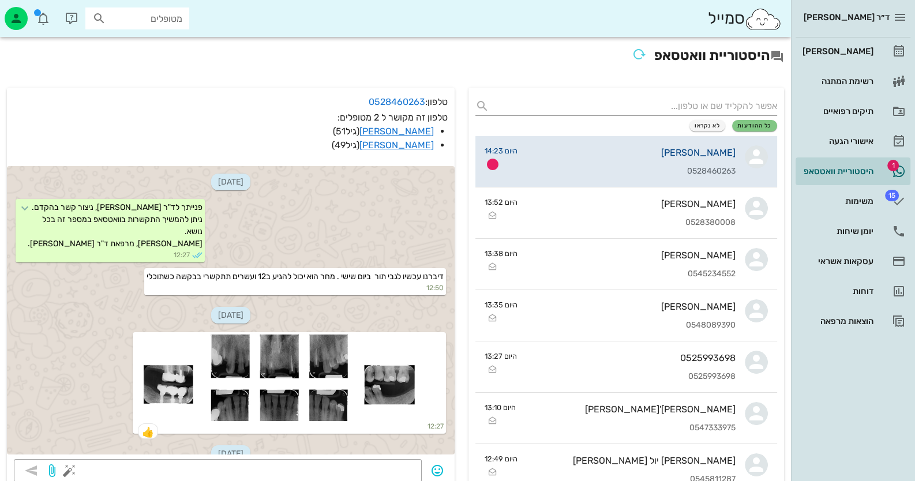
scroll to position [848, 0]
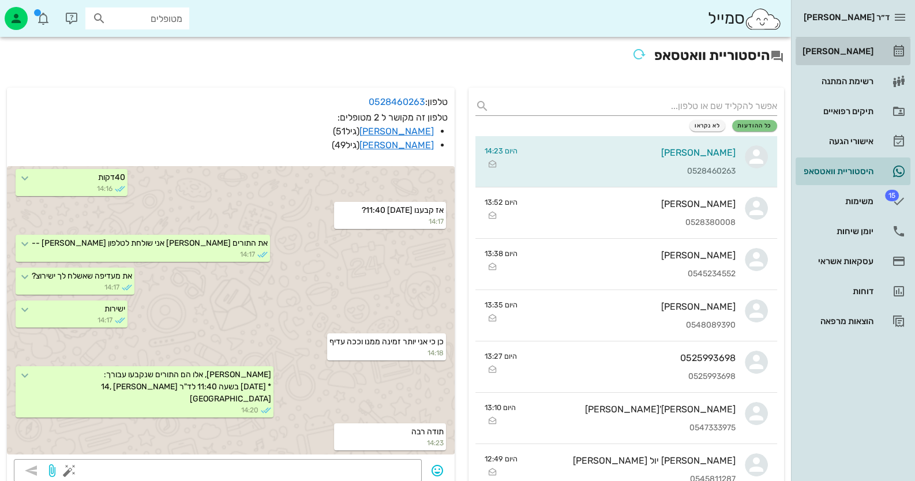
click at [877, 60] on link "[PERSON_NAME]" at bounding box center [852, 51] width 115 height 28
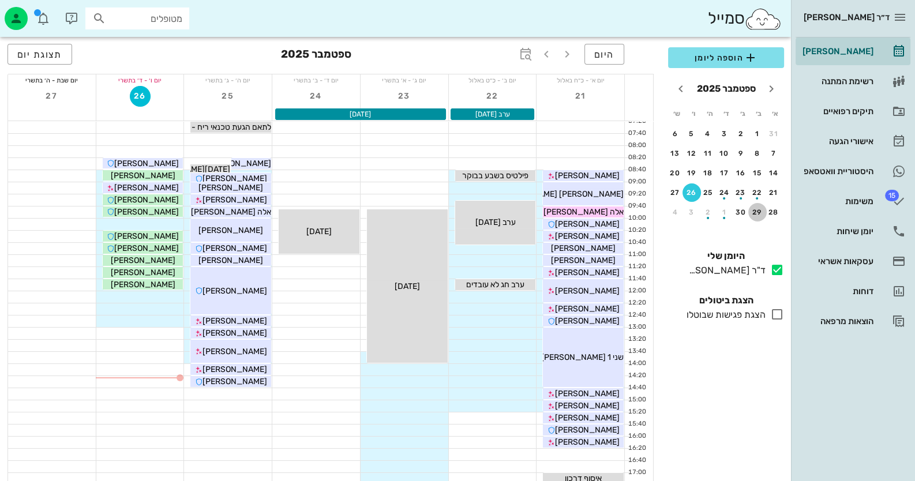
click at [755, 212] on div "29" at bounding box center [757, 212] width 18 height 8
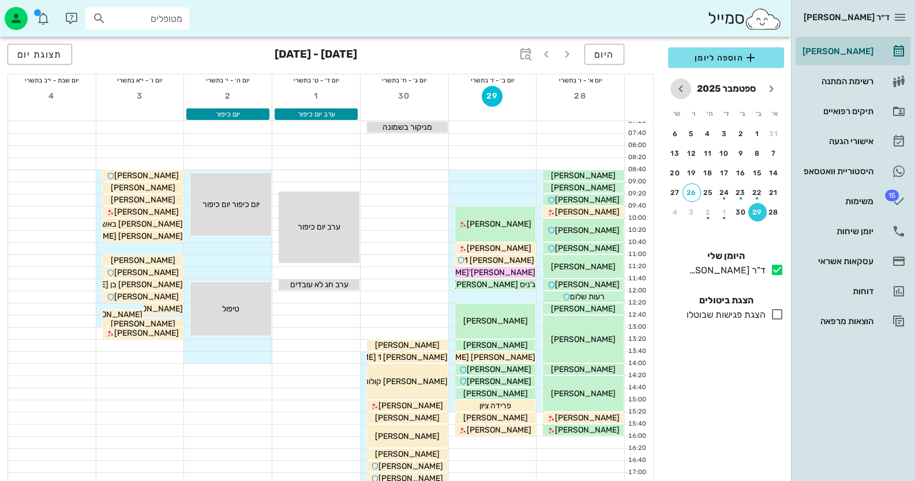
click at [683, 88] on icon "חודש הבא" at bounding box center [681, 89] width 14 height 14
click at [546, 51] on icon "button" at bounding box center [546, 54] width 14 height 14
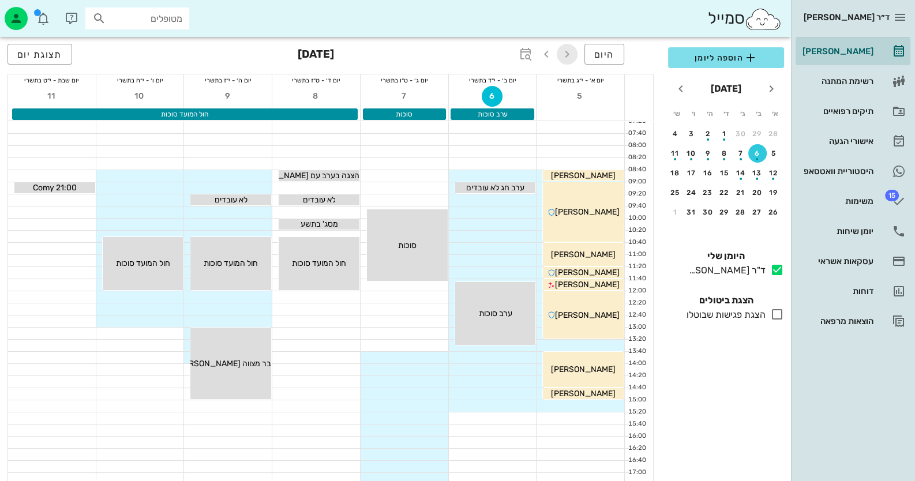
click at [563, 54] on icon "button" at bounding box center [567, 54] width 14 height 14
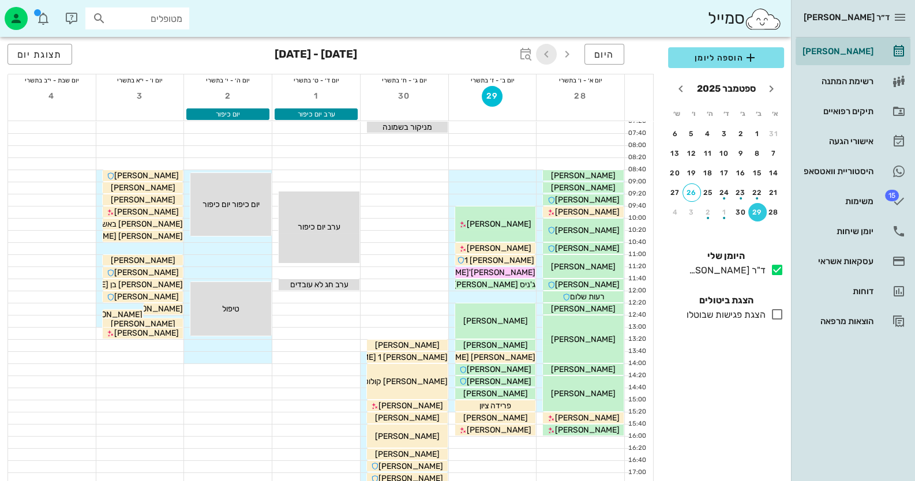
click at [544, 58] on icon "button" at bounding box center [546, 54] width 14 height 14
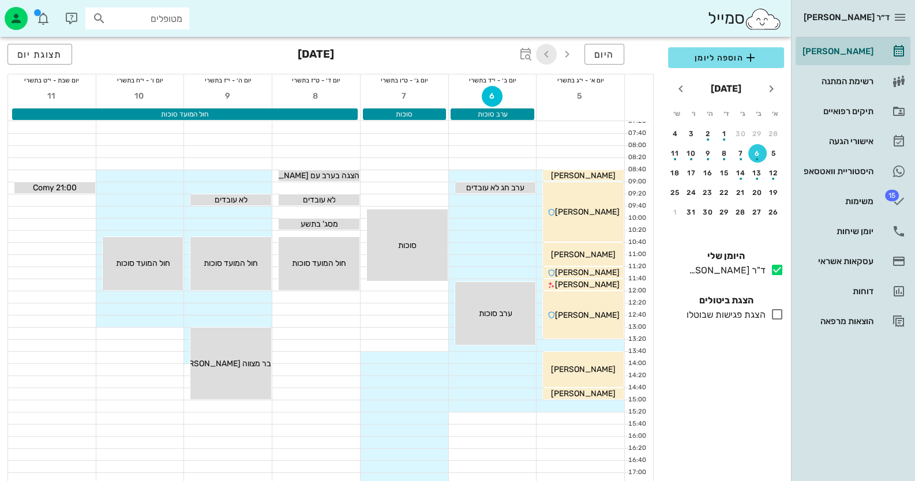
click at [544, 58] on icon "button" at bounding box center [546, 54] width 14 height 14
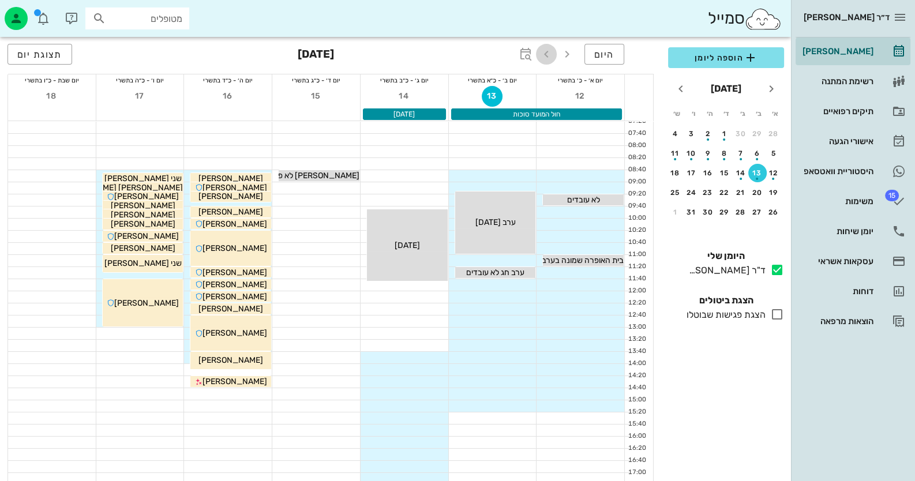
click at [544, 58] on icon "button" at bounding box center [546, 54] width 14 height 14
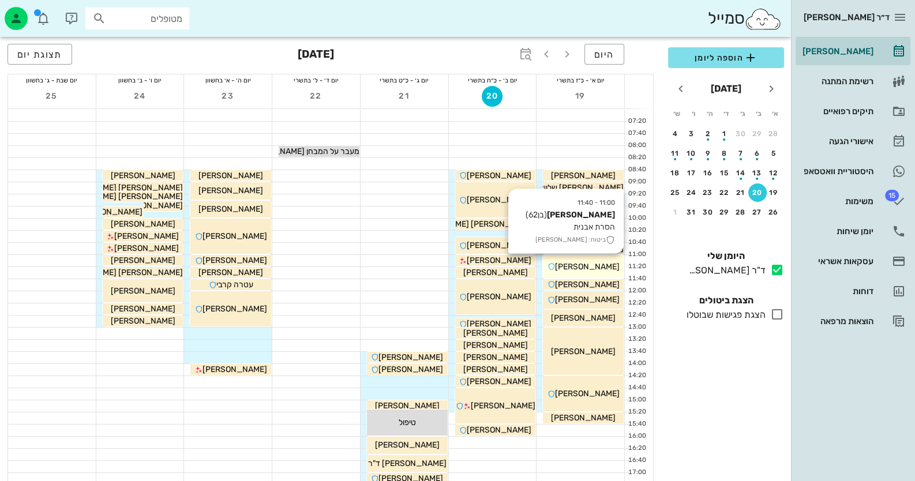
click at [603, 264] on div "[PERSON_NAME]" at bounding box center [583, 267] width 81 height 12
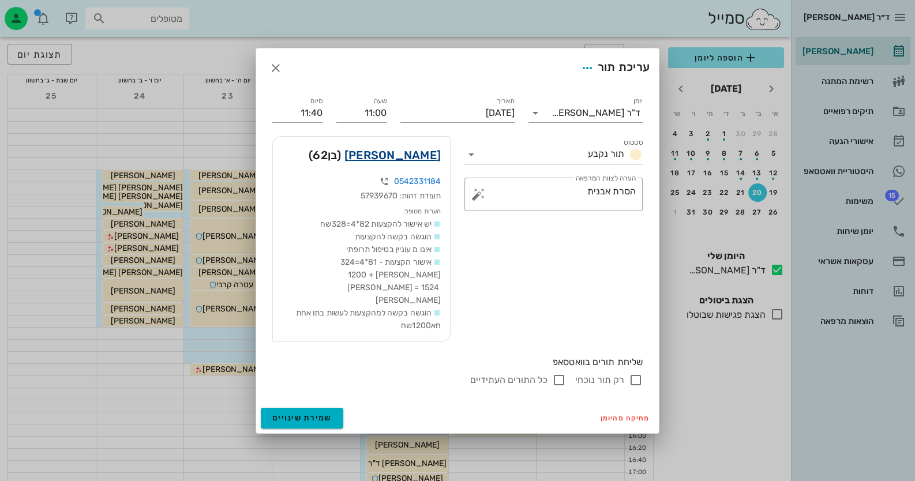
click at [434, 164] on link "[PERSON_NAME]" at bounding box center [392, 155] width 96 height 18
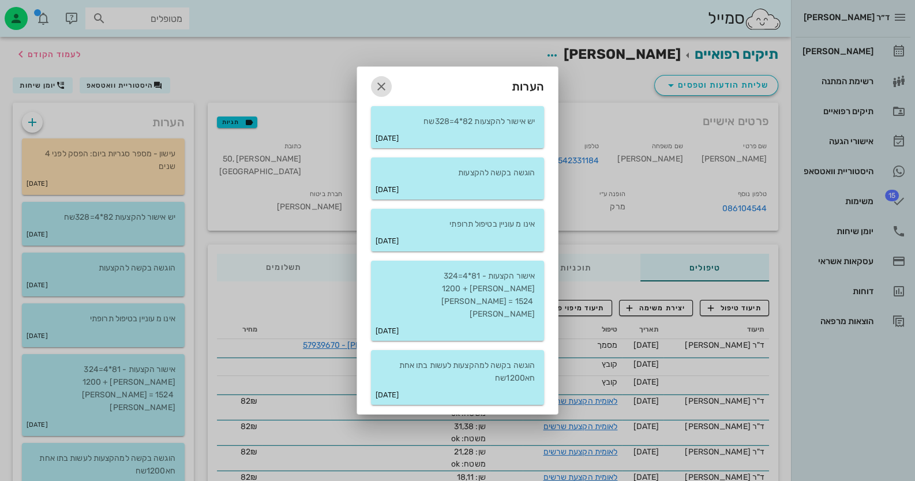
click at [383, 97] on button "button" at bounding box center [381, 86] width 21 height 21
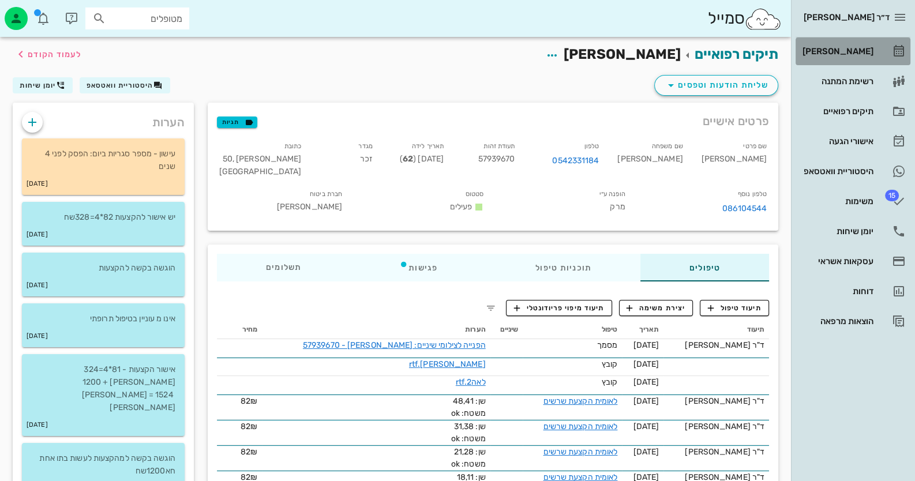
click at [874, 43] on link "[PERSON_NAME]" at bounding box center [852, 51] width 115 height 28
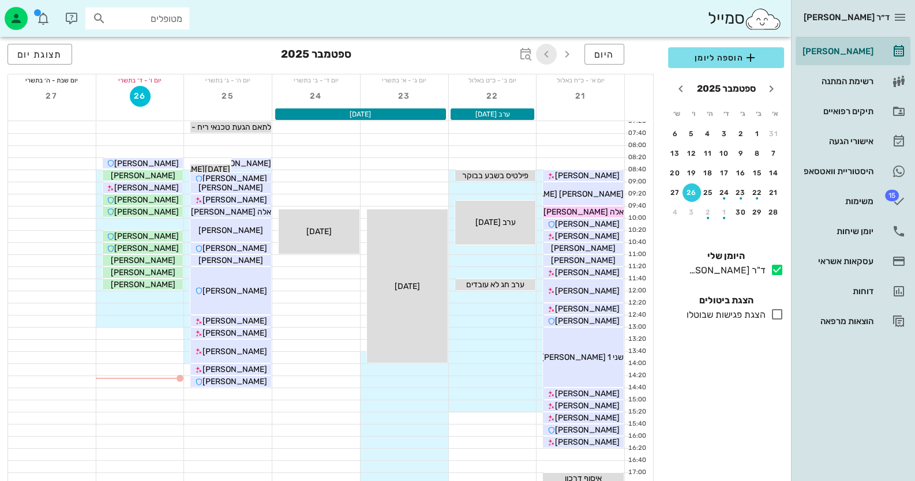
click at [544, 57] on icon "button" at bounding box center [546, 54] width 14 height 14
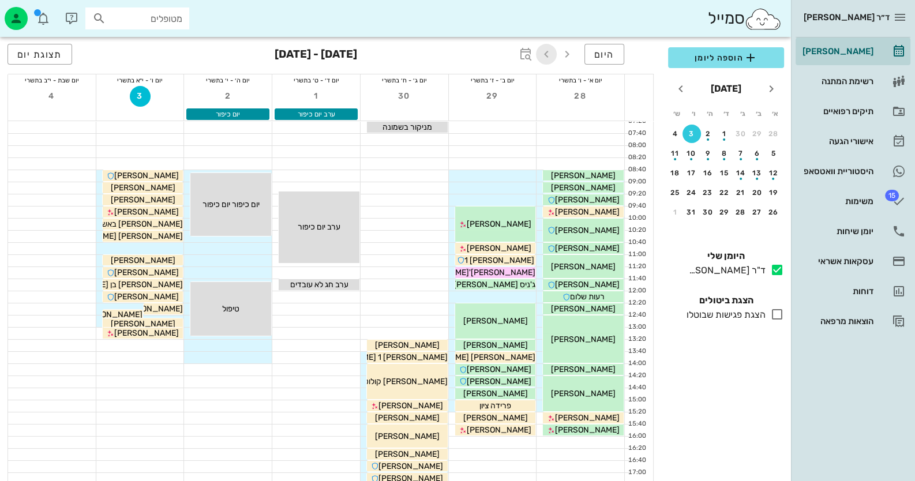
click at [544, 57] on icon "button" at bounding box center [546, 54] width 14 height 14
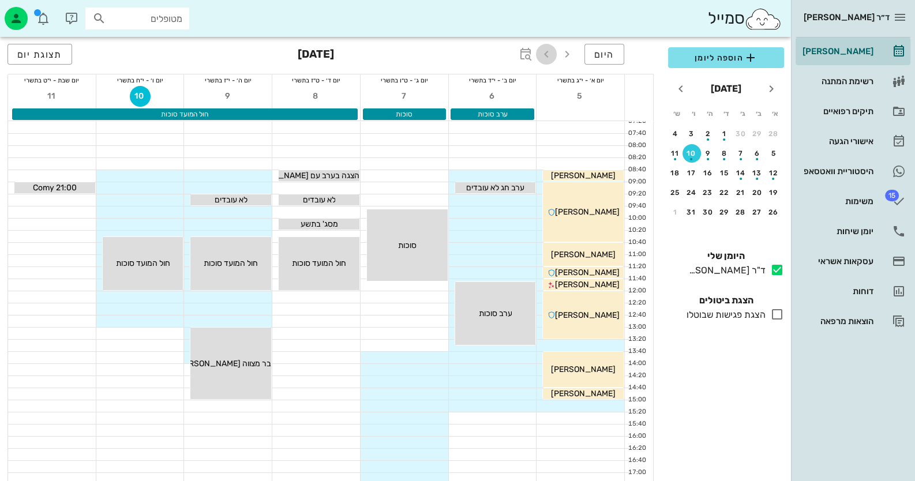
click at [544, 57] on icon "button" at bounding box center [546, 54] width 14 height 14
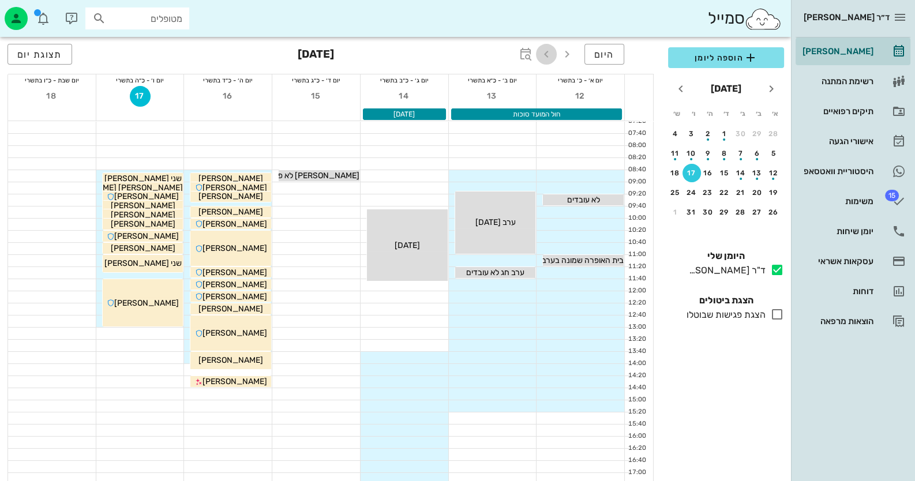
click at [544, 57] on icon "button" at bounding box center [546, 54] width 14 height 14
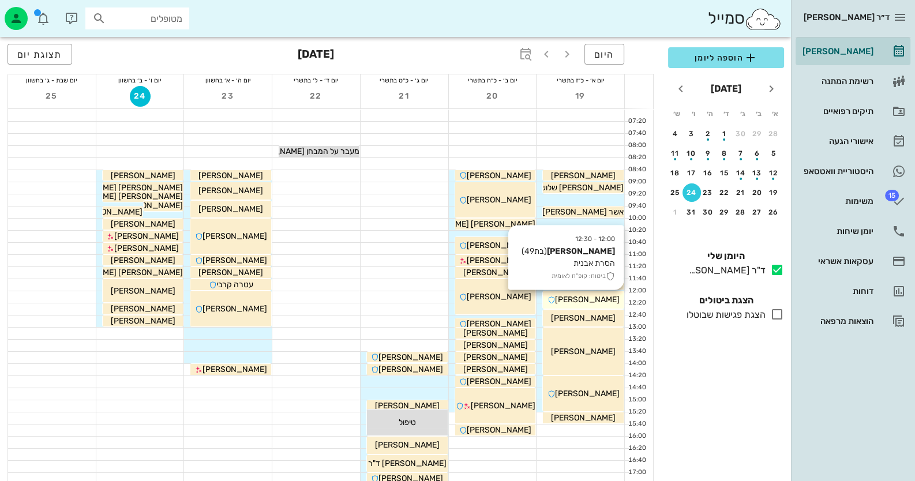
click at [590, 295] on span "[PERSON_NAME]" at bounding box center [587, 300] width 65 height 10
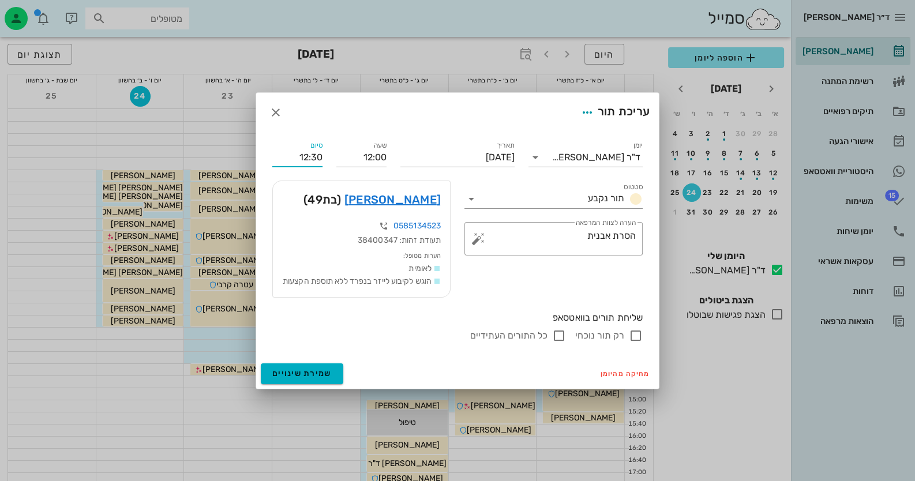
click at [318, 149] on input "12:30" at bounding box center [297, 157] width 50 height 18
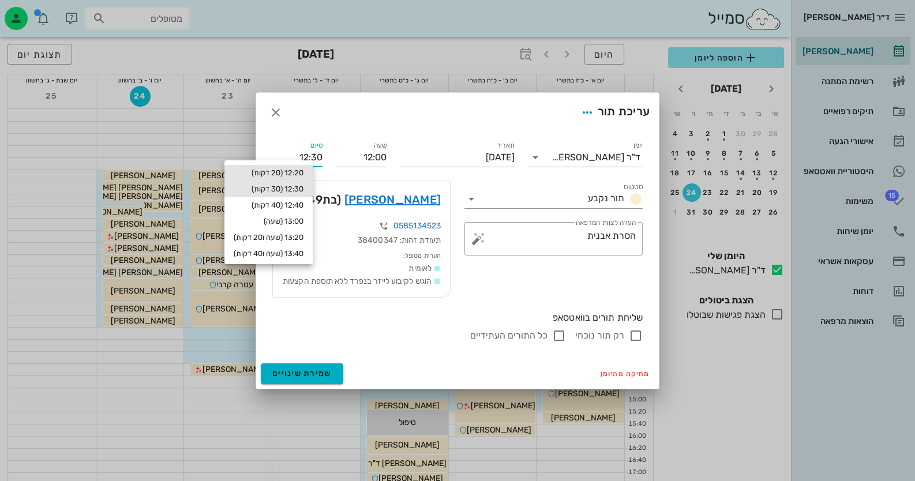
click at [303, 170] on div "12:20 (20 דקות)" at bounding box center [269, 172] width 70 height 9
type input "12:20"
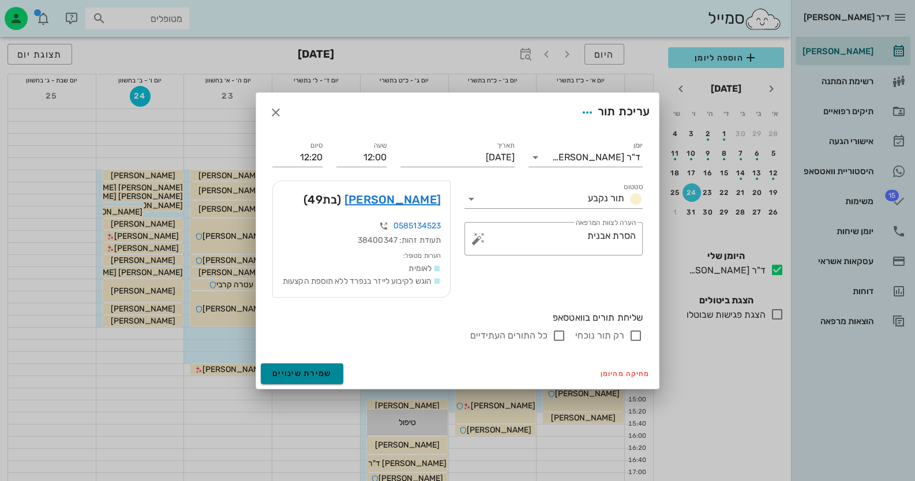
click at [325, 378] on span "שמירת שינויים" at bounding box center [301, 373] width 59 height 10
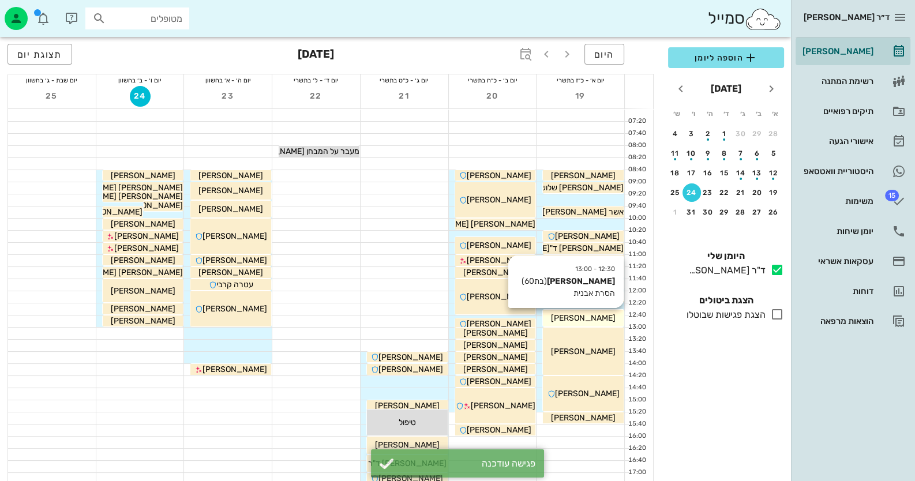
click at [612, 321] on div "[PERSON_NAME]" at bounding box center [583, 318] width 81 height 12
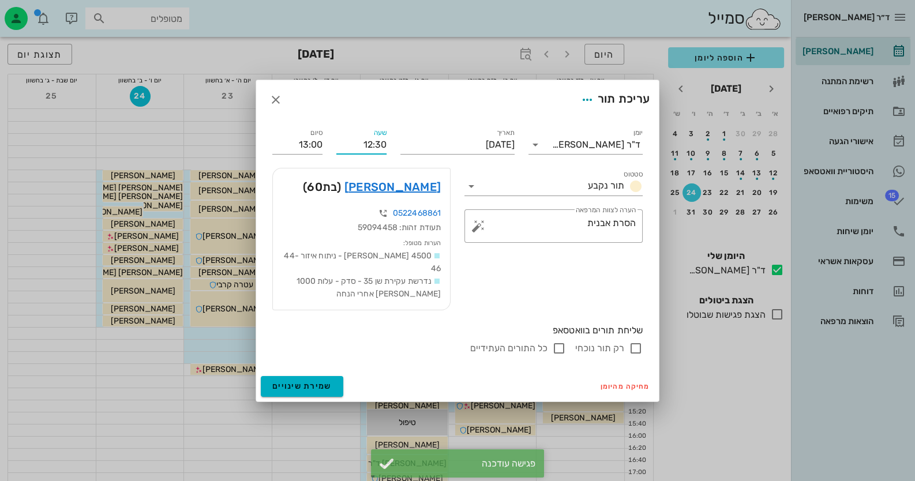
click at [379, 152] on input "12:30" at bounding box center [361, 145] width 50 height 18
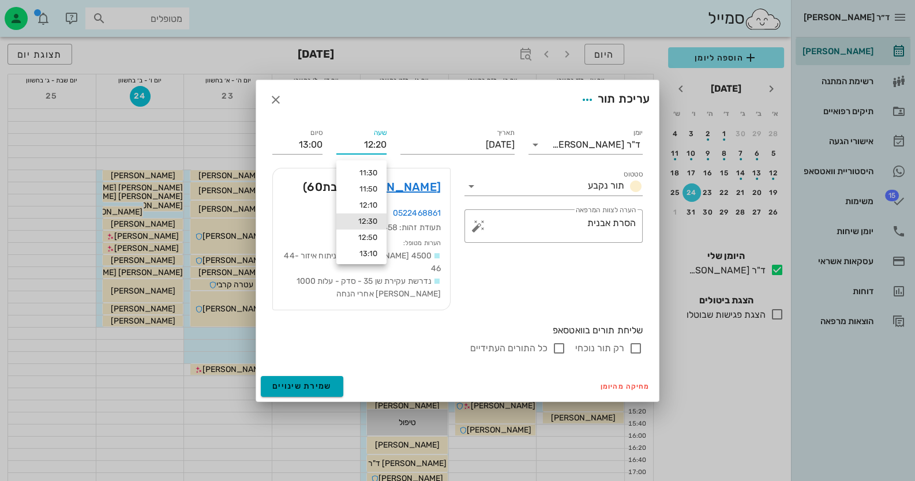
type input "12:20"
type input "12:50"
click at [322, 381] on span "שמירת שינויים" at bounding box center [301, 386] width 59 height 10
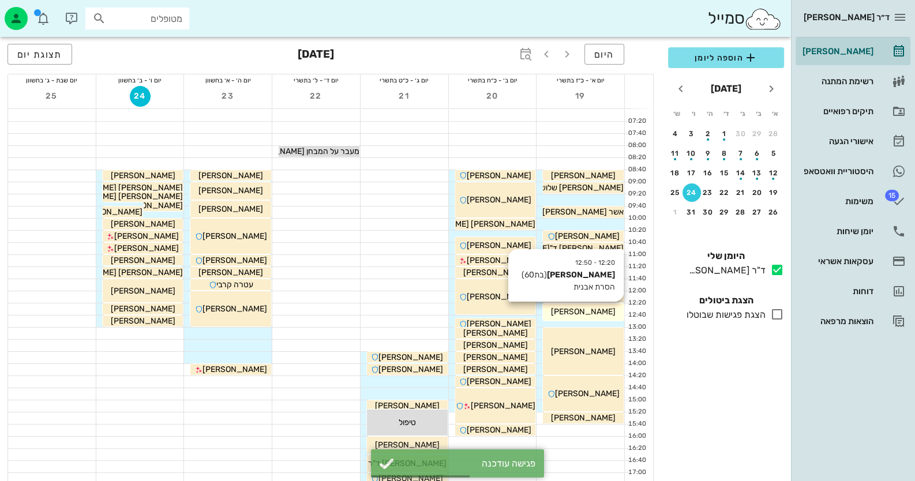
click at [594, 314] on span "[PERSON_NAME]" at bounding box center [583, 312] width 65 height 10
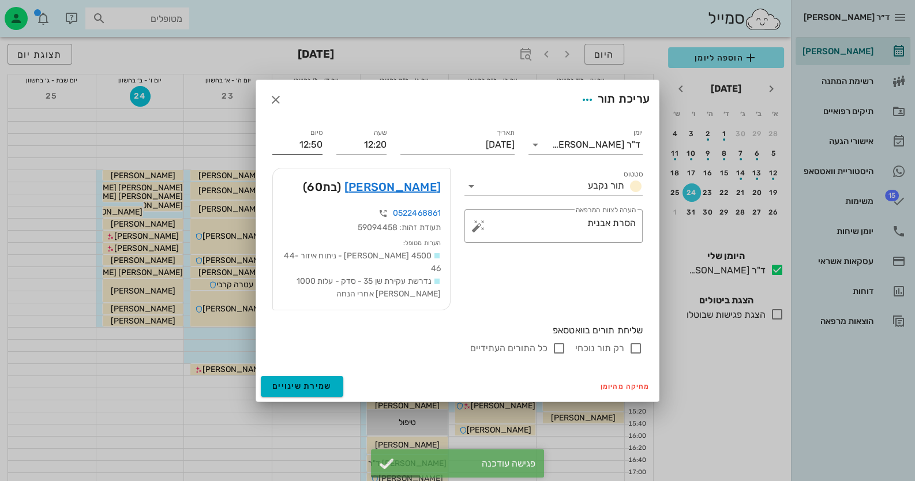
click at [303, 146] on input "12:50" at bounding box center [297, 145] width 50 height 18
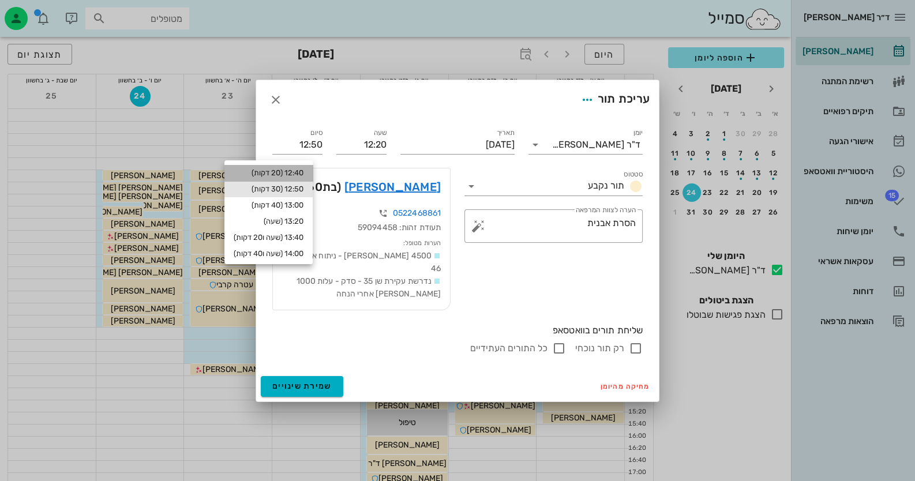
click at [300, 172] on div "12:40 (20 דקות)" at bounding box center [269, 172] width 70 height 9
type input "12:40"
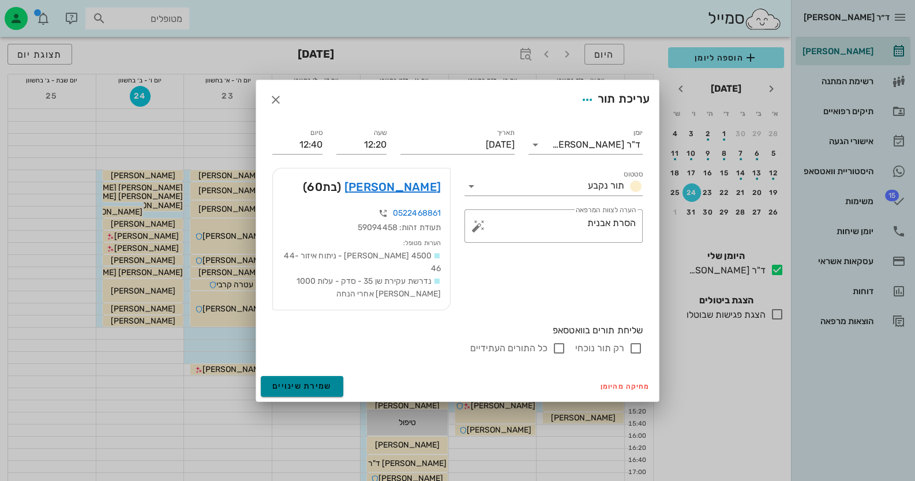
click at [307, 381] on span "שמירת שינויים" at bounding box center [301, 386] width 59 height 10
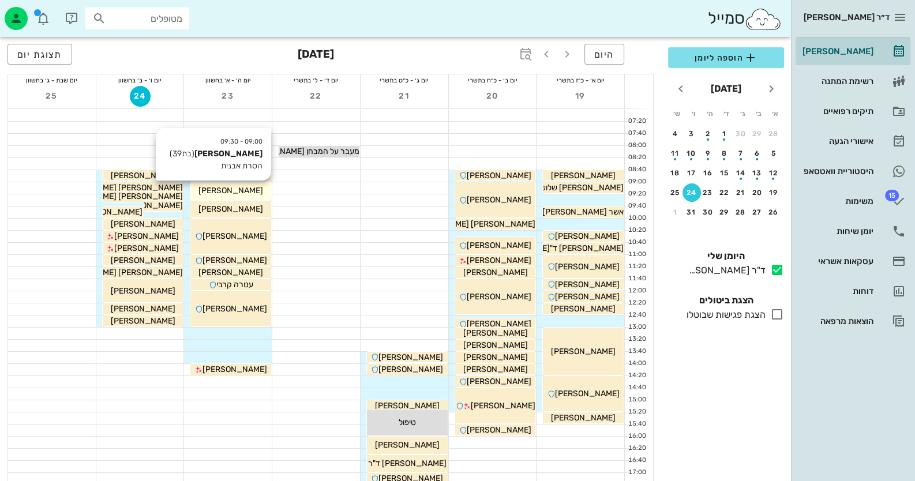
click at [250, 186] on div "[PERSON_NAME]" at bounding box center [230, 191] width 81 height 12
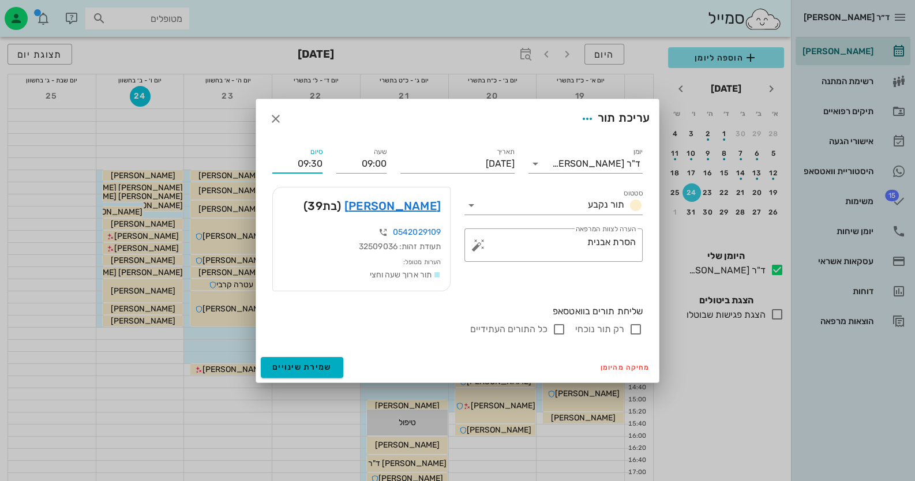
click at [316, 164] on input "09:30" at bounding box center [297, 164] width 50 height 18
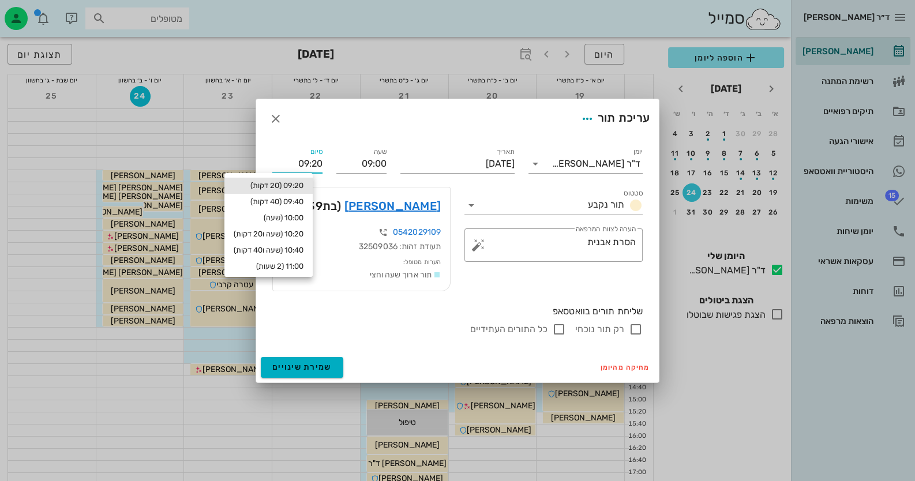
type input "09:20"
click at [294, 181] on div "09:20 (20 דקות)" at bounding box center [269, 185] width 70 height 9
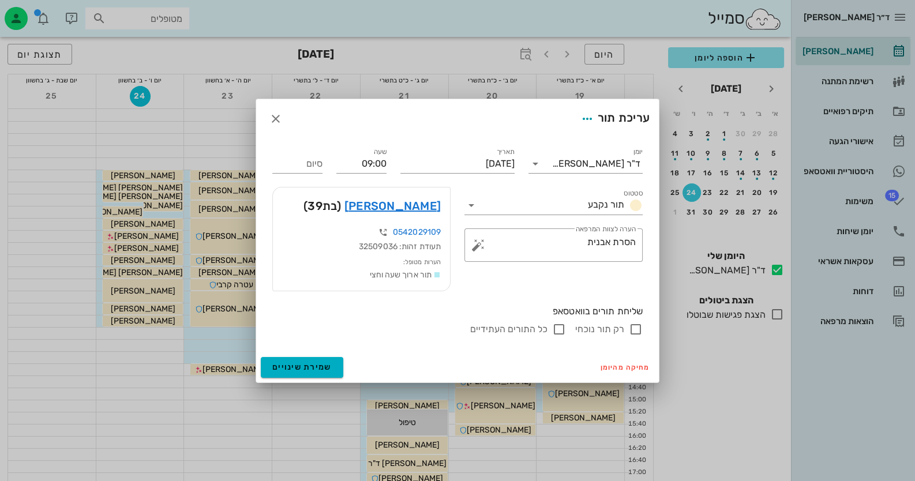
type input "09:20"
click at [318, 358] on button "שמירת שינויים" at bounding box center [302, 367] width 82 height 21
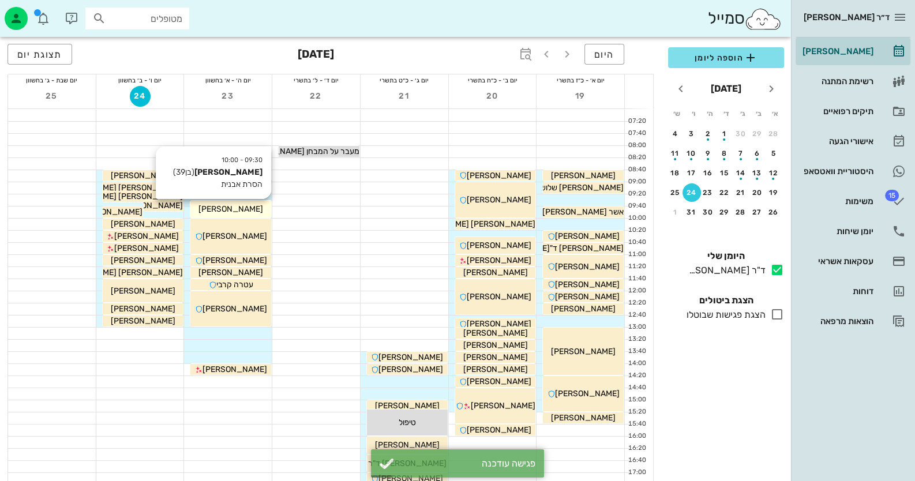
click at [243, 208] on span "[PERSON_NAME]" at bounding box center [230, 209] width 65 height 10
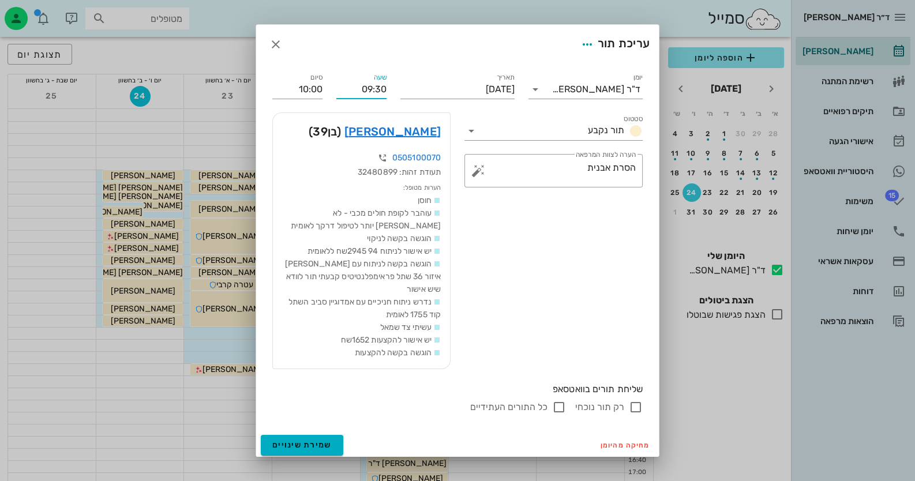
drag, startPoint x: 386, startPoint y: 86, endPoint x: 379, endPoint y: 89, distance: 6.7
click at [379, 89] on input "09:30" at bounding box center [361, 89] width 50 height 18
click at [386, 90] on input "09:40" at bounding box center [361, 89] width 50 height 18
type input "09:40"
type input "10:10"
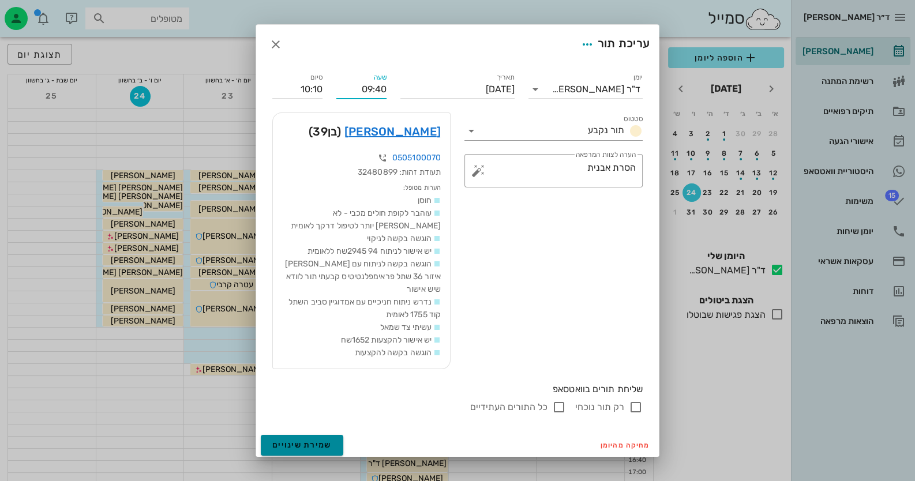
click at [302, 444] on form "עריכת תור יומן ד"ר [PERSON_NAME] תור נקבע תאריך [DATE] שעה 09:40 סיום 10:10 סטט…" at bounding box center [457, 242] width 403 height 435
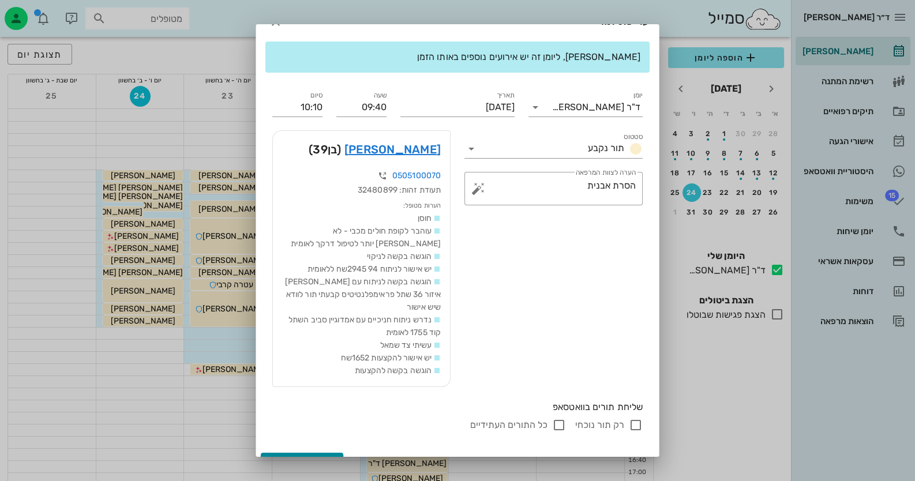
scroll to position [43, 0]
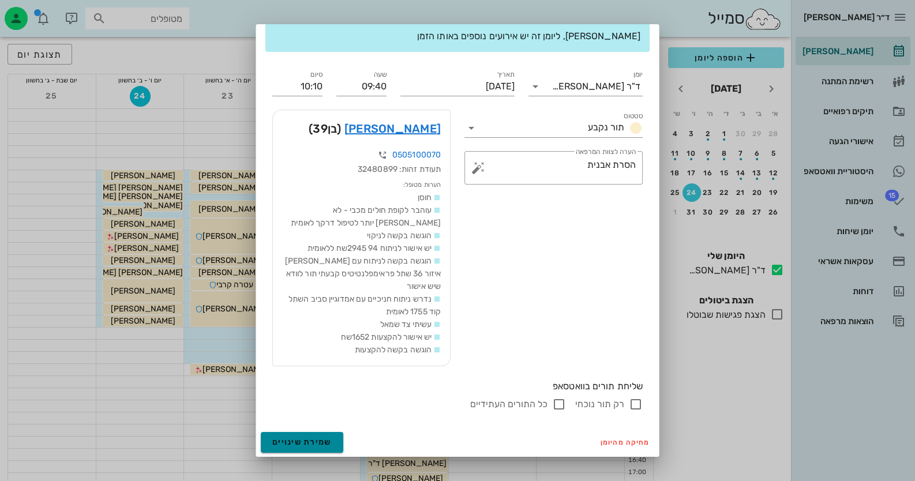
click at [298, 442] on span "שמירת שינויים" at bounding box center [301, 442] width 59 height 10
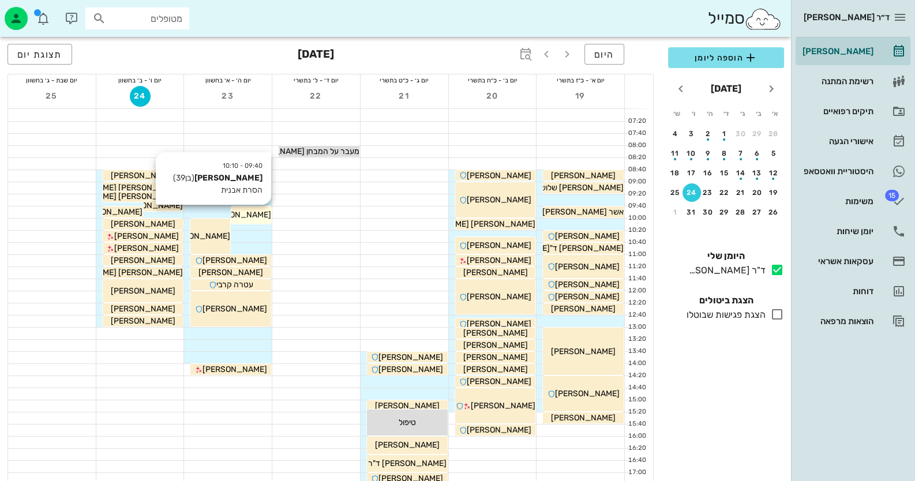
click at [245, 212] on span "[PERSON_NAME]" at bounding box center [238, 215] width 65 height 10
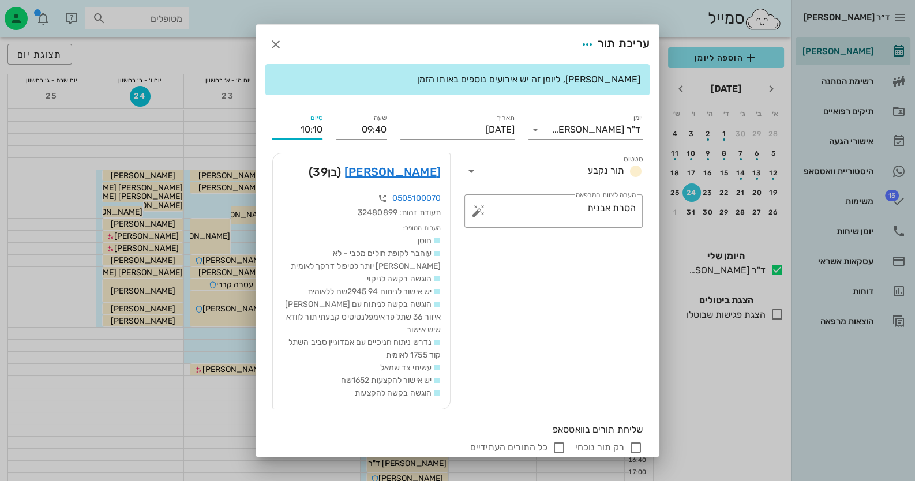
click at [321, 127] on input "10:10" at bounding box center [297, 130] width 50 height 18
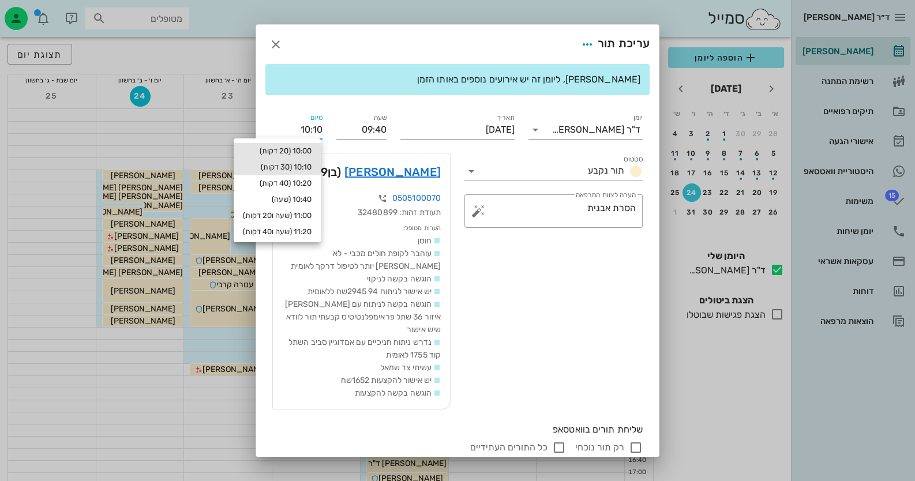
click at [311, 150] on div "10:00 (20 דקות)" at bounding box center [277, 150] width 69 height 9
type input "10:00"
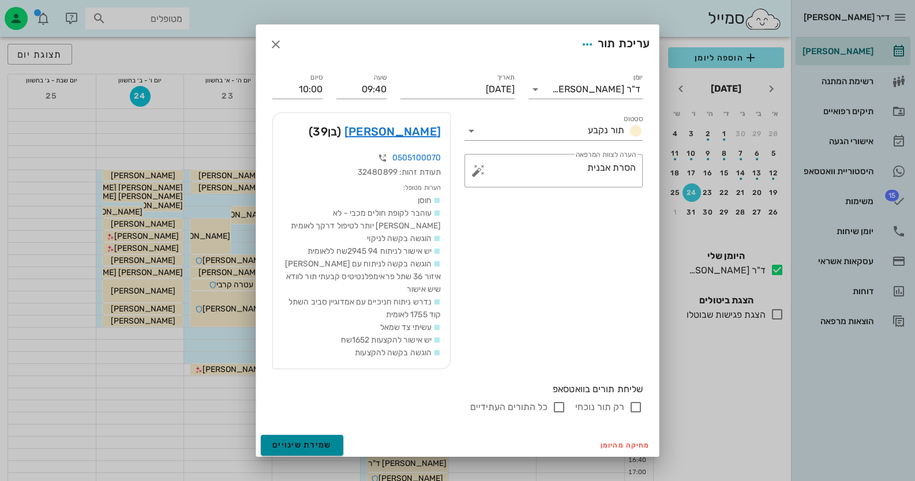
click at [338, 435] on button "שמירת שינויים" at bounding box center [302, 445] width 82 height 21
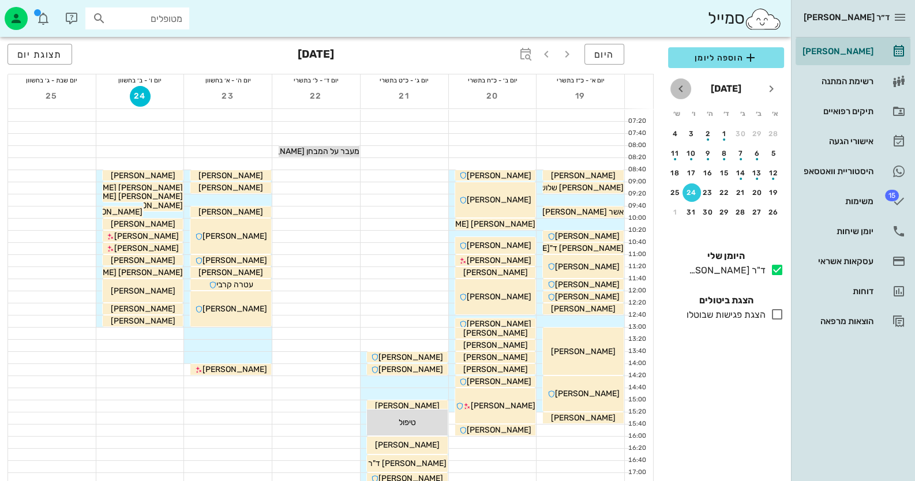
click at [676, 86] on icon "חודש הבא" at bounding box center [681, 89] width 14 height 14
click at [764, 85] on icon "חודש שעבר" at bounding box center [771, 89] width 14 height 14
click at [554, 53] on span "button" at bounding box center [546, 54] width 21 height 14
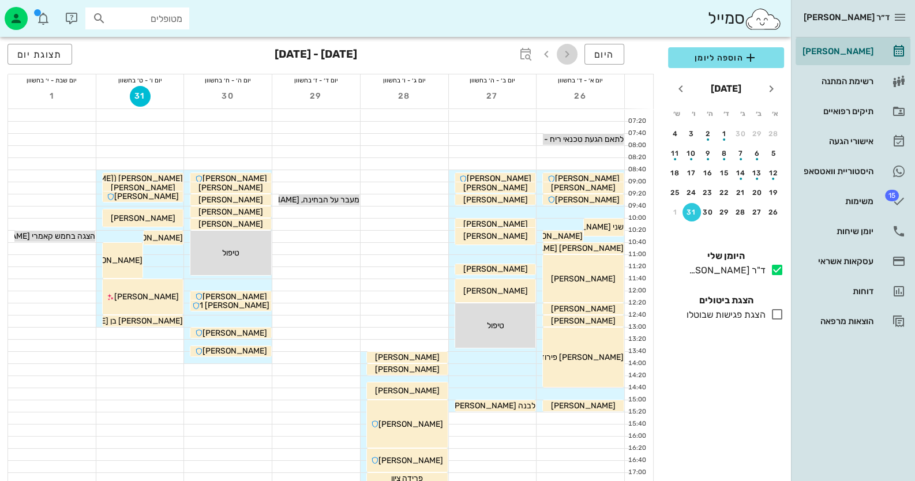
click at [561, 52] on icon "button" at bounding box center [567, 54] width 14 height 14
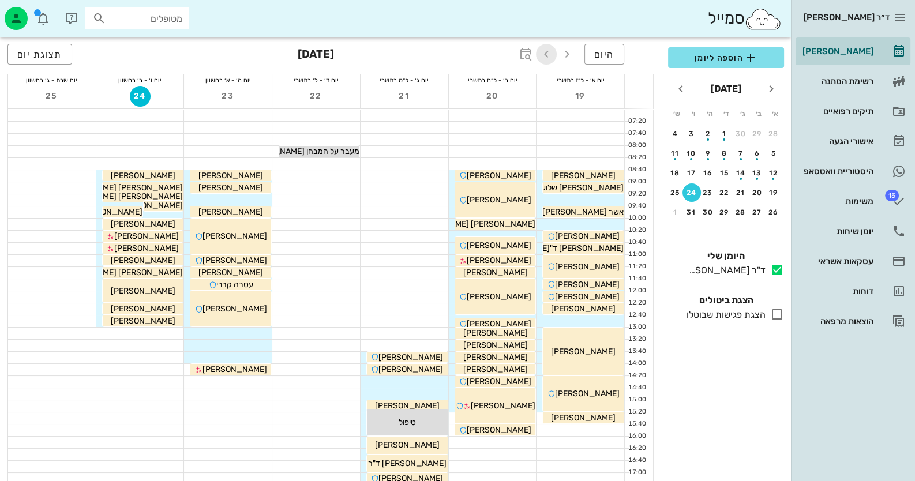
click at [555, 54] on span "button" at bounding box center [546, 54] width 21 height 14
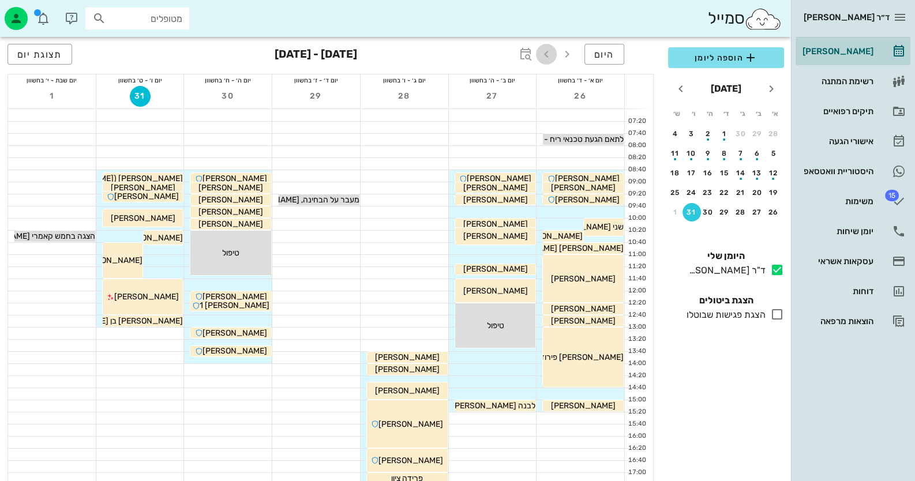
click at [556, 54] on span "button" at bounding box center [546, 54] width 21 height 14
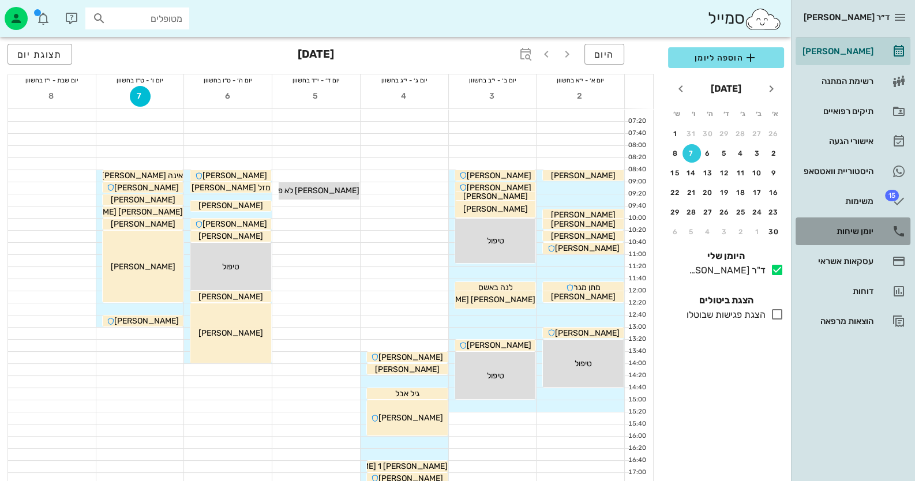
click at [860, 227] on div "יומן שיחות" at bounding box center [836, 231] width 73 height 9
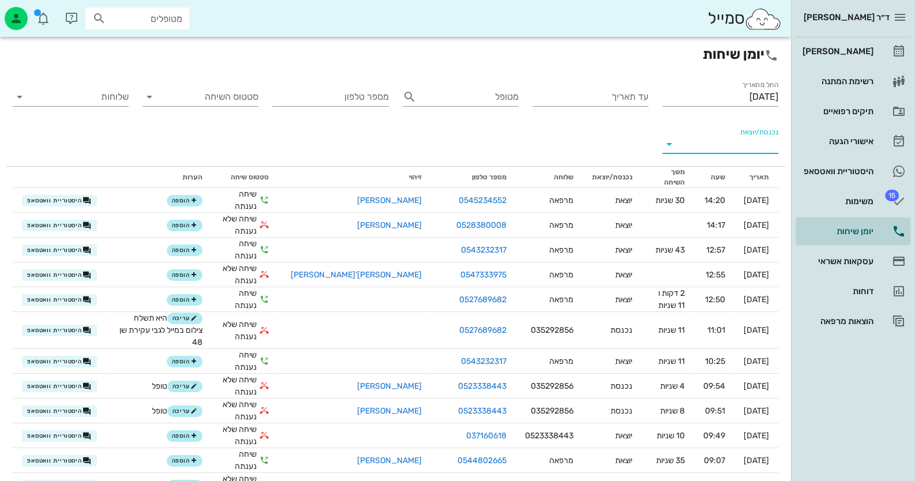
click at [722, 137] on input "נכנסת/יוצאת" at bounding box center [728, 144] width 97 height 18
click at [729, 141] on div "נכנסת" at bounding box center [740, 154] width 25 height 28
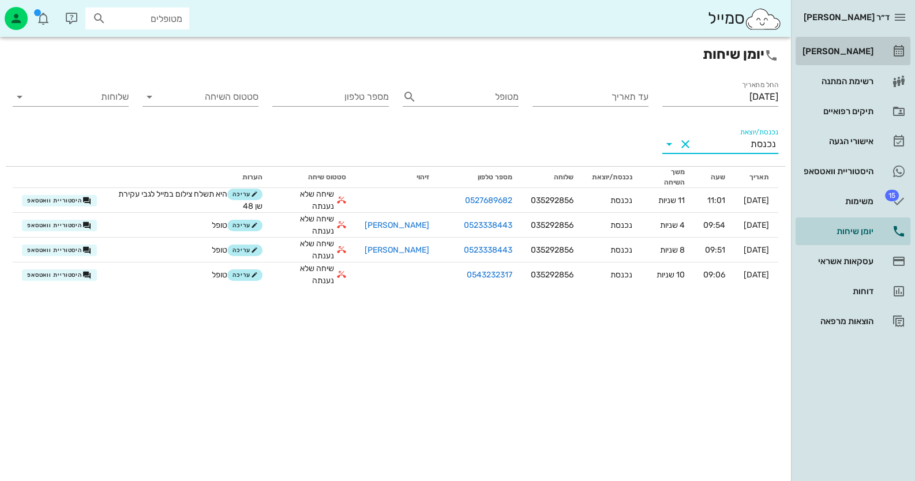
click at [861, 60] on div "[PERSON_NAME]" at bounding box center [836, 51] width 73 height 18
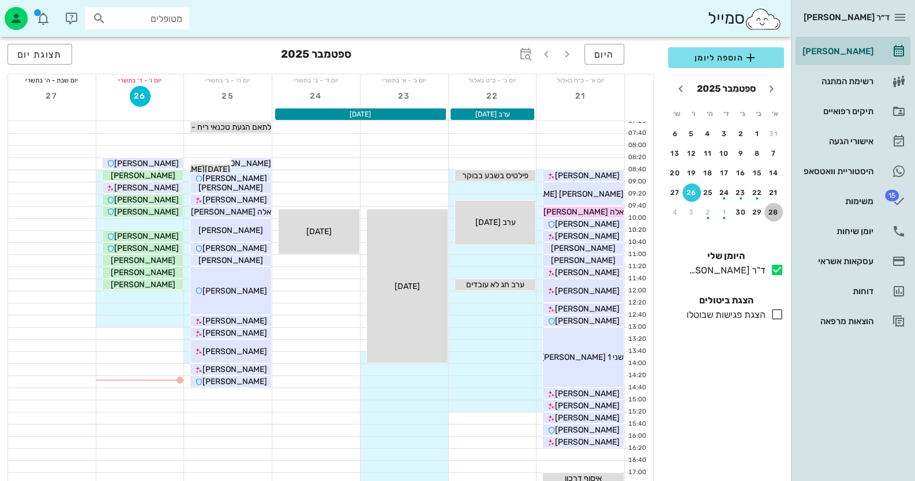
click at [776, 210] on div "28" at bounding box center [773, 212] width 18 height 8
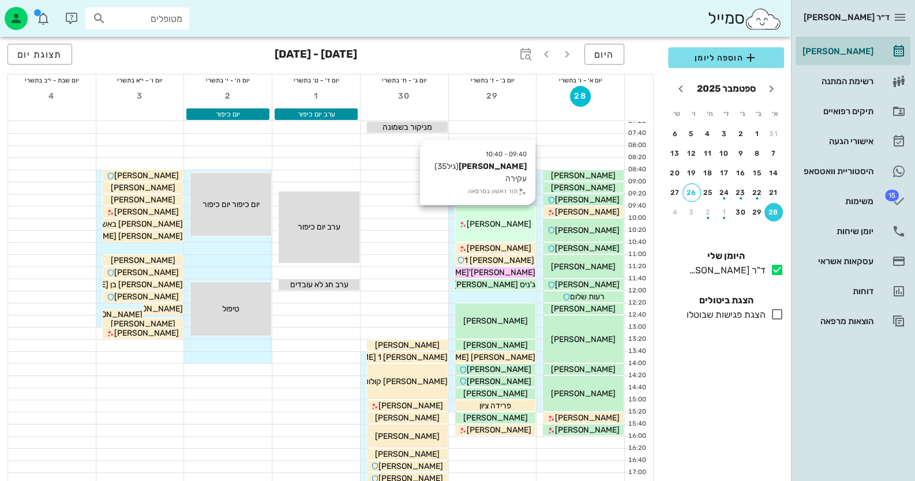
click at [510, 215] on div "09:40 - 10:40 [PERSON_NAME] (גיל 35 ) עקירה תור ראשון במרפאה [PERSON_NAME]" at bounding box center [495, 223] width 81 height 35
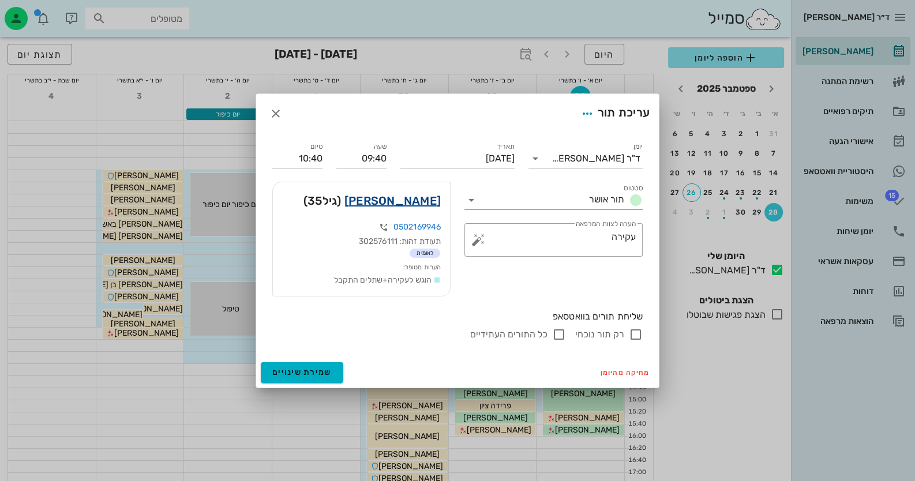
click at [383, 201] on link "[PERSON_NAME]" at bounding box center [392, 200] width 96 height 18
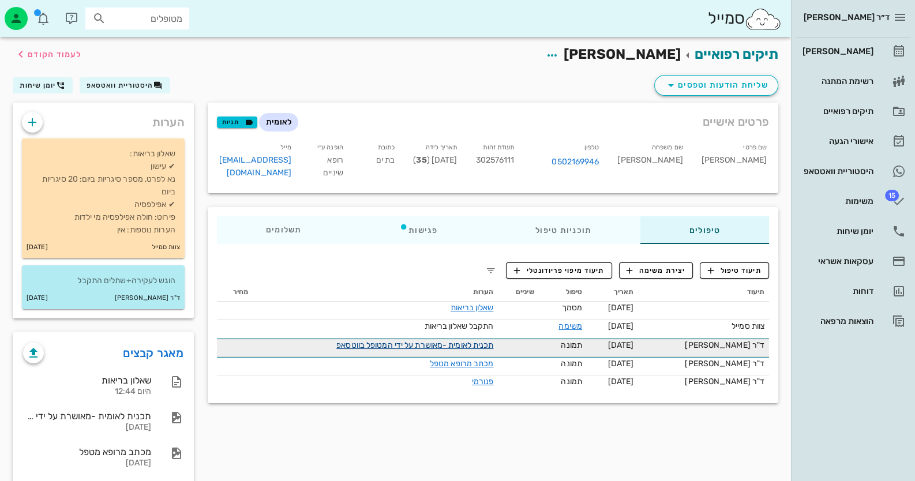
click at [482, 344] on link "תכנית לאומית -מאושרת על ידי המטופל בווטסאפ" at bounding box center [414, 345] width 157 height 10
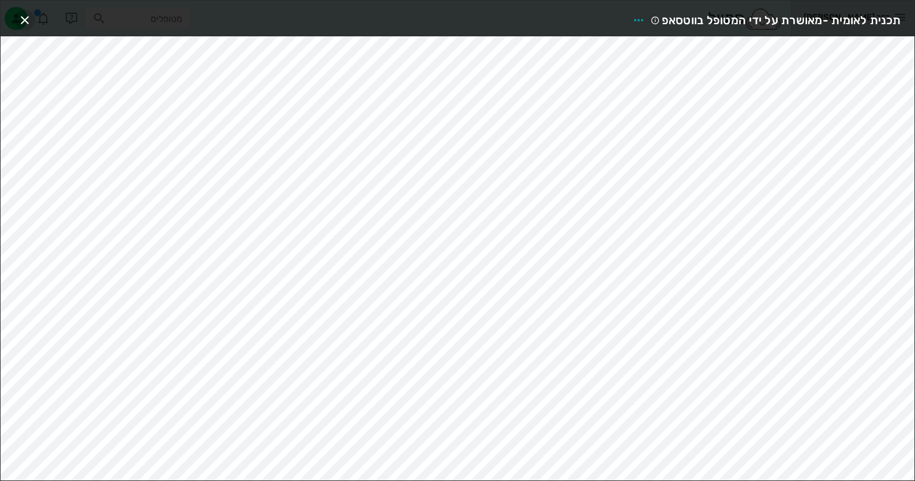
click at [26, 18] on icon "button" at bounding box center [25, 20] width 14 height 14
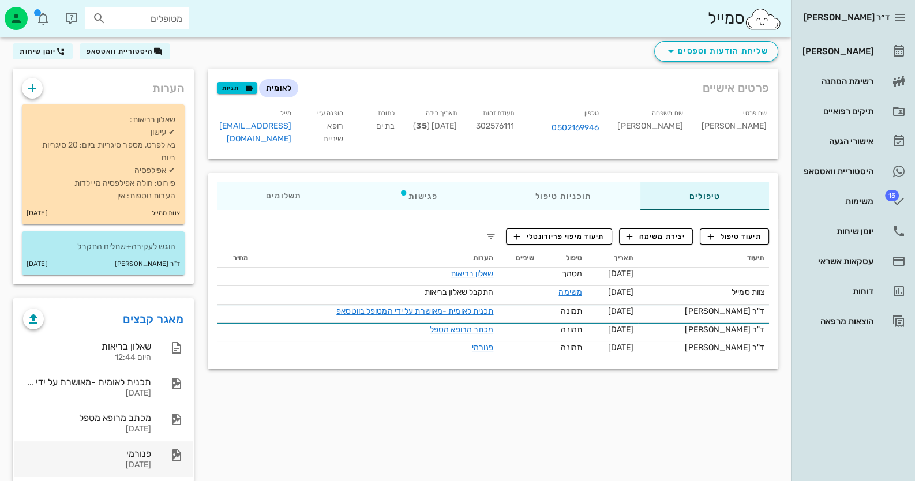
scroll to position [53, 0]
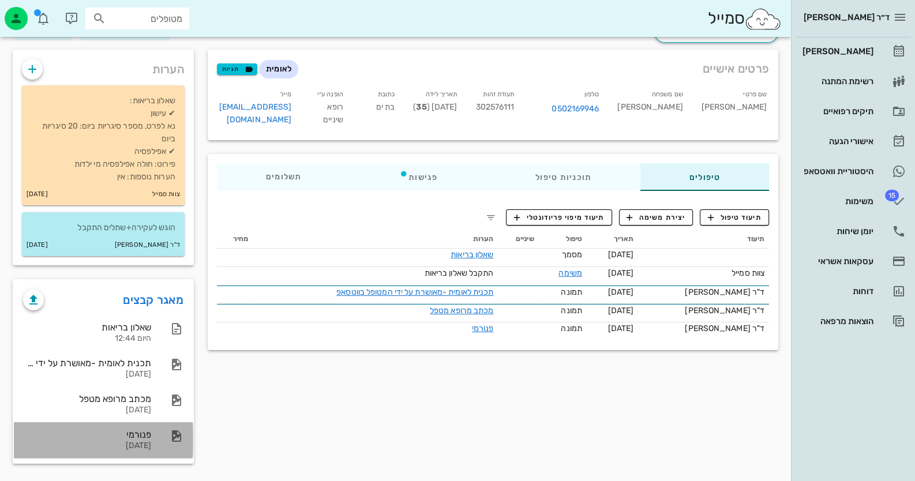
click at [146, 445] on div "[DATE]" at bounding box center [87, 446] width 128 height 10
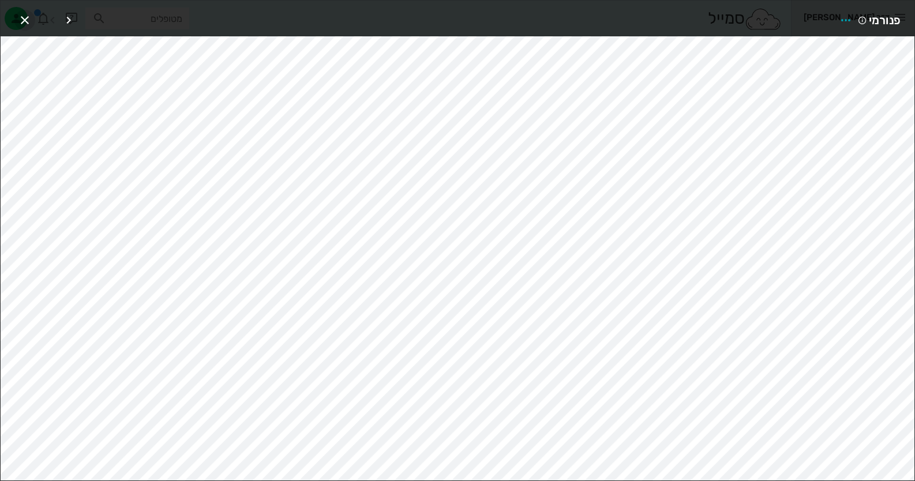
click at [31, 13] on icon "button" at bounding box center [25, 20] width 14 height 14
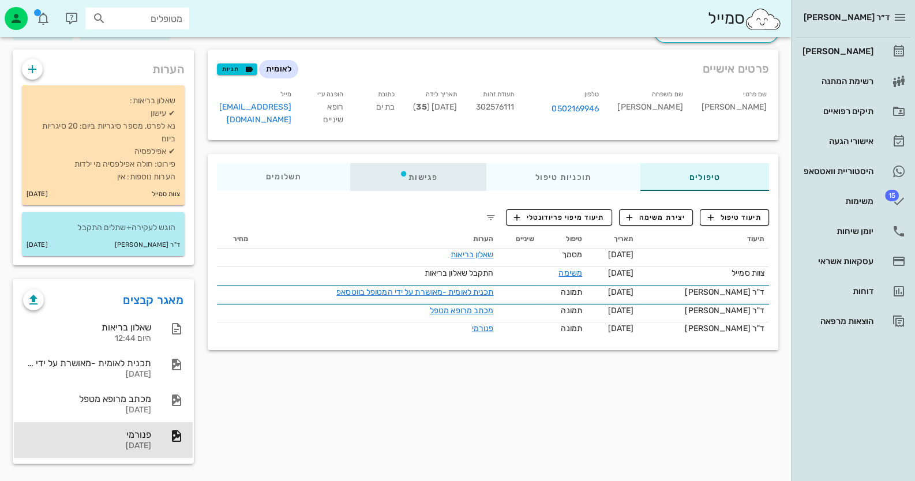
click at [421, 183] on div "פגישות" at bounding box center [418, 177] width 136 height 28
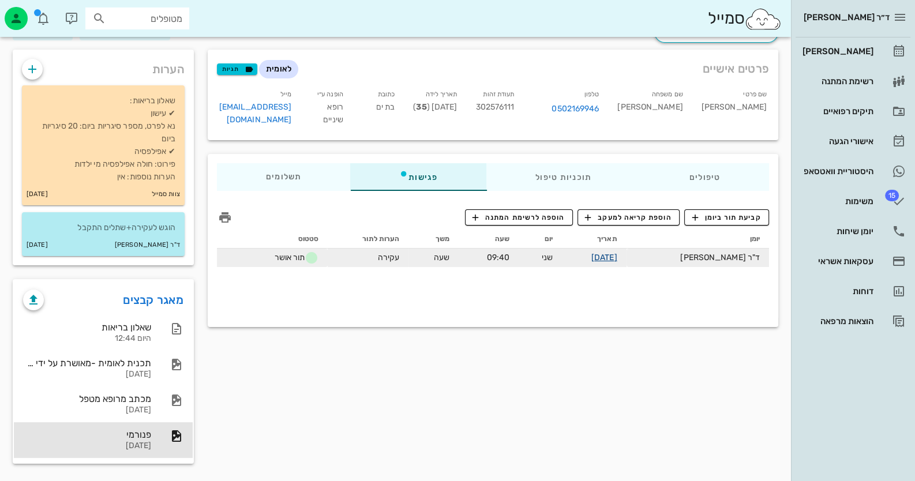
click at [617, 253] on link "[DATE]" at bounding box center [604, 258] width 26 height 10
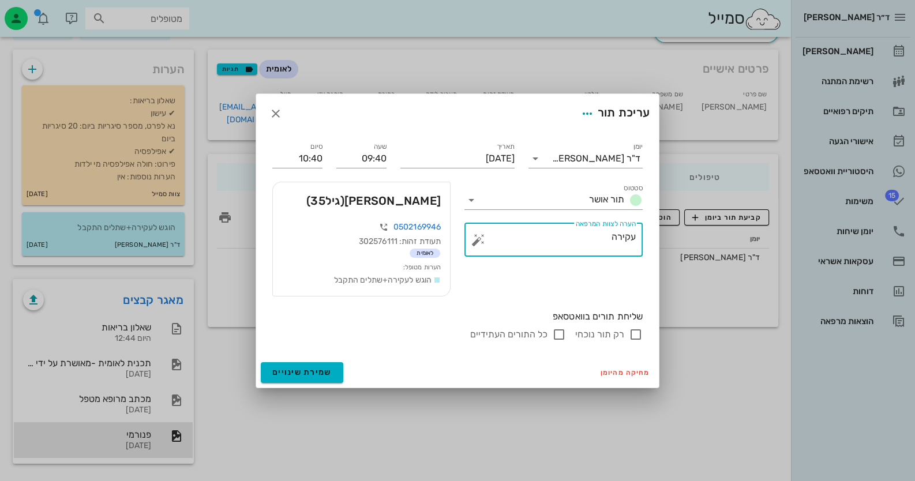
drag, startPoint x: 605, startPoint y: 233, endPoint x: 617, endPoint y: 236, distance: 11.9
click at [617, 236] on textarea "עקירה" at bounding box center [557, 243] width 155 height 28
type textarea "עקירות"
click at [306, 374] on span "שמירת שינויים" at bounding box center [301, 372] width 59 height 10
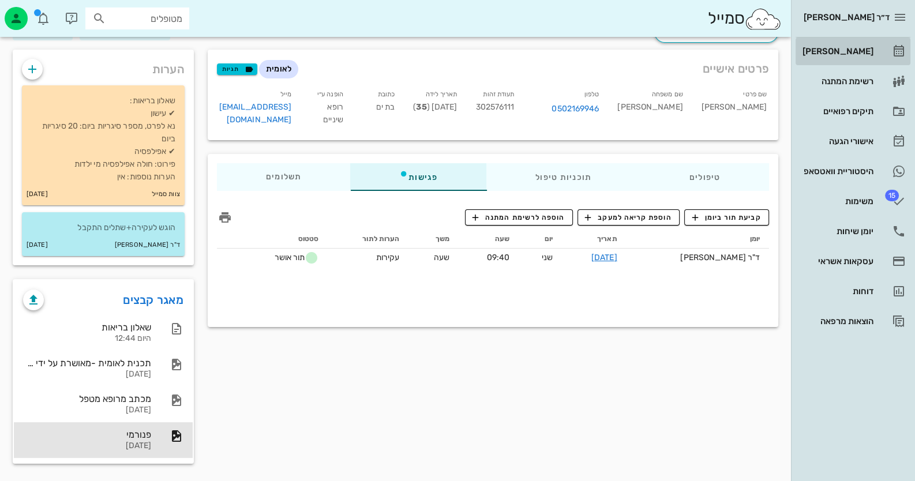
click at [885, 56] on link "[PERSON_NAME]" at bounding box center [852, 51] width 115 height 28
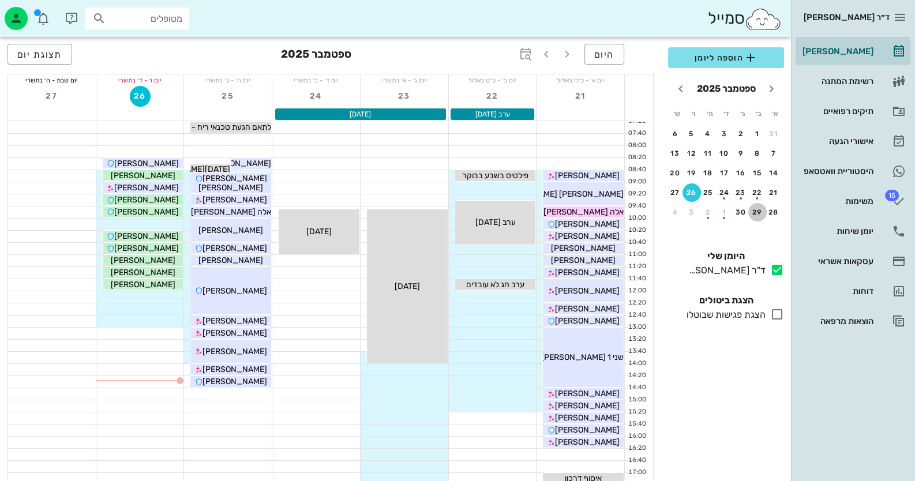
click at [761, 213] on div "29" at bounding box center [757, 212] width 18 height 8
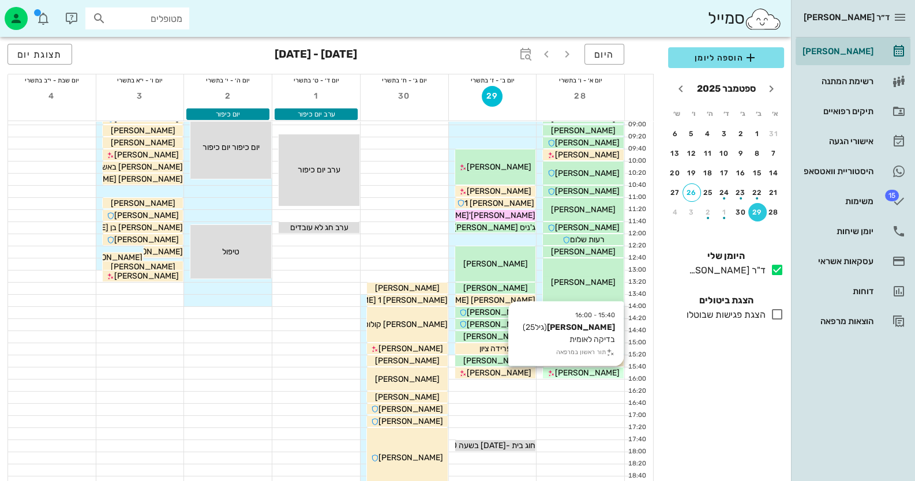
scroll to position [115, 0]
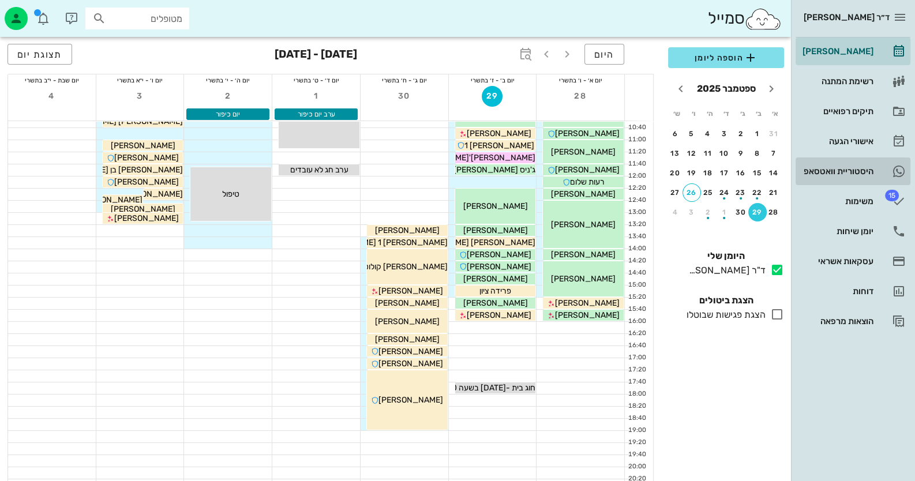
click at [862, 172] on div "היסטוריית וואטסאפ" at bounding box center [836, 171] width 73 height 9
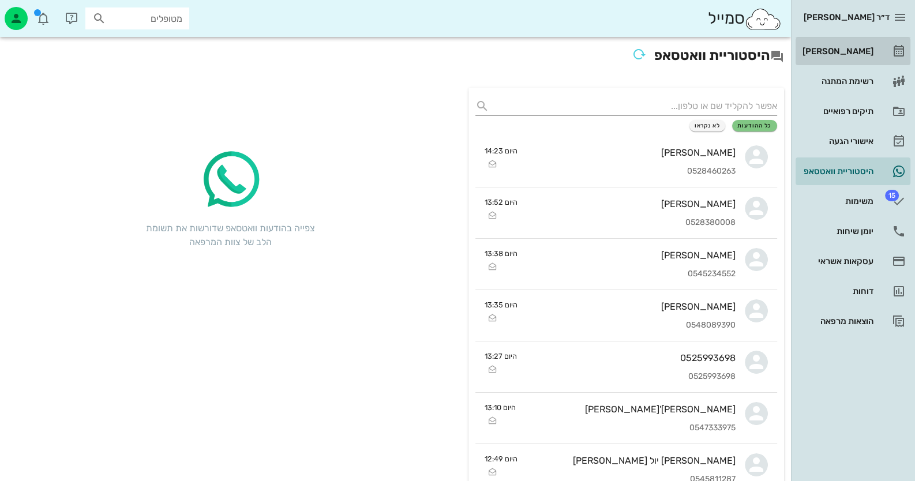
click at [862, 54] on div "[PERSON_NAME]" at bounding box center [836, 51] width 73 height 9
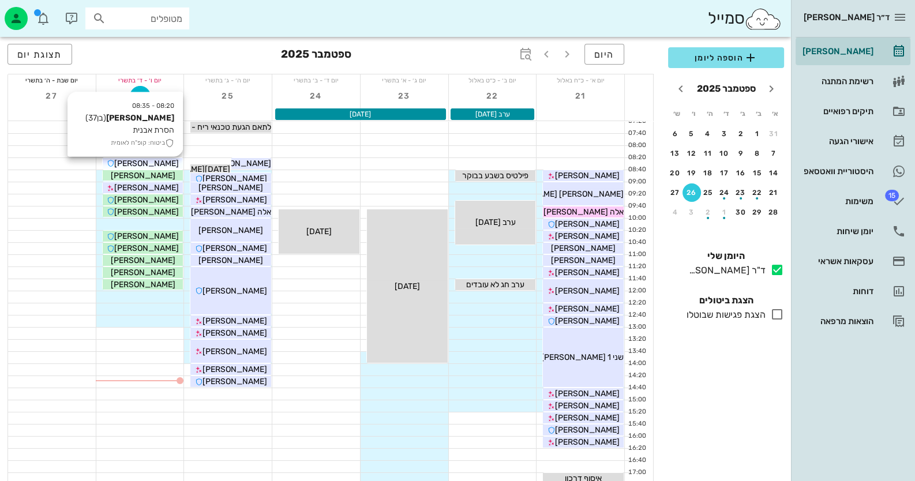
click at [142, 164] on span "[PERSON_NAME]" at bounding box center [146, 164] width 65 height 10
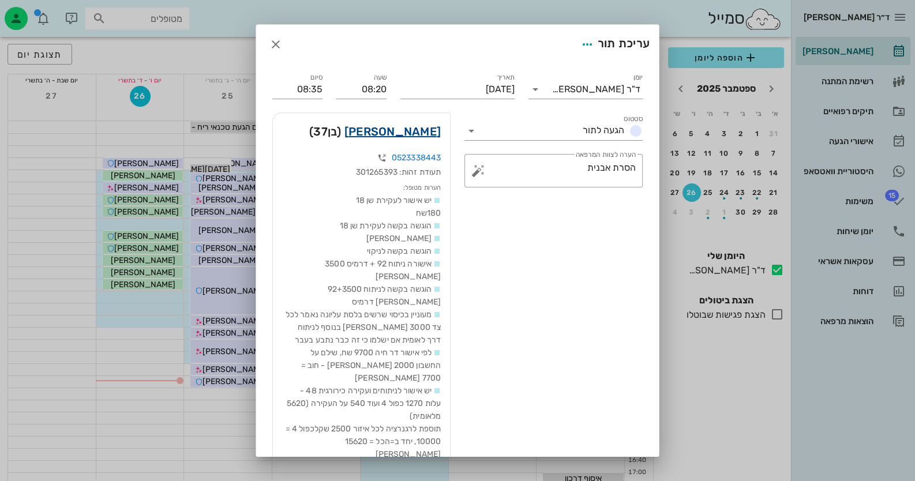
click at [415, 130] on link "[PERSON_NAME]" at bounding box center [392, 131] width 96 height 18
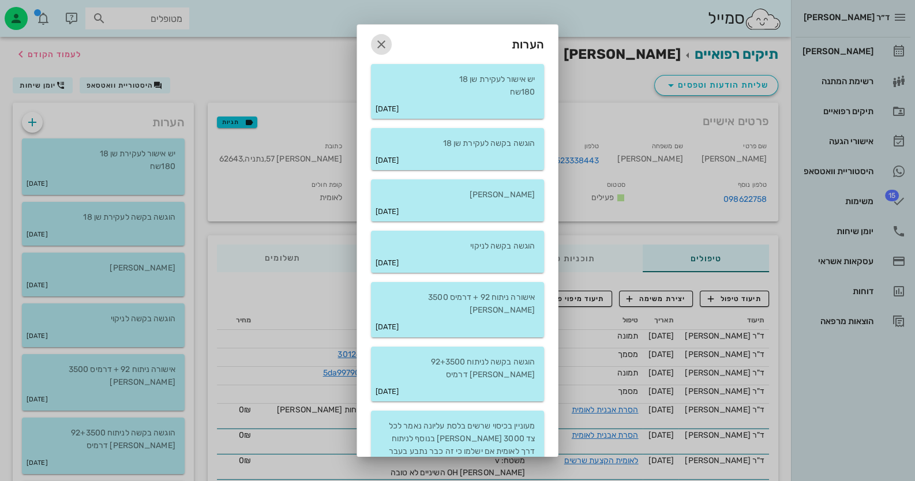
click at [383, 40] on icon "button" at bounding box center [381, 44] width 14 height 14
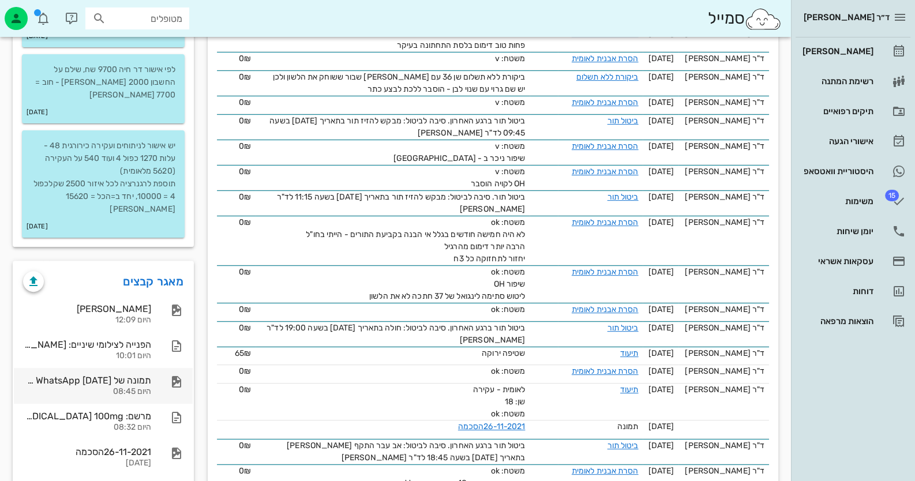
scroll to position [518, 0]
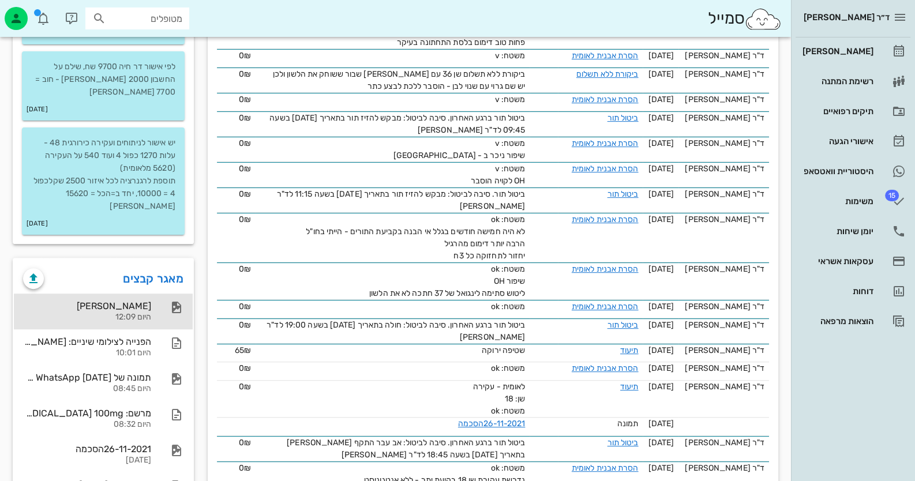
click at [149, 300] on div "[PERSON_NAME]" at bounding box center [87, 305] width 128 height 11
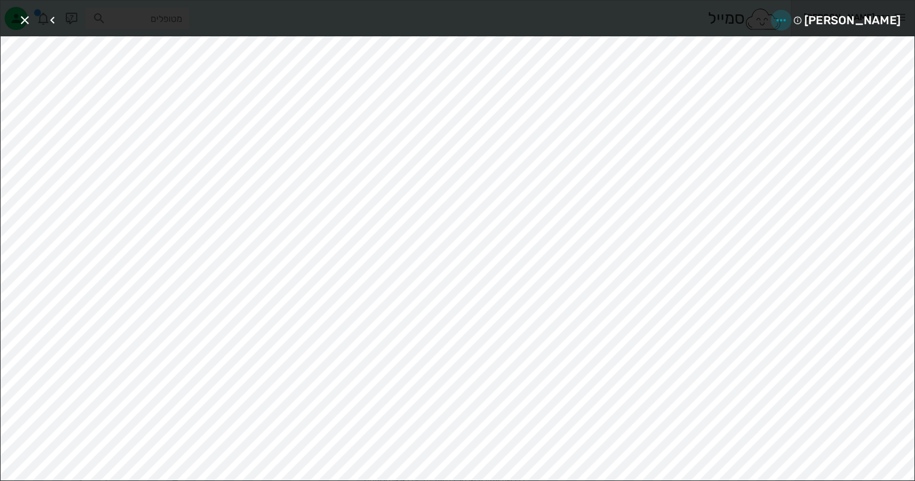
click at [788, 15] on icon "button" at bounding box center [781, 20] width 14 height 14
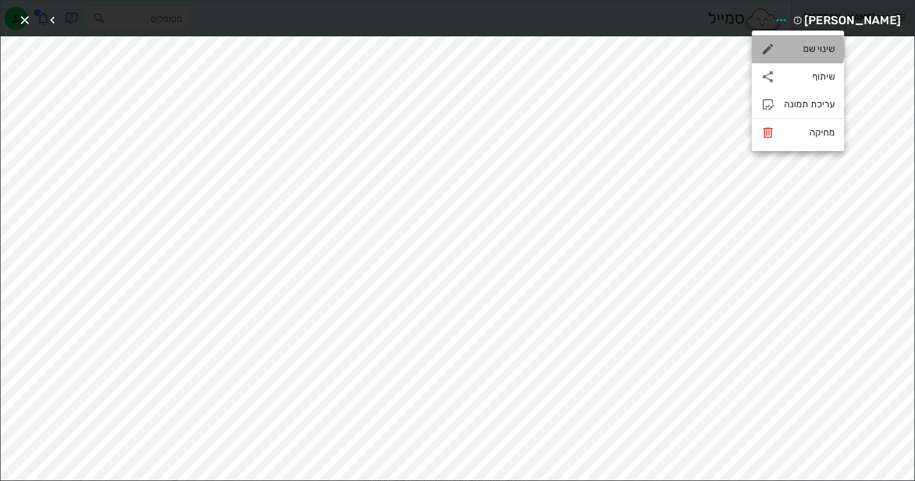
click at [808, 57] on div "שינוי שם" at bounding box center [797, 49] width 92 height 28
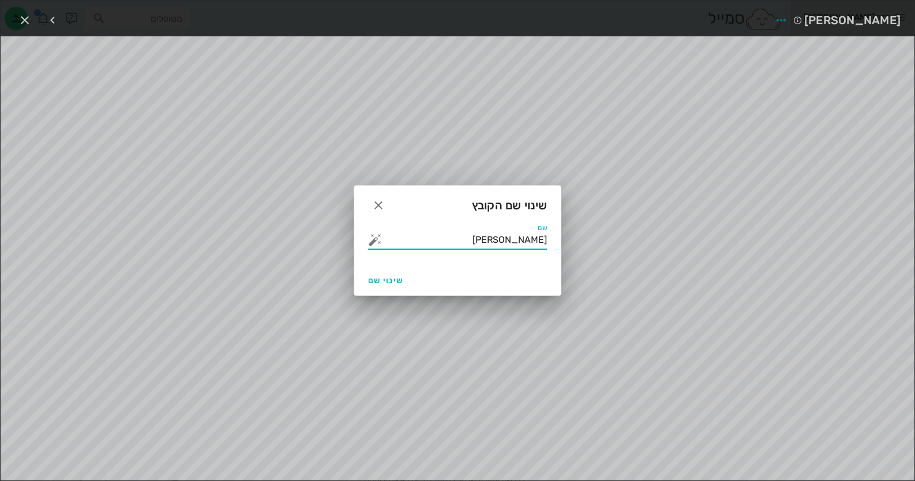
drag, startPoint x: 487, startPoint y: 232, endPoint x: 604, endPoint y: 247, distance: 118.0
click at [381, 240] on button "button" at bounding box center [375, 240] width 14 height 14
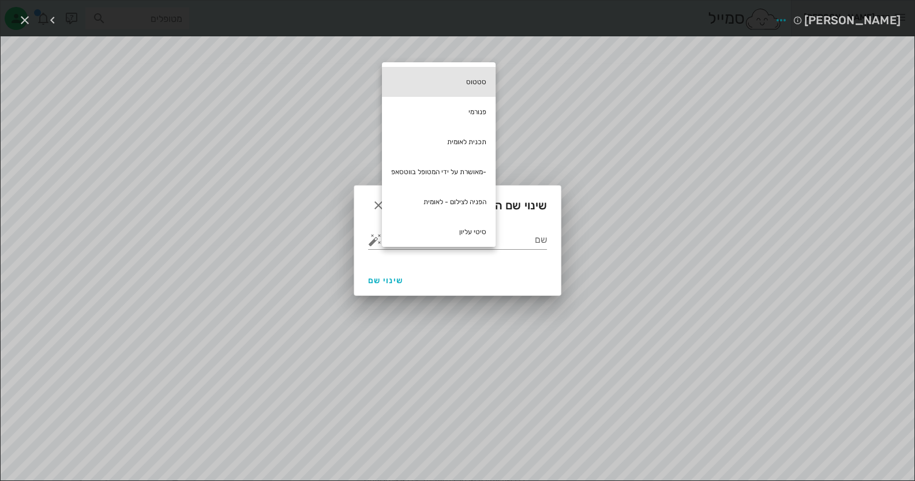
click at [460, 81] on div "סטטוס" at bounding box center [439, 82] width 114 height 30
type input "סטטוס"
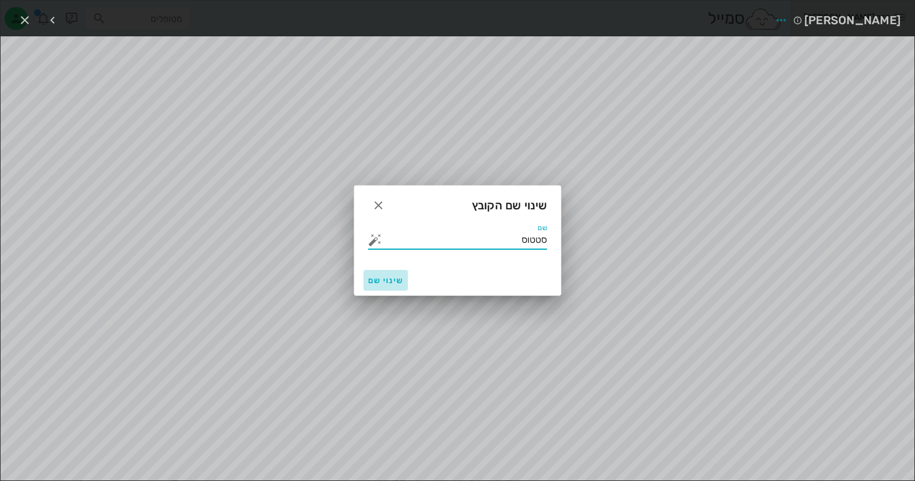
click at [398, 286] on button "שינוי שם" at bounding box center [385, 280] width 44 height 21
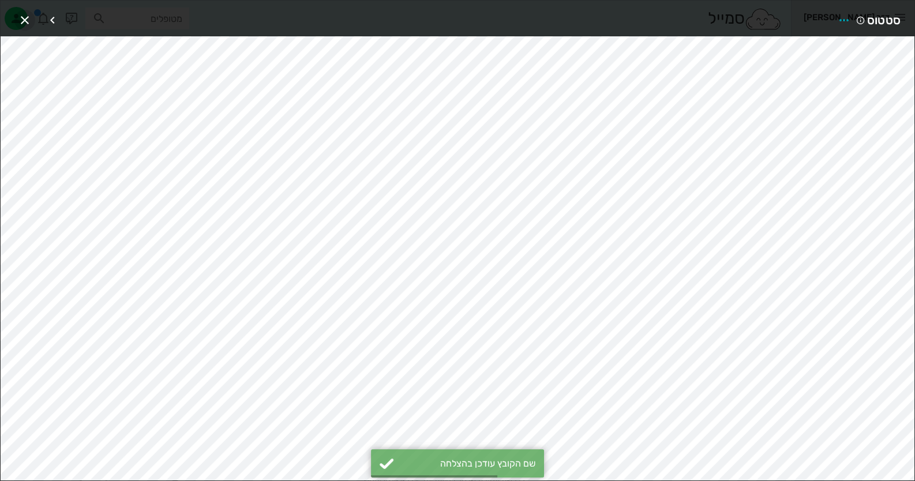
click at [26, 14] on icon "button" at bounding box center [25, 20] width 14 height 14
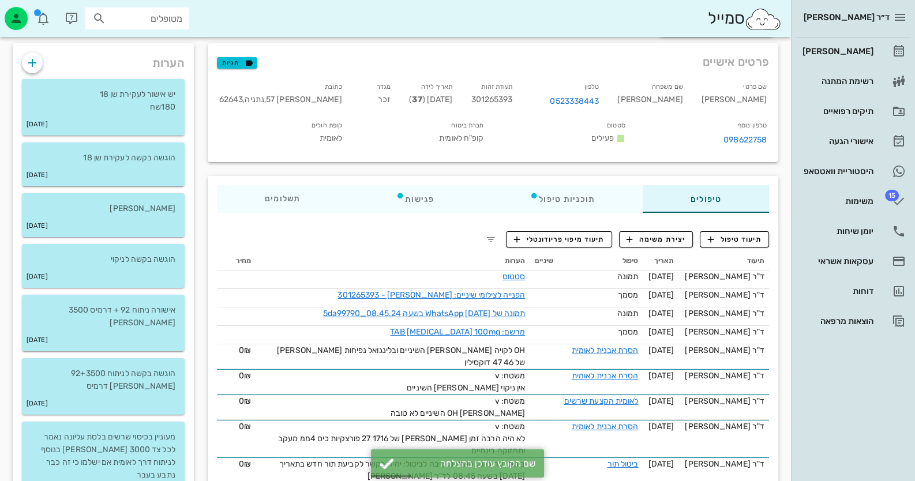
scroll to position [0, 0]
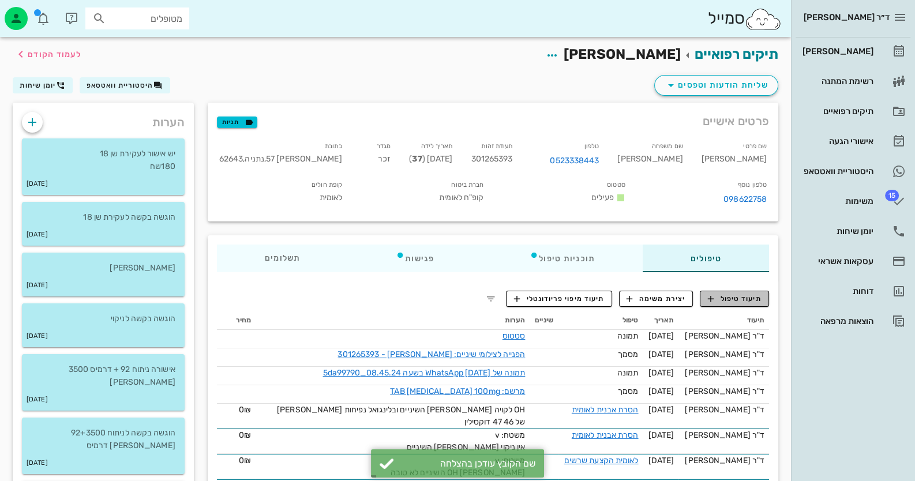
click at [747, 296] on span "תיעוד טיפול" at bounding box center [735, 299] width 54 height 10
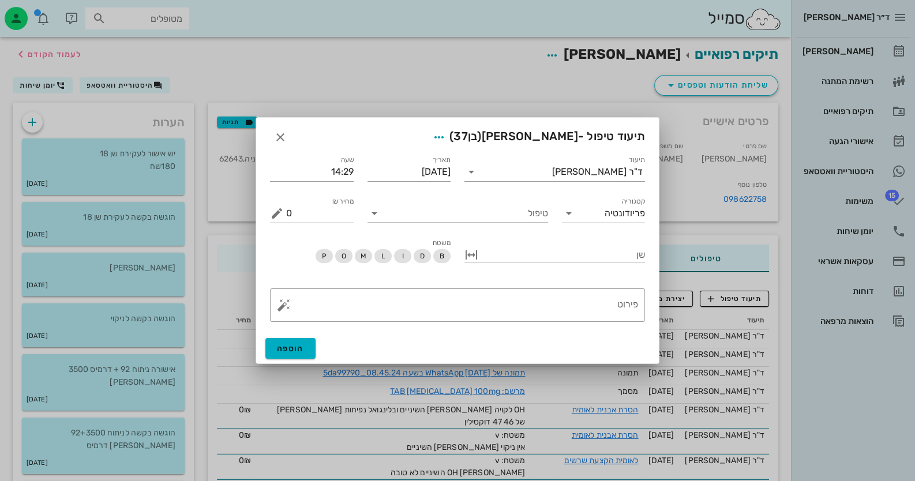
click at [509, 217] on input "טיפול" at bounding box center [465, 213] width 164 height 18
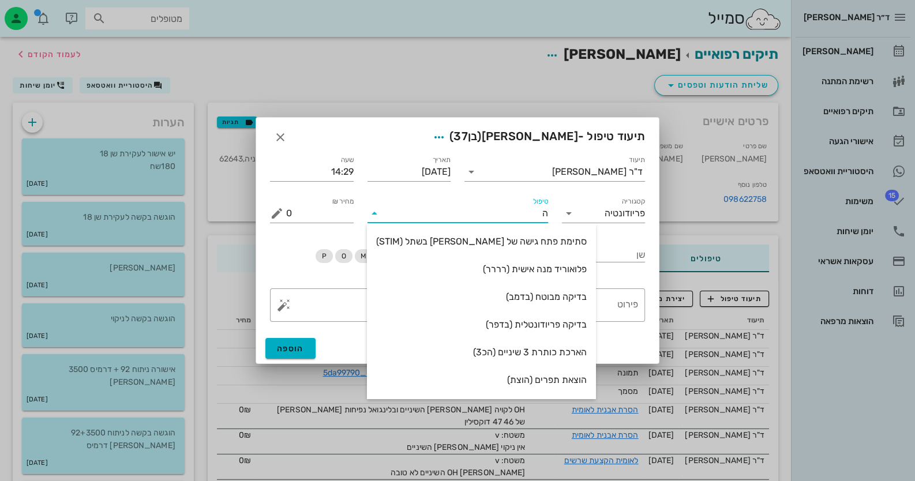
type input "[PERSON_NAME]"
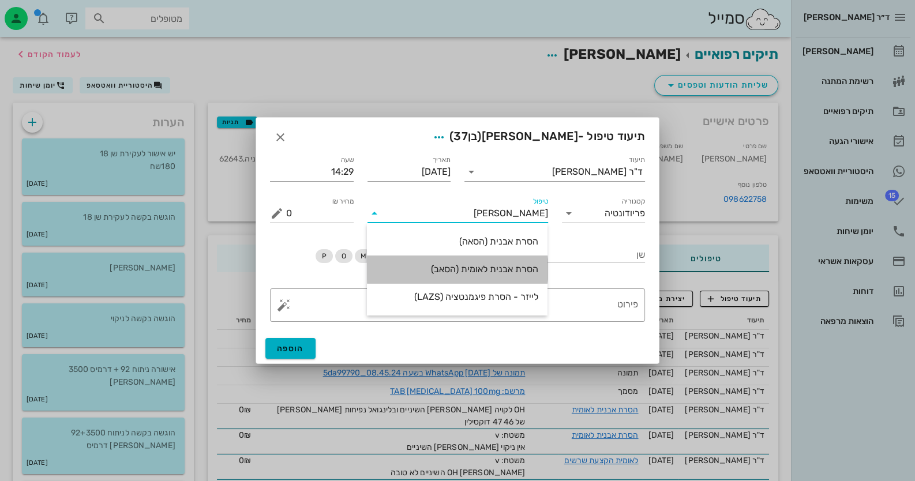
click at [514, 264] on div "הסרת אבנית לאומית (הסאב)" at bounding box center [457, 269] width 162 height 11
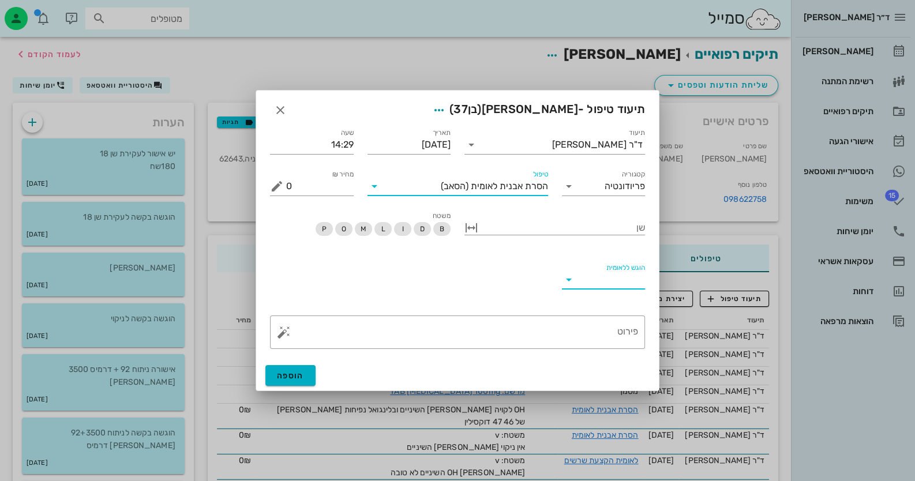
click at [622, 284] on input "הוגש ללאומית" at bounding box center [612, 279] width 65 height 18
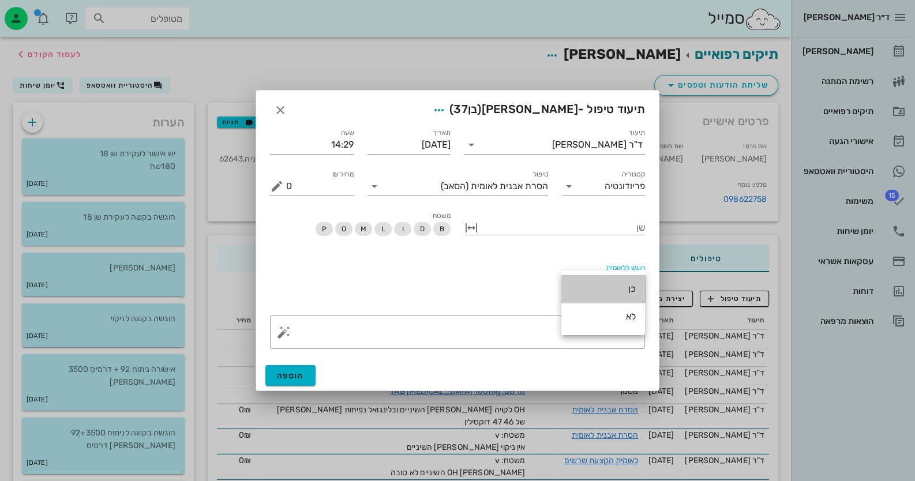
click at [622, 284] on div "כן" at bounding box center [602, 288] width 65 height 11
click at [620, 328] on div "פירוט" at bounding box center [462, 331] width 352 height 33
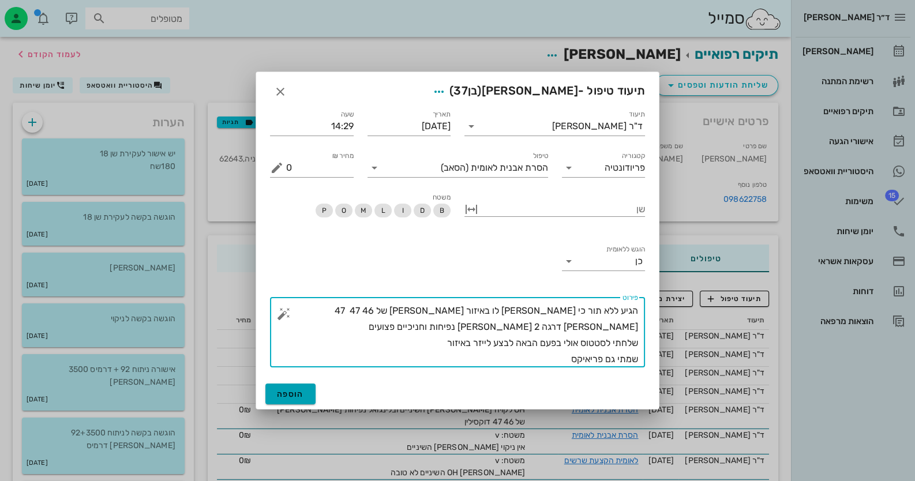
type textarea "הגיע ללא תור כי [PERSON_NAME] לו באיזור [PERSON_NAME] של 46 47 47 [PERSON_NAME]…"
click at [279, 398] on span "הוספה" at bounding box center [290, 394] width 27 height 10
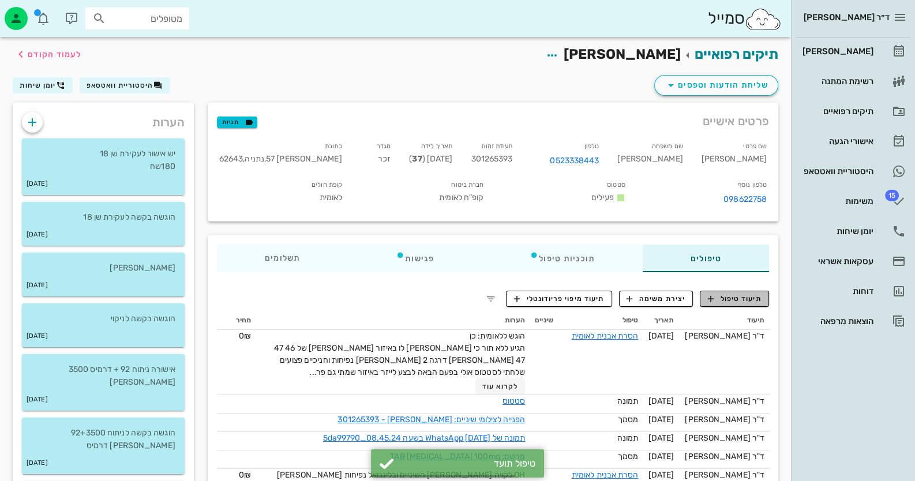
click at [754, 295] on span "תיעוד טיפול" at bounding box center [735, 299] width 54 height 10
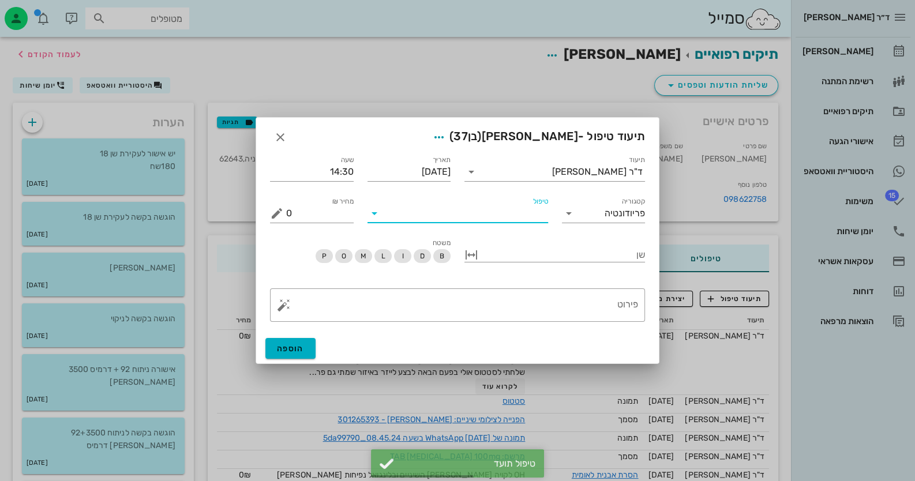
click at [487, 213] on input "טיפול" at bounding box center [465, 213] width 164 height 18
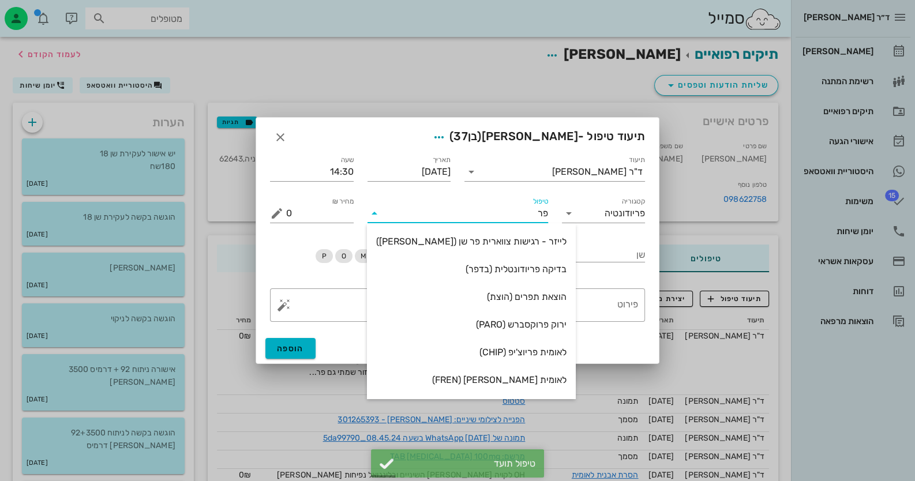
type input "[PERSON_NAME]"
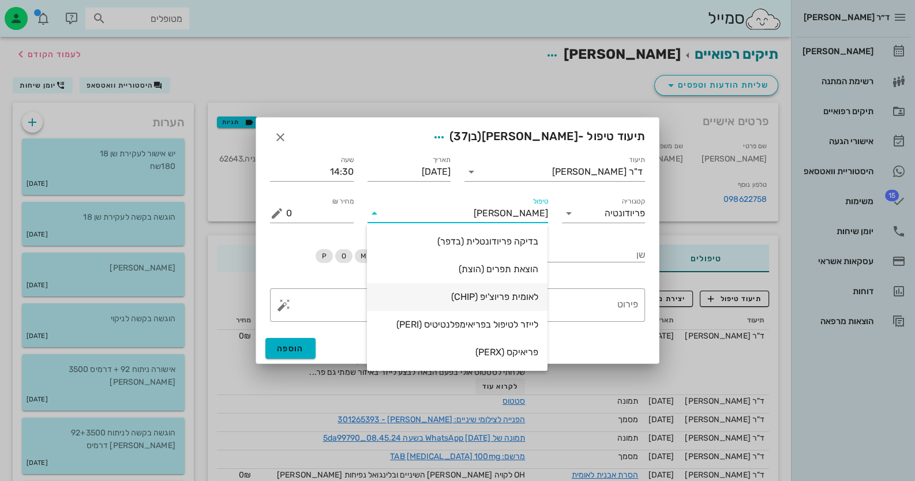
click at [508, 298] on div "לאומית פריוצ'יפ (CHIP)" at bounding box center [457, 296] width 162 height 11
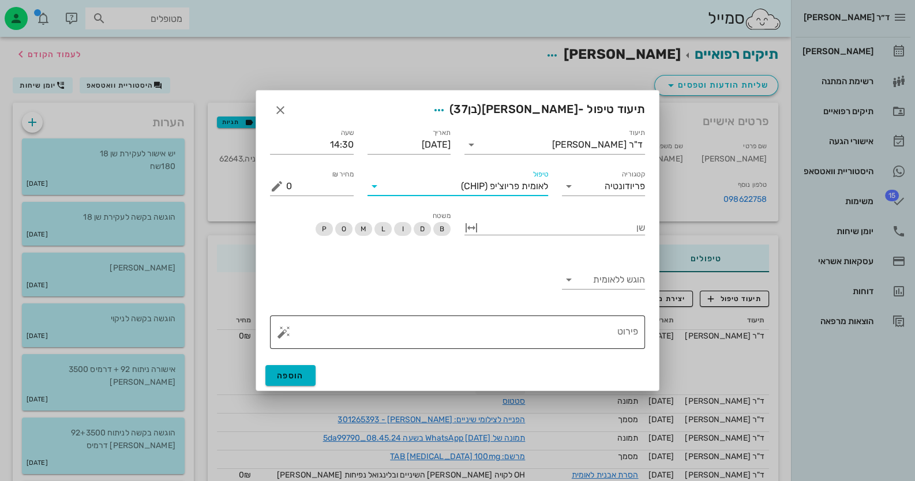
click at [280, 332] on button "button" at bounding box center [284, 332] width 14 height 14
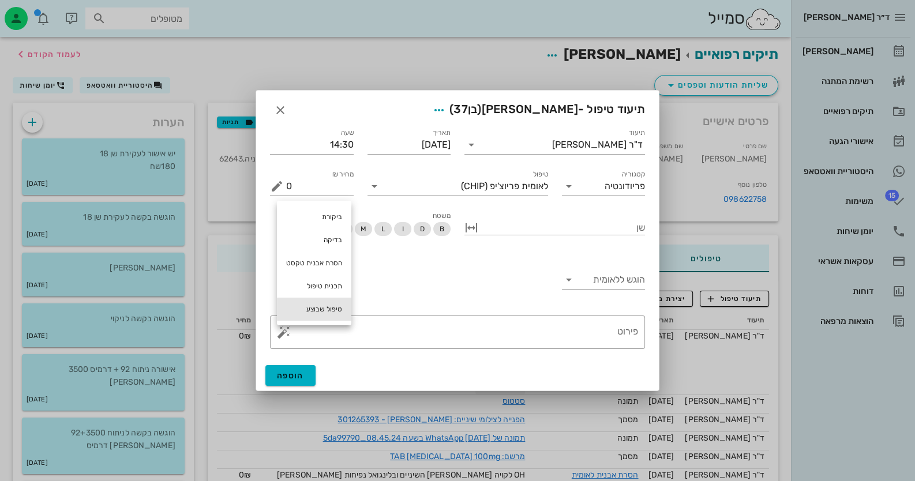
click at [304, 304] on div "טיפול שבוצע" at bounding box center [314, 309] width 74 height 23
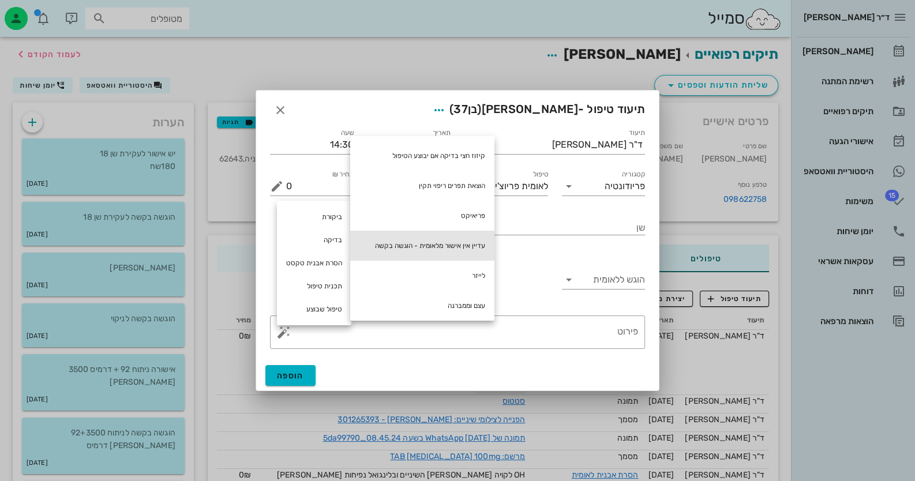
click at [421, 242] on div "עדיין אין אישור מלאומית - הוגשה בקשה" at bounding box center [422, 246] width 144 height 30
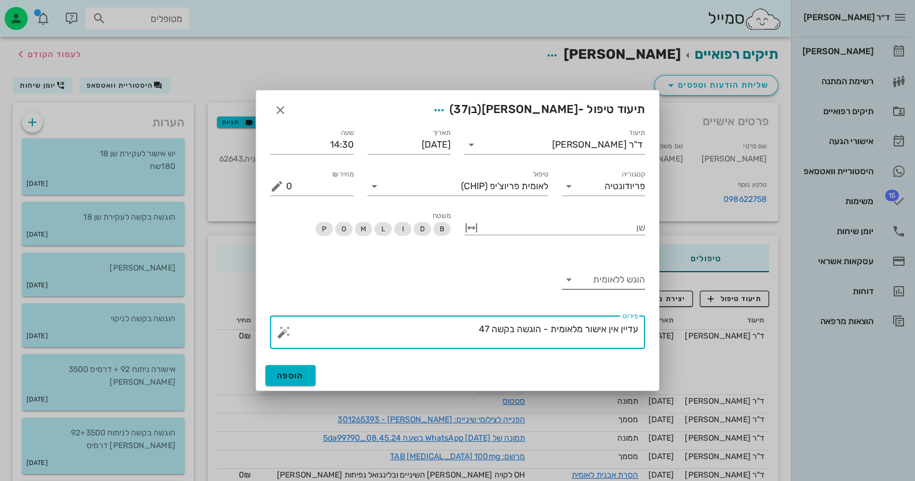
type textarea "עדיין אין אישור מלאומית - הוגשה בקשה 47"
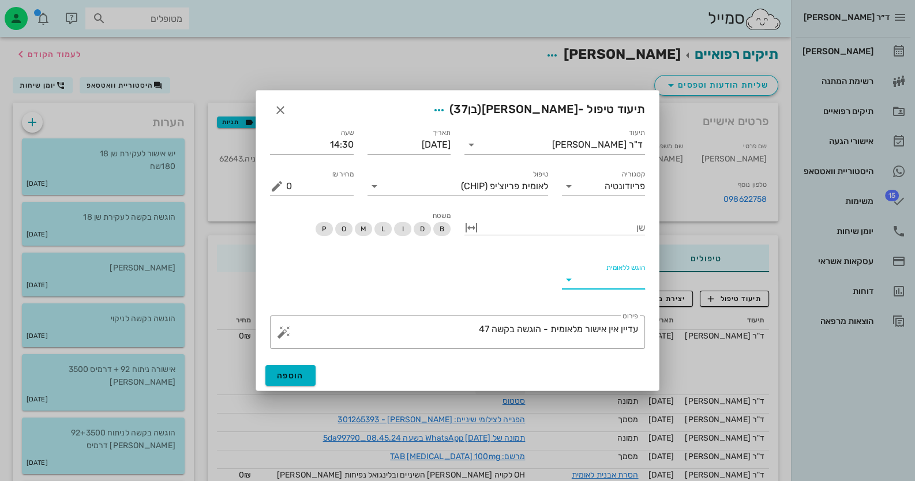
click at [626, 281] on input "הוגש ללאומית" at bounding box center [612, 279] width 65 height 18
click at [623, 322] on div "לא" at bounding box center [602, 316] width 65 height 11
click at [635, 229] on div at bounding box center [562, 226] width 164 height 15
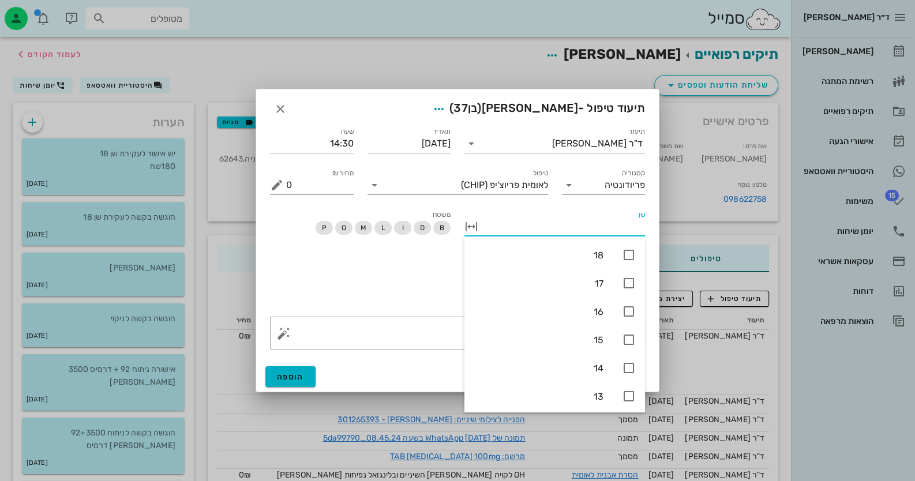
click at [381, 269] on div "הוגש ללאומית לא" at bounding box center [457, 282] width 389 height 54
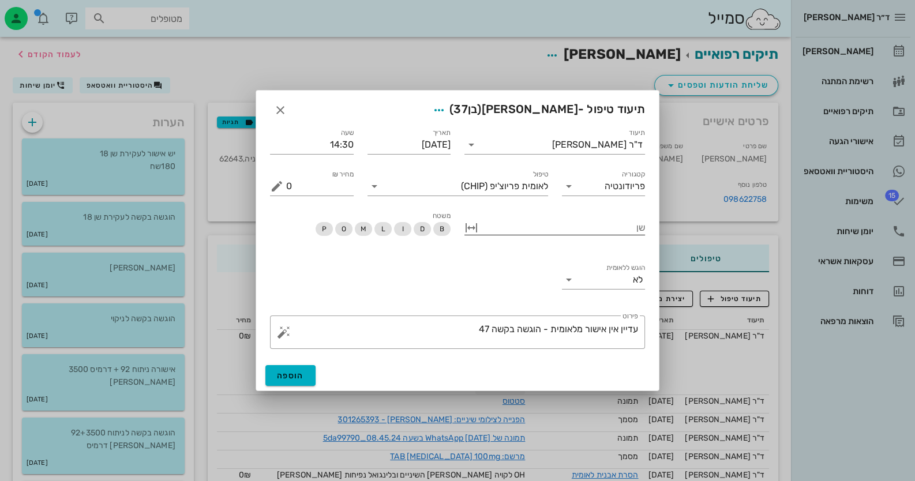
click at [472, 229] on button "button" at bounding box center [471, 228] width 14 height 14
click at [597, 227] on input "שן" at bounding box center [609, 226] width 72 height 18
type input "47"
click at [492, 279] on div "הוגש ללאומית לא" at bounding box center [457, 282] width 389 height 54
click at [280, 383] on button "הוספה" at bounding box center [290, 376] width 50 height 21
